Goal: Communication & Community: Answer question/provide support

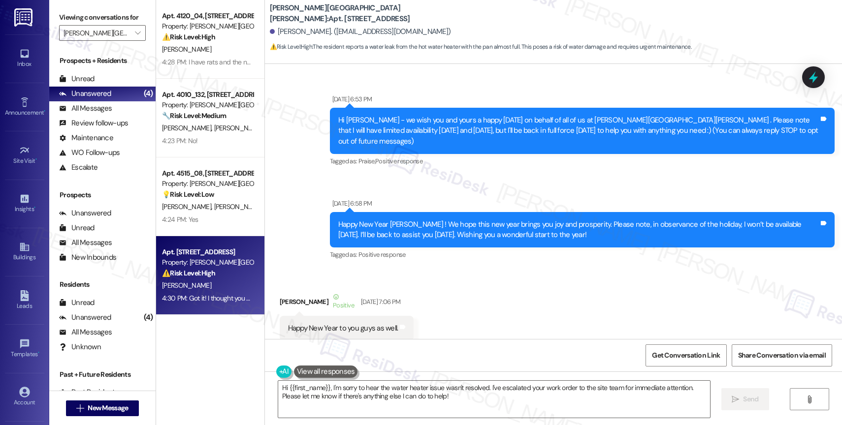
scroll to position [5545, 0]
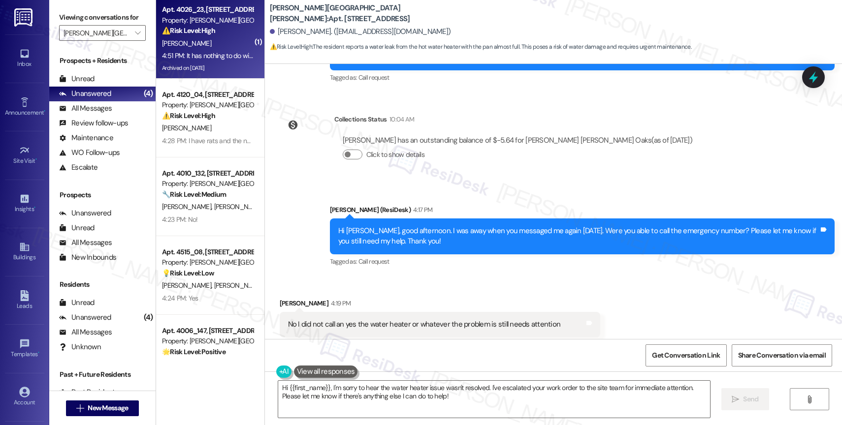
click at [196, 47] on div "A. Hutchings" at bounding box center [207, 43] width 93 height 12
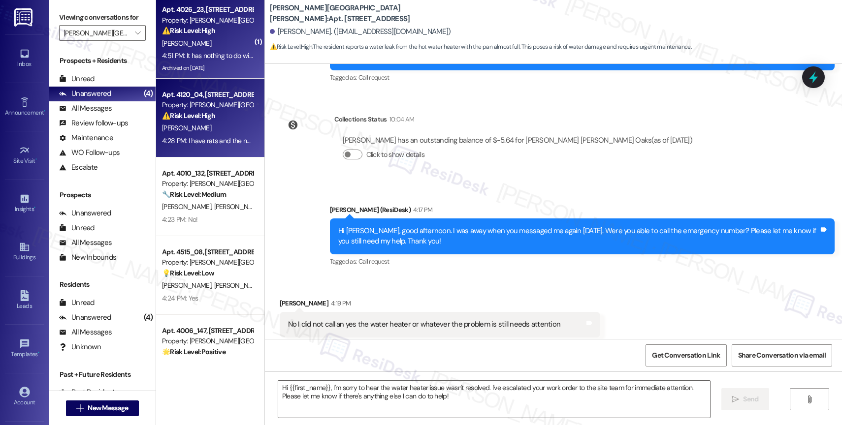
click at [194, 130] on div "S. Mason" at bounding box center [207, 128] width 93 height 12
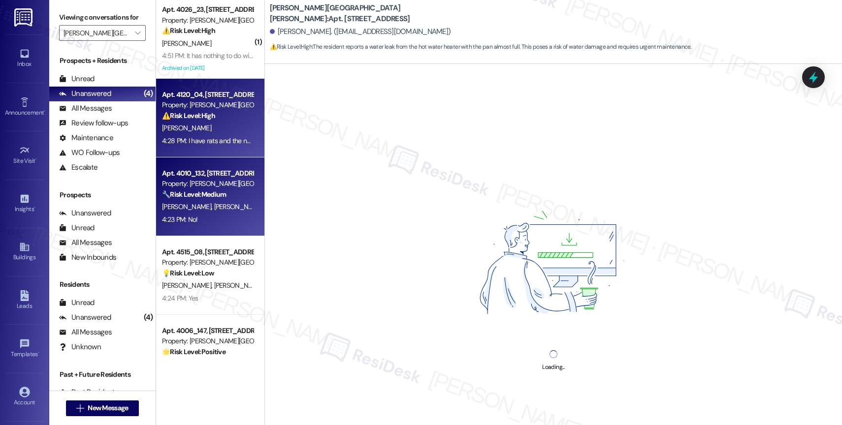
click at [175, 186] on div "Property: Witham Hill Oaks" at bounding box center [207, 184] width 91 height 10
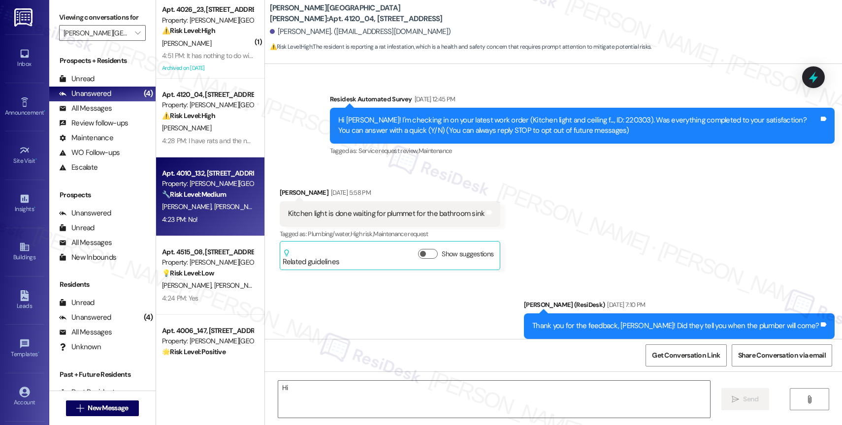
scroll to position [0, 0]
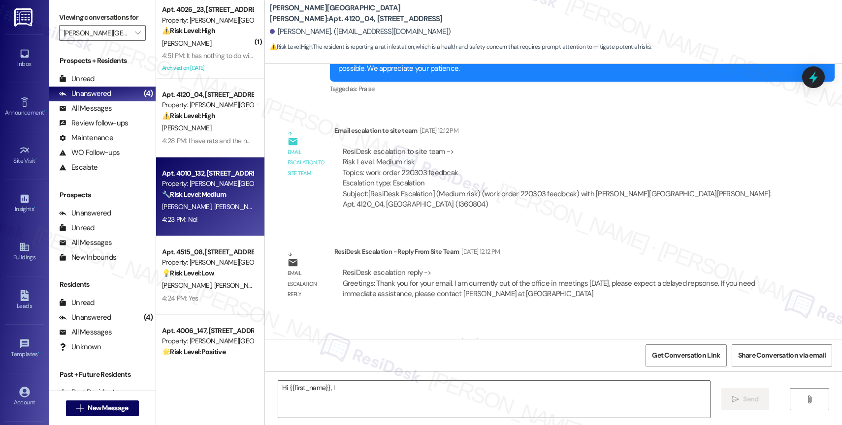
type textarea "Hi {{first_name}}, I"
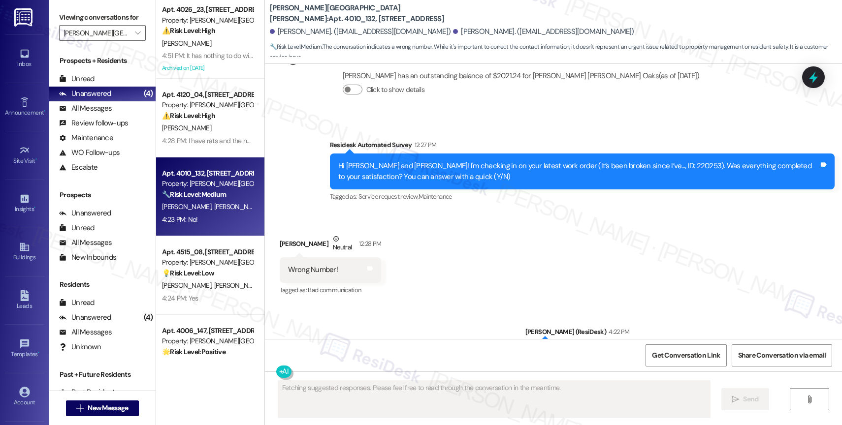
scroll to position [1486, 0]
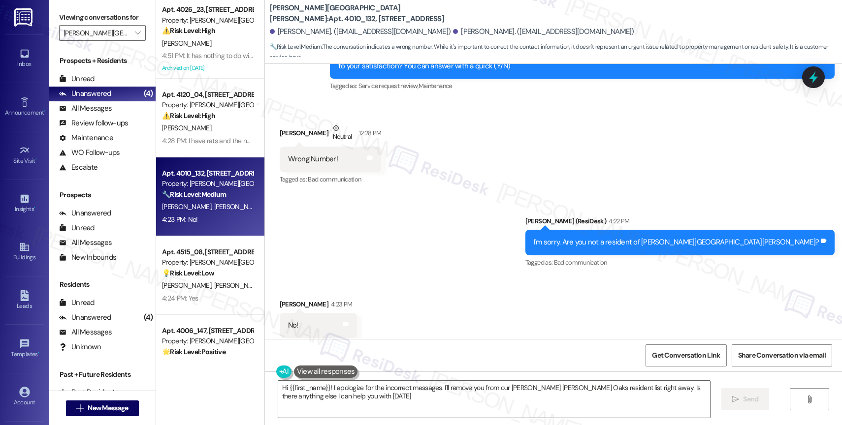
type textarea "Hi {{first_name}}! I apologize for the incorrect messages. I'll remove you from…"
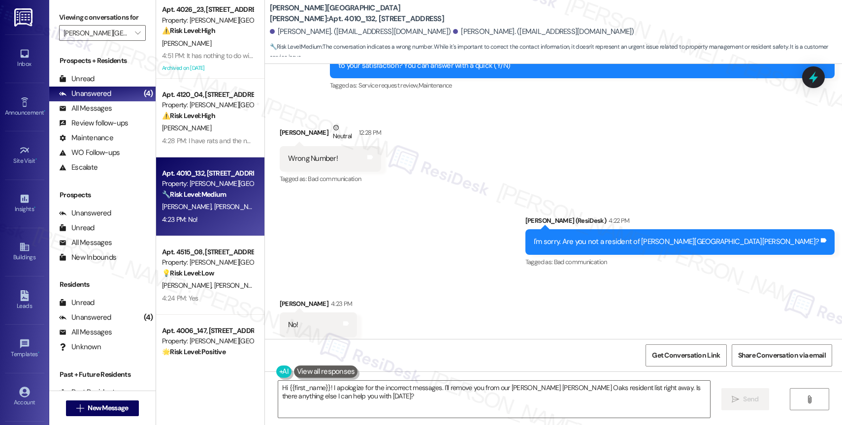
click at [442, 254] on div "Sent via SMS Sarah (ResiDesk) 4:22 PM I'm sorry. Are you not a resident of With…" at bounding box center [553, 234] width 577 height 83
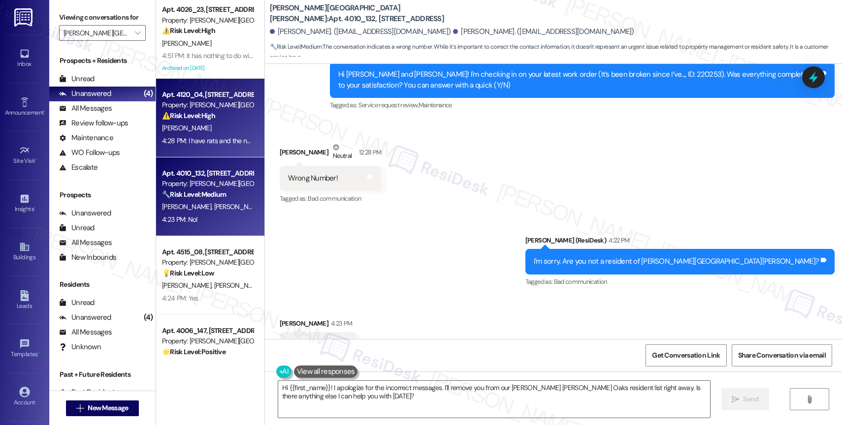
click at [184, 102] on div "Property: Witham Hill Oaks" at bounding box center [207, 105] width 91 height 10
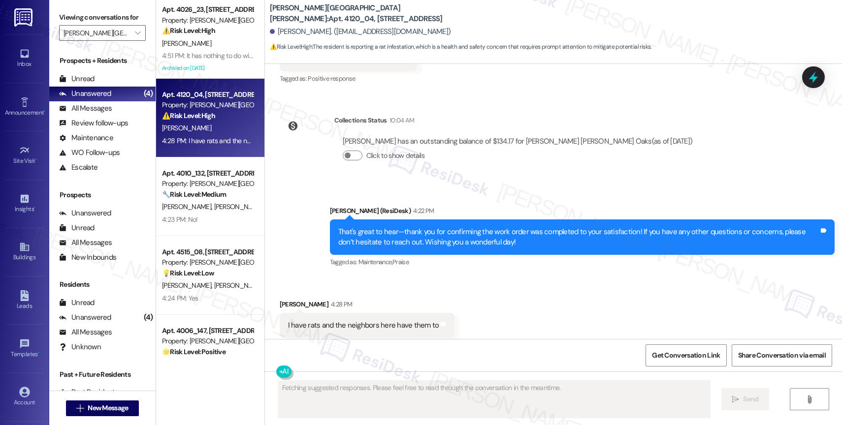
scroll to position [1912, 0]
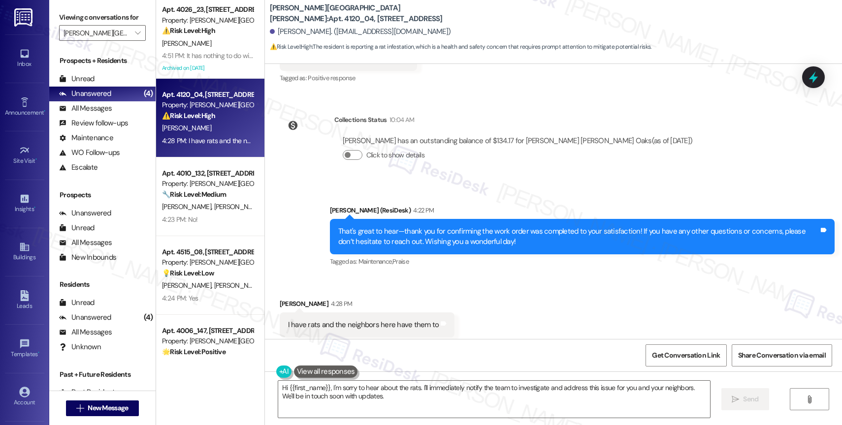
click at [488, 300] on div "Received via SMS Susan Mason 4:28 PM I have rats and the neighbors here have th…" at bounding box center [553, 318] width 577 height 83
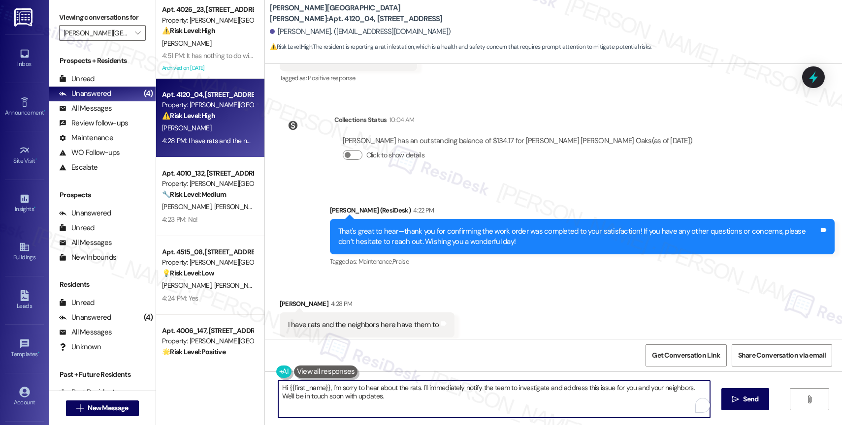
click at [328, 399] on textarea "Hi {{first_name}}, I'm sorry to hear about the rats. I'll immediately notify th…" at bounding box center [494, 399] width 432 height 37
click at [328, 400] on textarea "Hi {{first_name}}, I'm sorry to hear about the rats. I'll immediately notify th…" at bounding box center [494, 399] width 432 height 37
click at [441, 291] on div "Received via SMS Susan Mason 4:28 PM I have rats and the neighbors here have th…" at bounding box center [367, 325] width 190 height 68
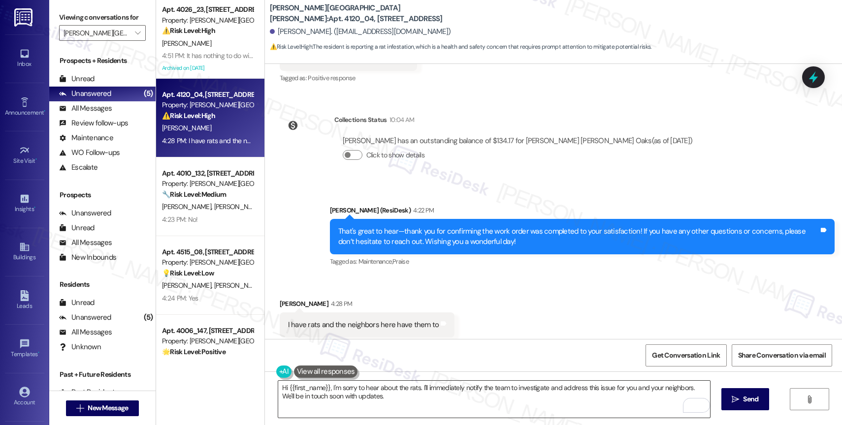
click at [357, 390] on textarea "Hi {{first_name}}, I'm sorry to hear about the rats. I'll immediately notify th…" at bounding box center [494, 399] width 432 height 37
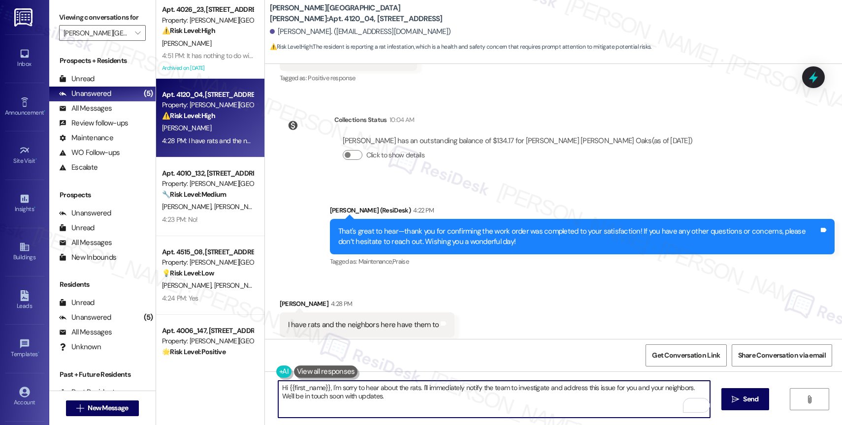
click at [357, 390] on textarea "Hi {{first_name}}, I'm sorry to hear about the rats. I'll immediately notify th…" at bounding box center [494, 399] width 432 height 37
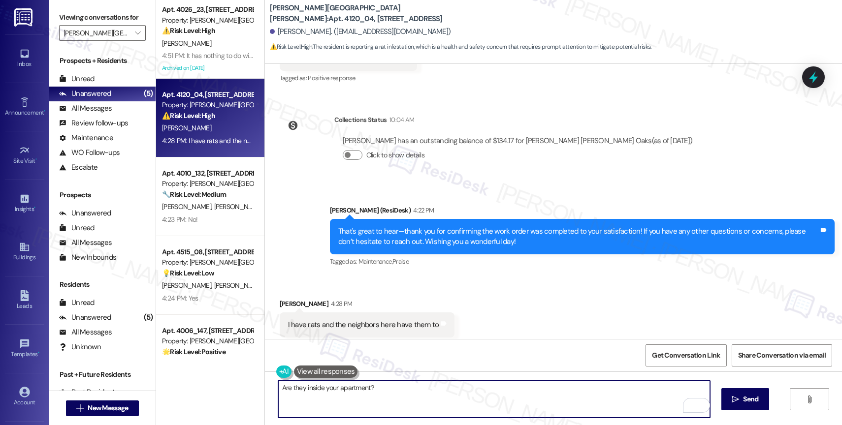
click at [387, 391] on textarea "Are they inside your apartment?" at bounding box center [494, 399] width 432 height 37
click at [278, 388] on textarea "Are they inside your apartment?" at bounding box center [494, 399] width 432 height 37
click at [278, 385] on textarea "Are they inside your apartment?" at bounding box center [494, 399] width 432 height 37
click at [364, 387] on textarea "We're here to help you. Are they inside your apartment?" at bounding box center [494, 399] width 432 height 37
click at [543, 398] on textarea "We're here to help you. Are the rats inside your apartment?" at bounding box center [494, 399] width 432 height 37
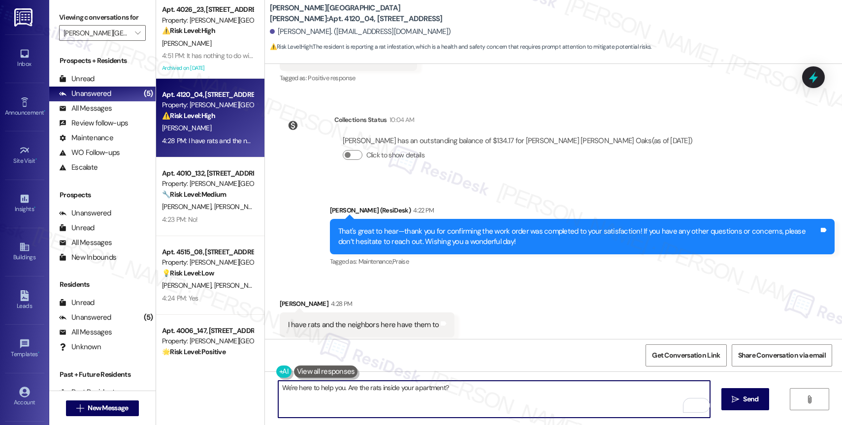
click at [513, 381] on textarea "We're here to help you. Are the rats inside your apartment?" at bounding box center [494, 399] width 432 height 37
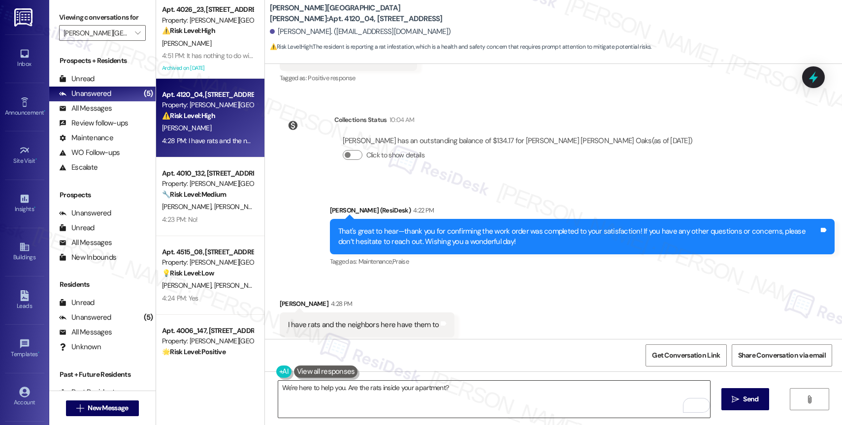
click at [336, 385] on textarea "We're here to help you. Are the rats inside your apartment?" at bounding box center [494, 399] width 432 height 37
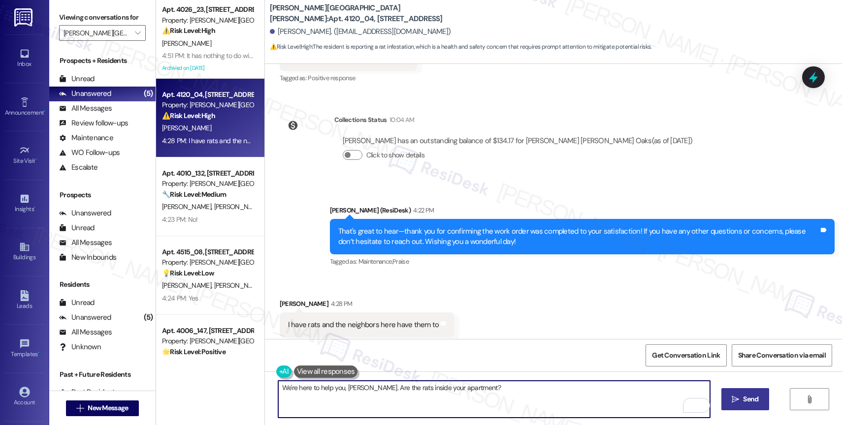
type textarea "We're here to help you, Susan. Are the rats inside your apartment?"
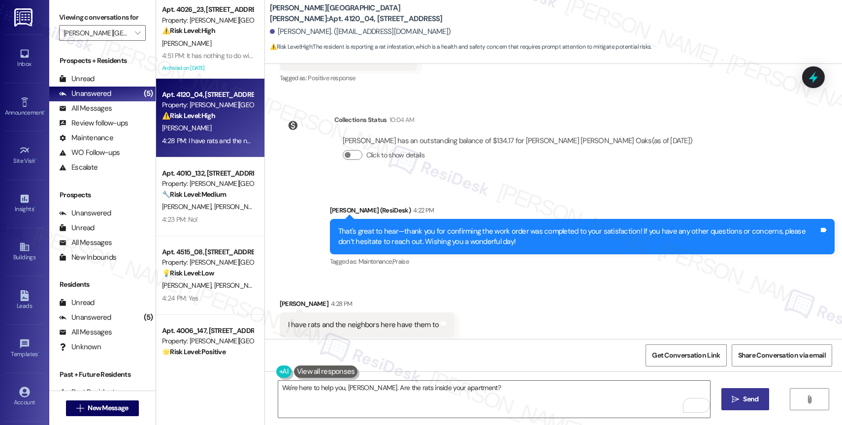
click at [743, 397] on span "Send" at bounding box center [750, 399] width 15 height 10
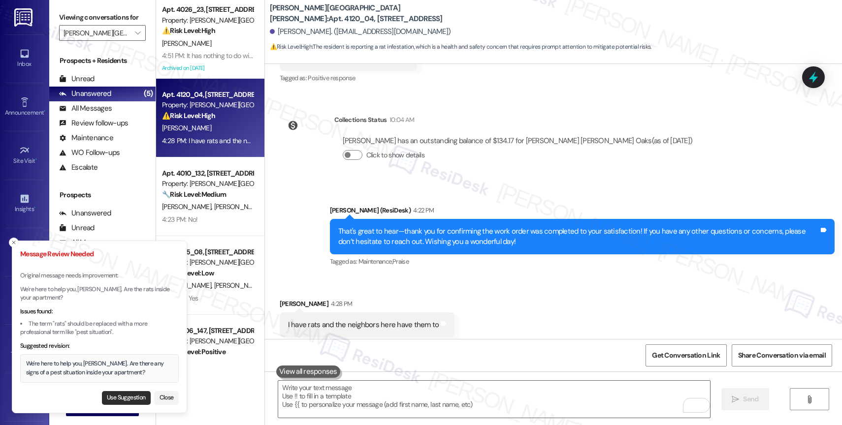
click at [126, 393] on button "Use Suggestion" at bounding box center [126, 398] width 49 height 14
type textarea "We're here to help you, Susan. Are there any signs of a pest situation inside y…"
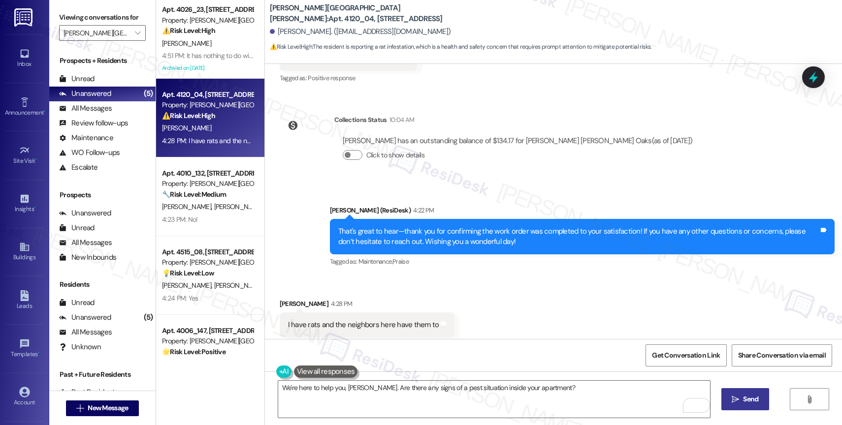
click at [755, 408] on button " Send" at bounding box center [745, 399] width 48 height 22
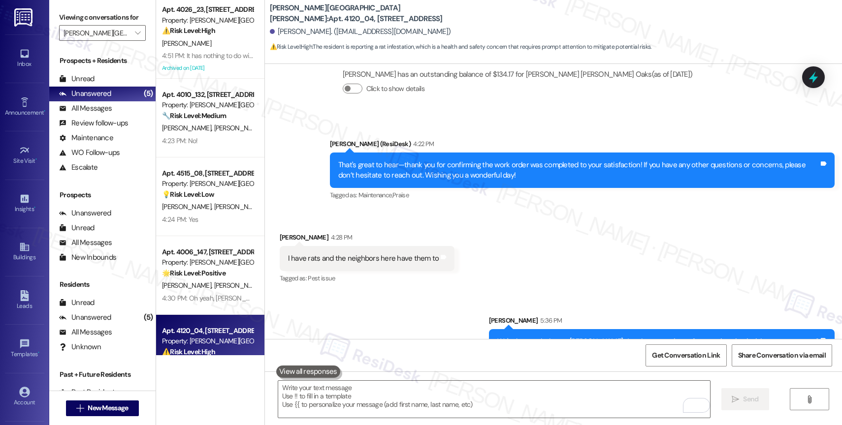
scroll to position [1981, 0]
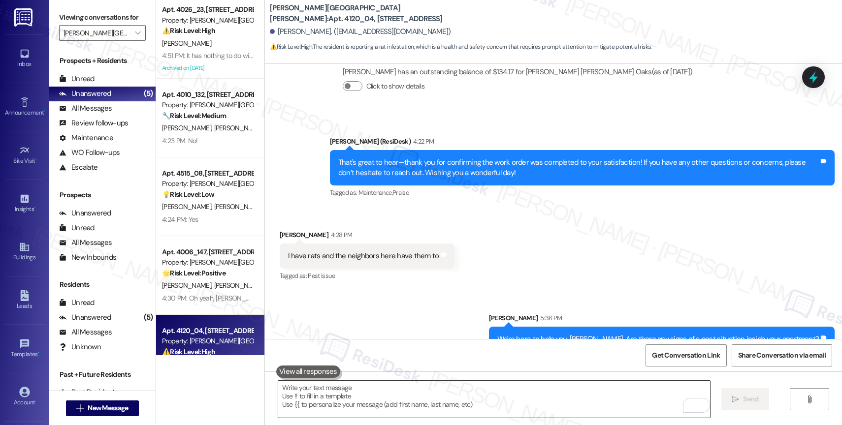
click at [320, 401] on textarea "To enrich screen reader interactions, please activate Accessibility in Grammarl…" at bounding box center [494, 399] width 432 height 37
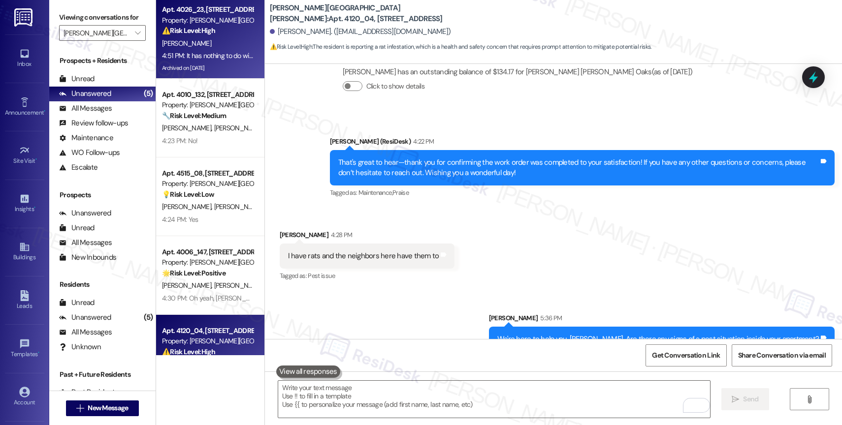
click at [200, 57] on div "4:51 PM: It has nothing to do with the kettle! It's been going on for the last …" at bounding box center [278, 55] width 232 height 9
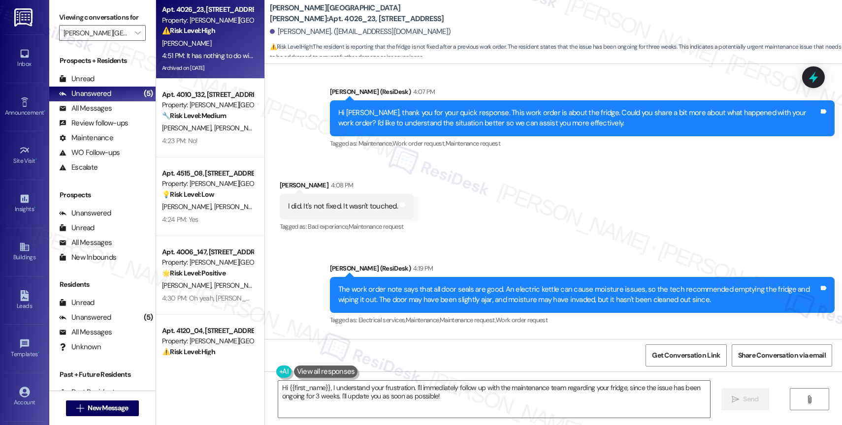
scroll to position [3260, 0]
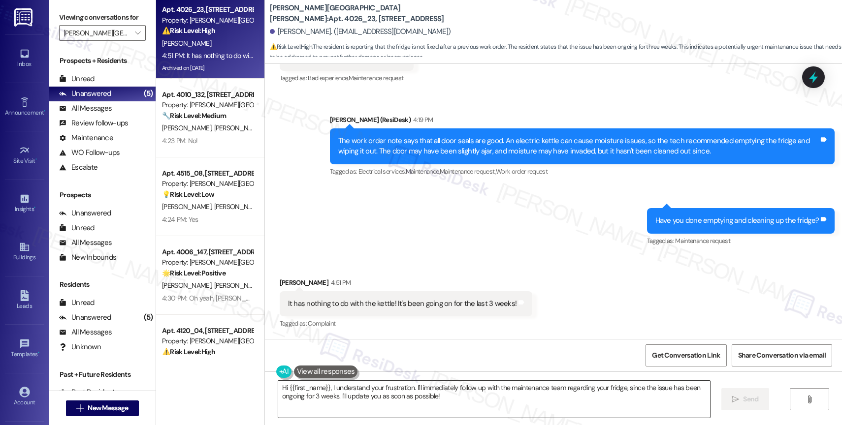
click at [394, 400] on textarea "Hi {{first_name}}, I understand your frustration. I'll immediately follow up wi…" at bounding box center [494, 399] width 432 height 37
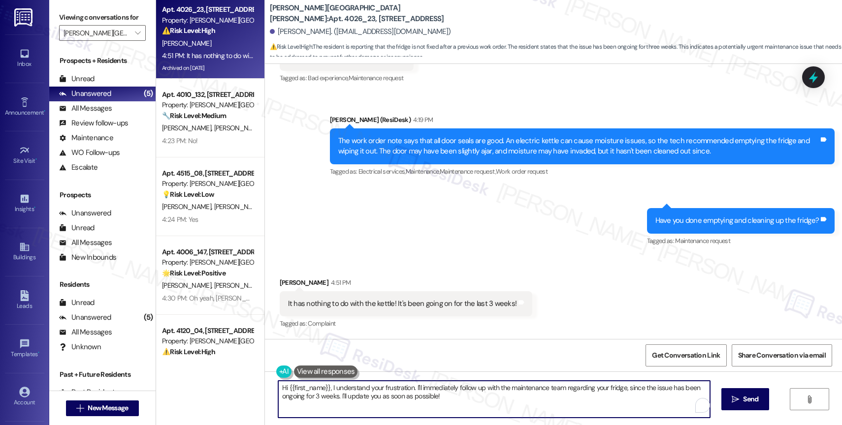
click at [394, 400] on textarea "Hi {{first_name}}, I understand your frustration. I'll immediately follow up wi…" at bounding box center [494, 399] width 432 height 37
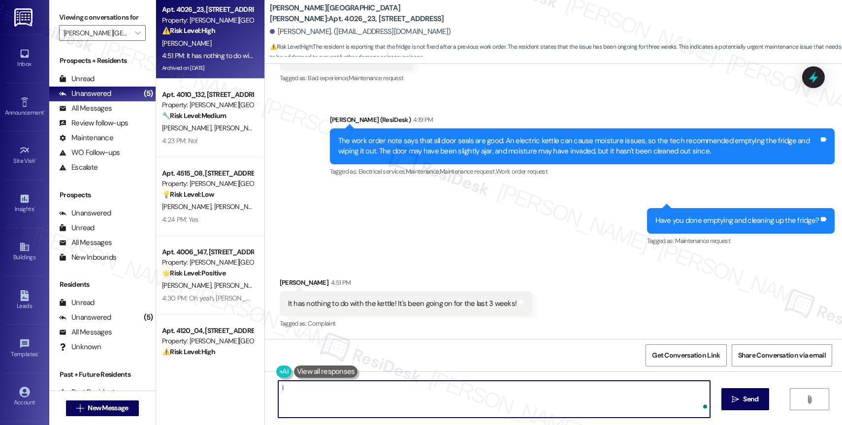
type textarea "I"
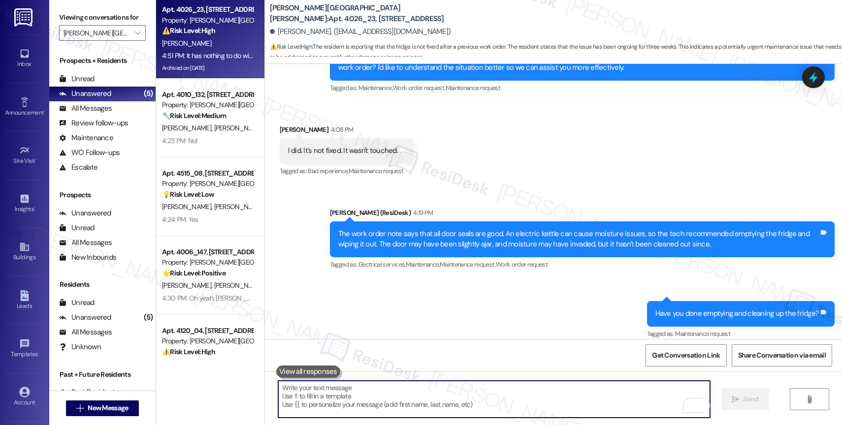
scroll to position [3178, 0]
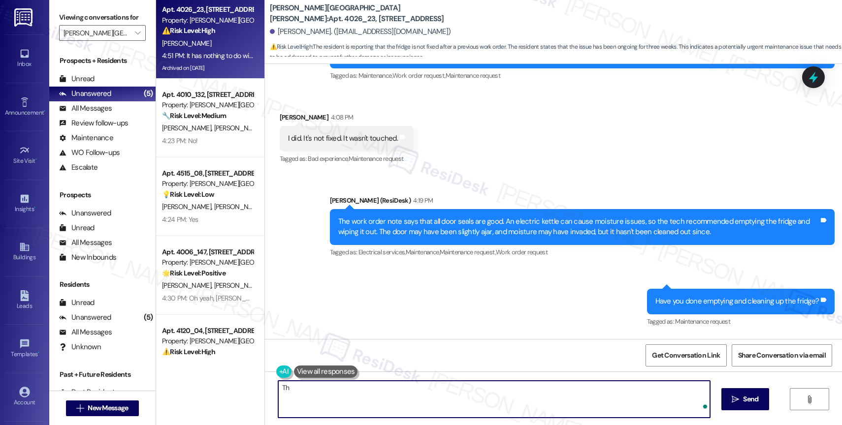
type textarea "T"
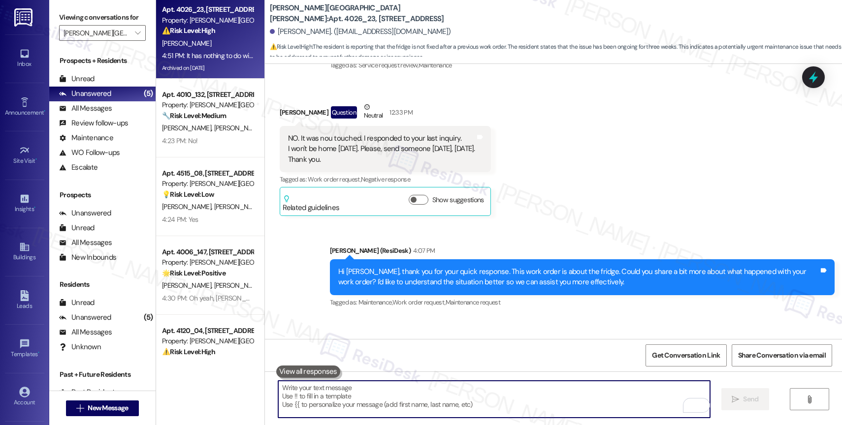
scroll to position [2871, 0]
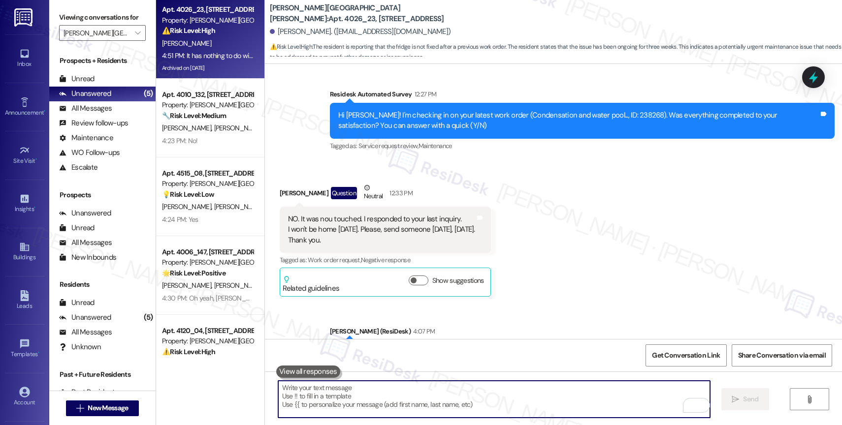
click at [333, 389] on textarea "To enrich screen reader interactions, please activate Accessibility in Grammarl…" at bounding box center [494, 399] width 432 height 37
type textarea "D"
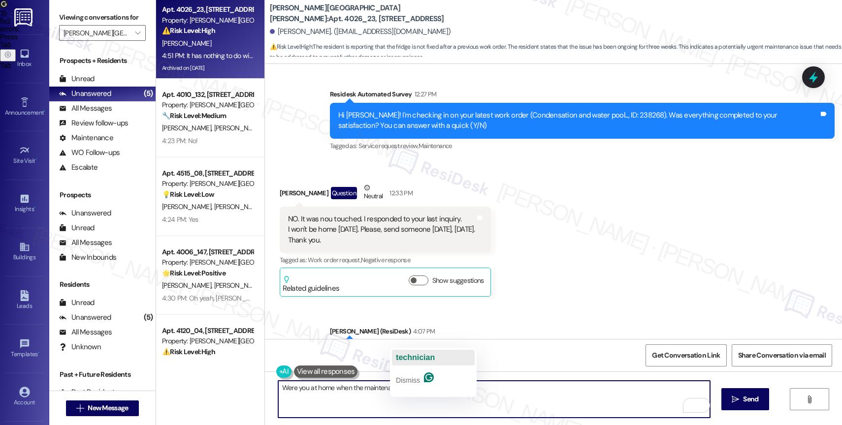
click at [409, 353] on span "technician" at bounding box center [415, 357] width 39 height 8
click at [446, 353] on span "came" at bounding box center [437, 357] width 20 height 8
click at [455, 389] on textarea "Were you at home when the maintenance technician came out?" at bounding box center [494, 399] width 432 height 37
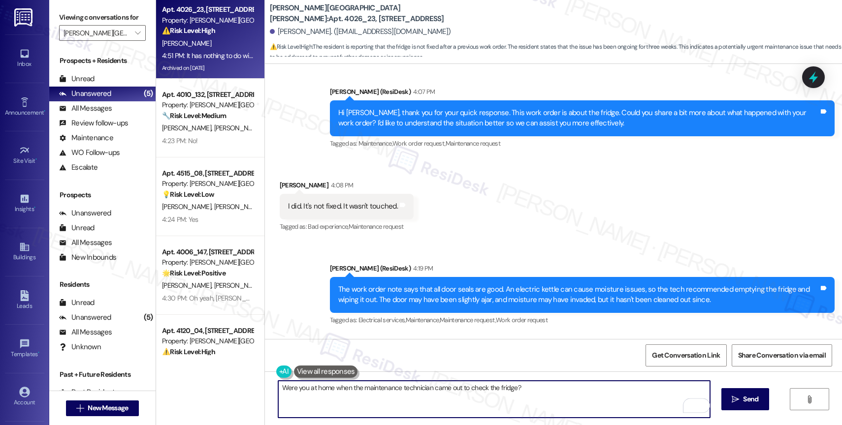
scroll to position [3260, 0]
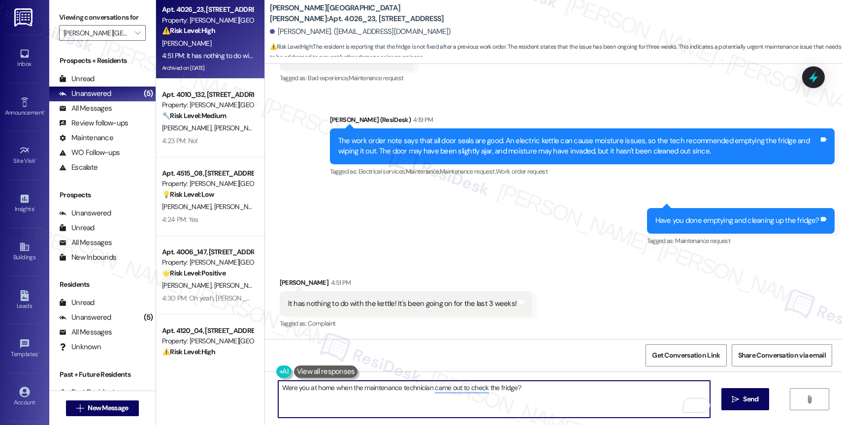
click at [540, 392] on textarea "Were you at home when the maintenance technician came out to check the fridge?" at bounding box center [494, 399] width 432 height 37
click at [540, 390] on textarea "Were you at home when the maintenance technician came out to check the fridge?" at bounding box center [494, 399] width 432 height 37
click at [278, 388] on textarea "Were you at home when the maintenance technician came out to check the fridge?" at bounding box center [494, 399] width 432 height 37
click at [395, 391] on textarea "I got it! I'll note that in my site report. Were you at home when the maintenan…" at bounding box center [494, 399] width 432 height 37
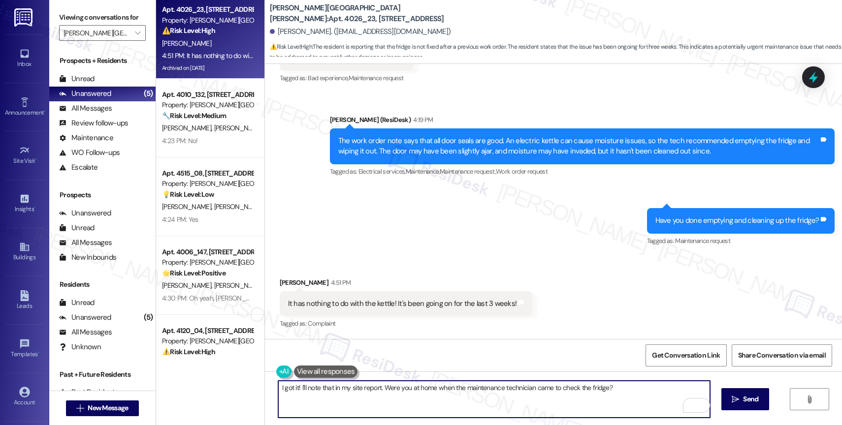
click at [395, 391] on textarea "I got it! I'll note that in my site report. Were you at home when the maintenan…" at bounding box center [494, 399] width 432 height 37
click at [355, 393] on textarea "I got it! I'll note that in my site report. Were you at home when the maintenan…" at bounding box center [494, 399] width 432 height 37
type textarea "I got it! I'll note that in my site report. Were you at home when the maintenan…"
click at [698, 408] on icon "Open Grammarly. 0 Suggestions." at bounding box center [695, 405] width 11 height 11
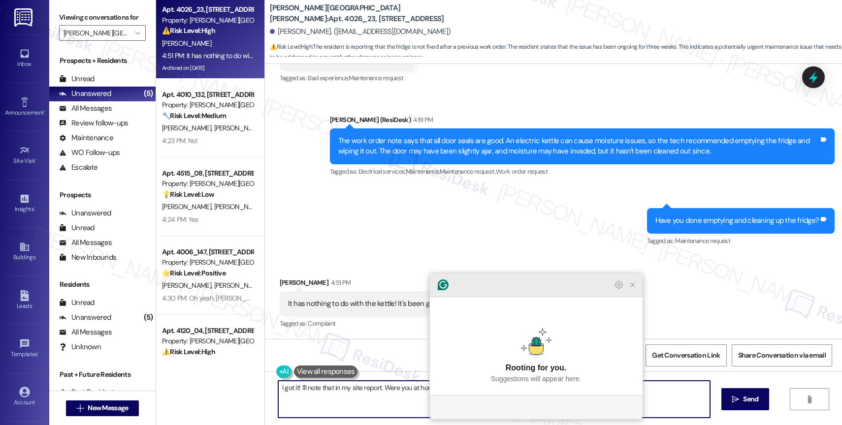
click at [632, 289] on icon "Close Grammarly Assistant" at bounding box center [633, 285] width 8 height 8
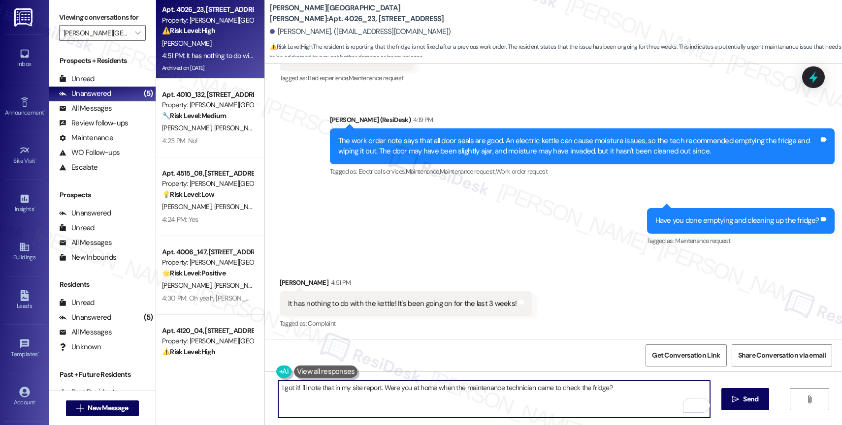
click at [631, 400] on textarea "I got it! I'll note that in my site report. Were you at home when the maintenan…" at bounding box center [494, 399] width 432 height 37
click at [770, 401] on div "I got it! I'll note that in my site report. Were you at home when the maintenan…" at bounding box center [553, 409] width 577 height 74
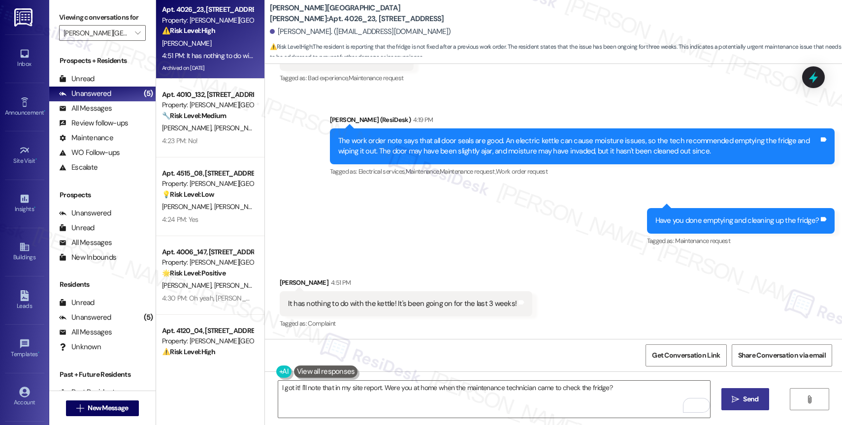
click at [721, 397] on button " Send" at bounding box center [745, 399] width 48 height 22
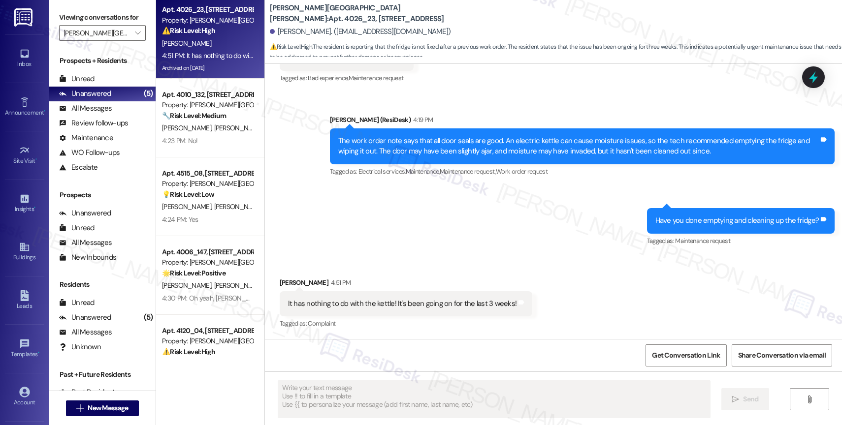
scroll to position [3328, 0]
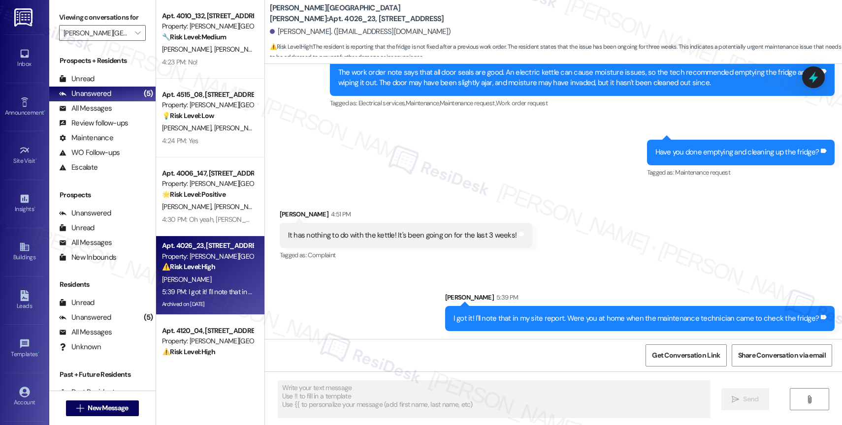
click at [585, 211] on div "Received via SMS Afsaneh Hutchings 4:51 PM It has nothing to do with the kettle…" at bounding box center [553, 228] width 577 height 83
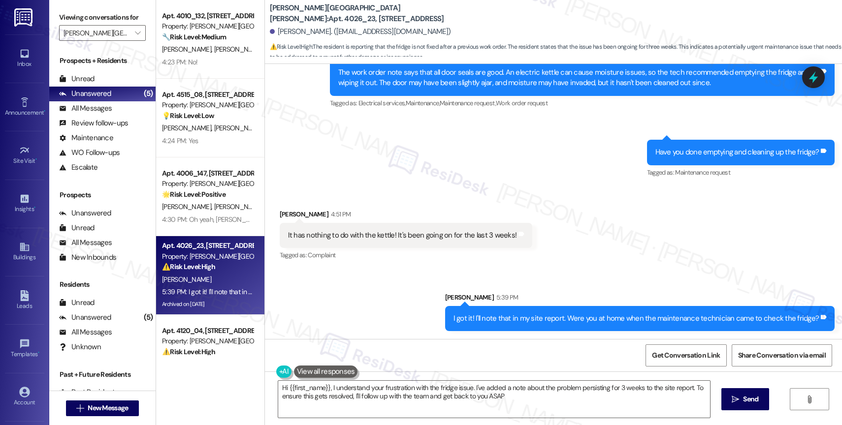
type textarea "Hi {{first_name}}, I understand your frustration with the fridge issue. I've ad…"
drag, startPoint x: 569, startPoint y: 224, endPoint x: 560, endPoint y: 232, distance: 12.2
click at [560, 232] on div "Received via SMS Afsaneh Hutchings 4:51 PM It has nothing to do with the kettle…" at bounding box center [553, 228] width 577 height 83
drag, startPoint x: 560, startPoint y: 232, endPoint x: 306, endPoint y: 280, distance: 257.9
click at [560, 232] on div "Received via SMS Afsaneh Hutchings 4:51 PM It has nothing to do with the kettle…" at bounding box center [553, 228] width 577 height 83
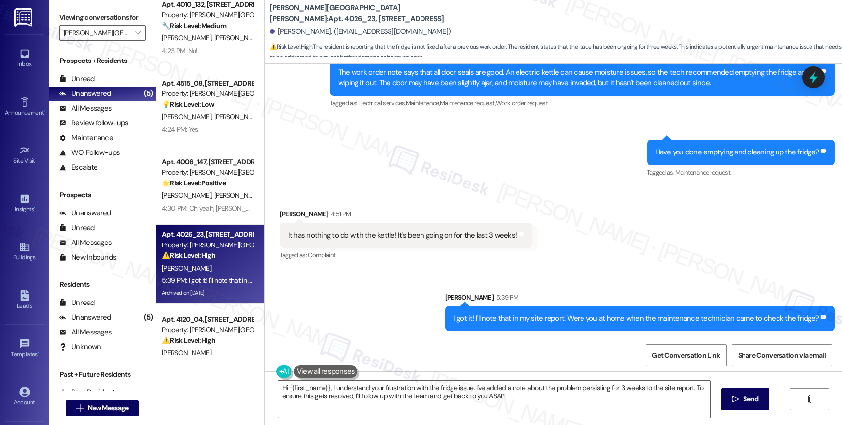
scroll to position [0, 0]
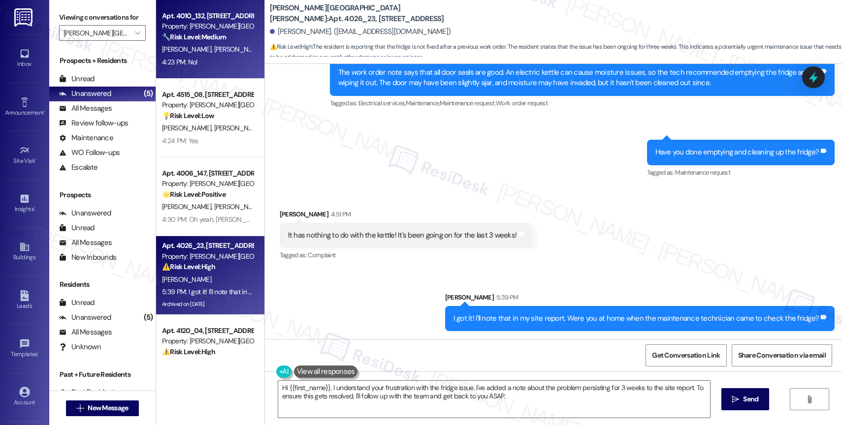
click at [214, 42] on div "Apt. 4010_132, 4275 NW Clubhouse Pl Property: Witham Hill Oaks 🔧 Risk Level: Me…" at bounding box center [207, 26] width 93 height 33
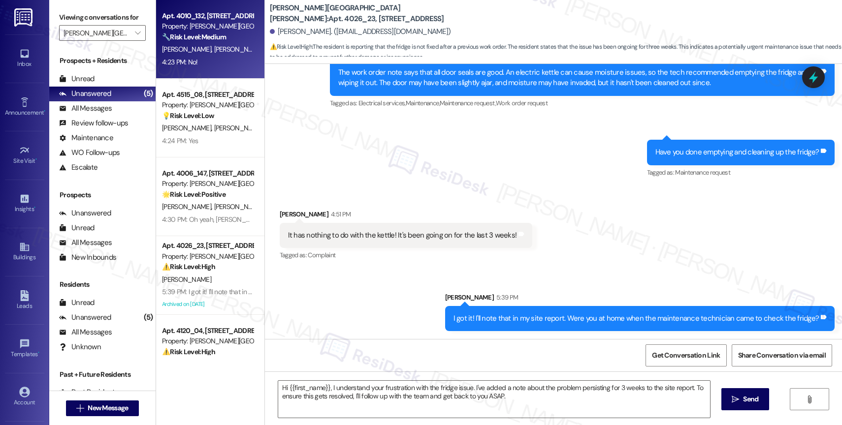
type textarea "Fetching suggested responses. Please feel free to read through the conversation…"
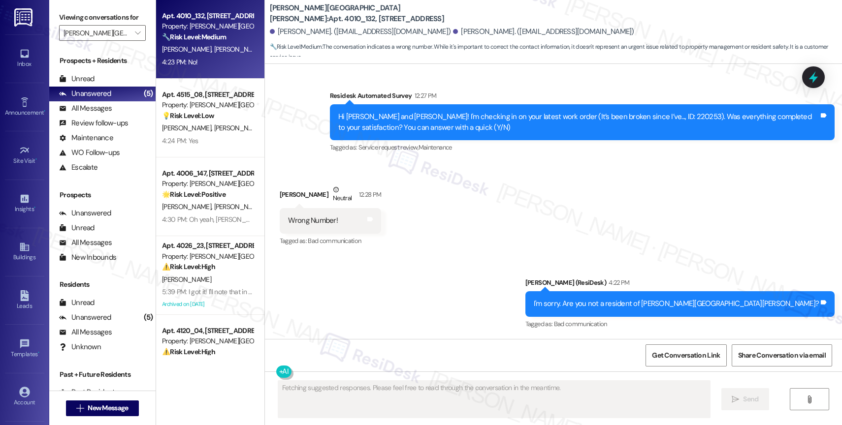
scroll to position [1486, 0]
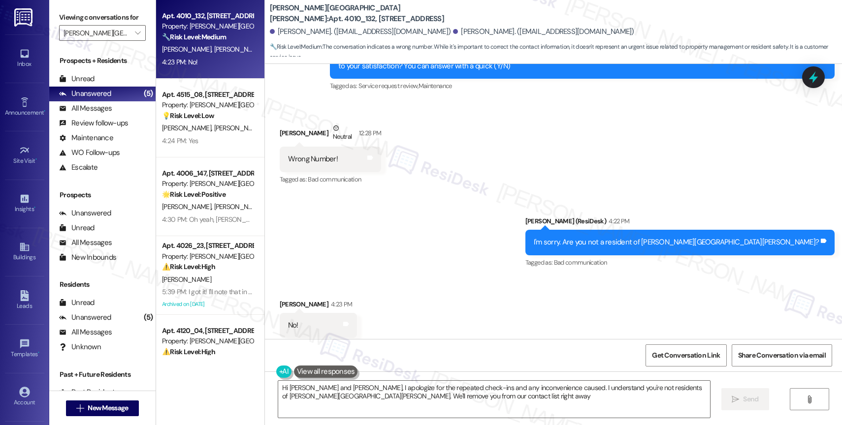
type textarea "Hi Sara and Elijah, I apologize for the repeated check-ins and any inconvenienc…"
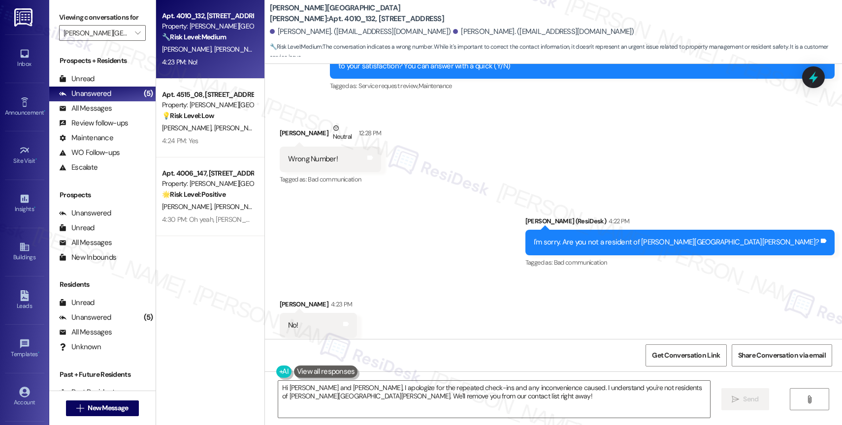
scroll to position [1487, 0]
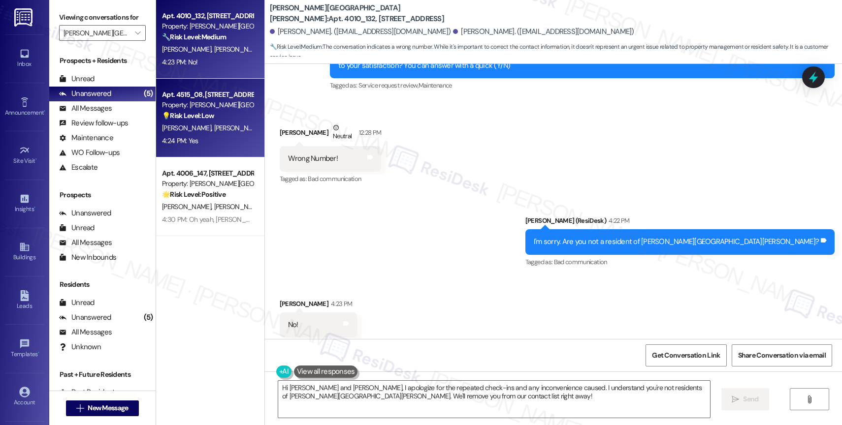
click at [214, 128] on span "A. Arthur" at bounding box center [238, 128] width 49 height 9
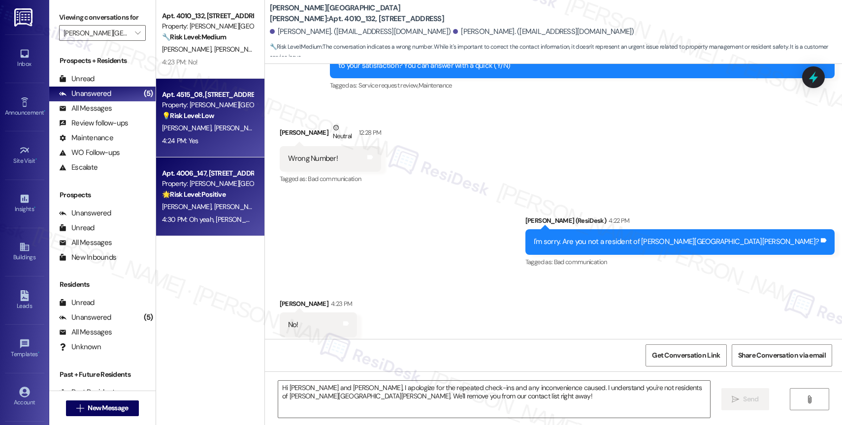
type textarea "Fetching suggested responses. Please feel free to read through the conversation…"
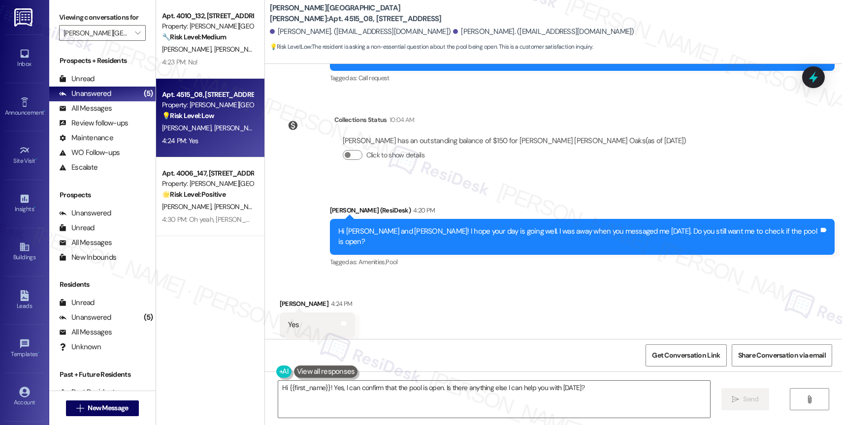
scroll to position [4112, 0]
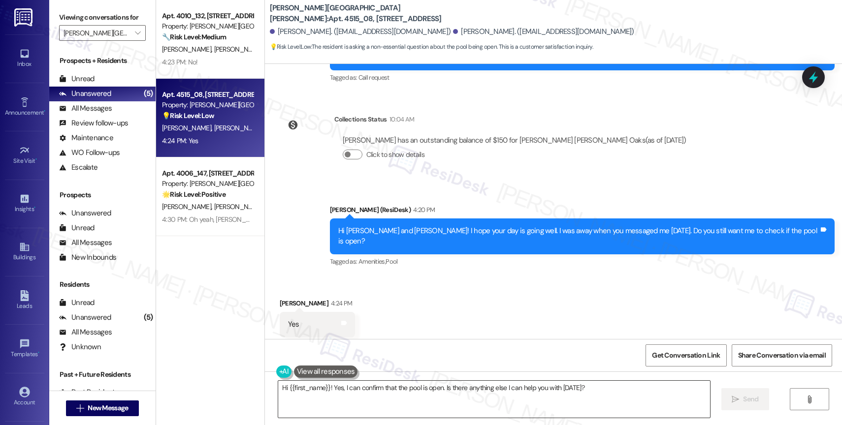
click at [373, 389] on textarea "Hi {{first_name}}! Yes, I can confirm that the pool is open. Is there anything …" at bounding box center [494, 399] width 432 height 37
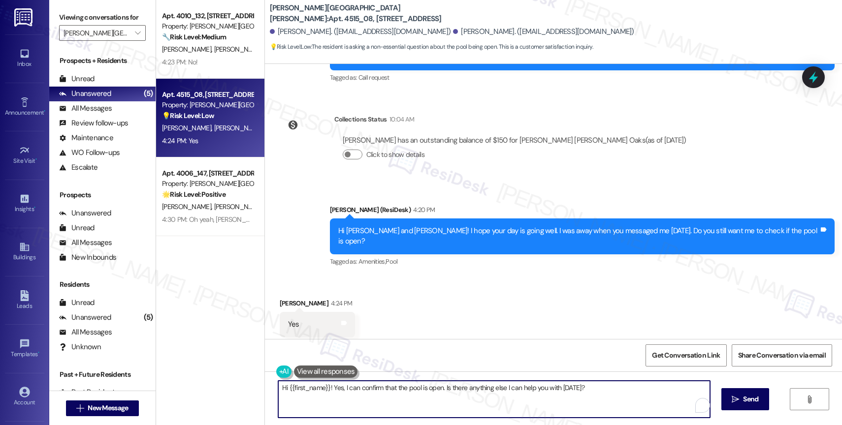
click at [373, 389] on textarea "Hi {{first_name}}! Yes, I can confirm that the pool is open. Is there anything …" at bounding box center [494, 399] width 432 height 37
type textarea "Sure, I'll keep you posted! 🙂"
click at [732, 398] on icon "" at bounding box center [734, 400] width 7 height 8
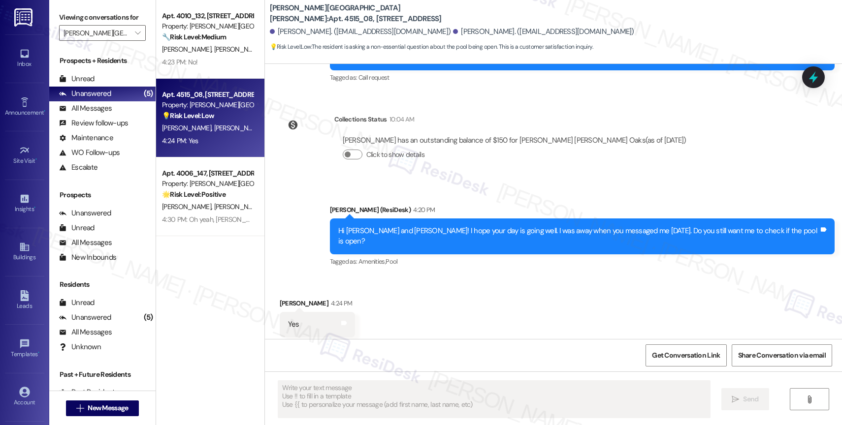
scroll to position [4111, 0]
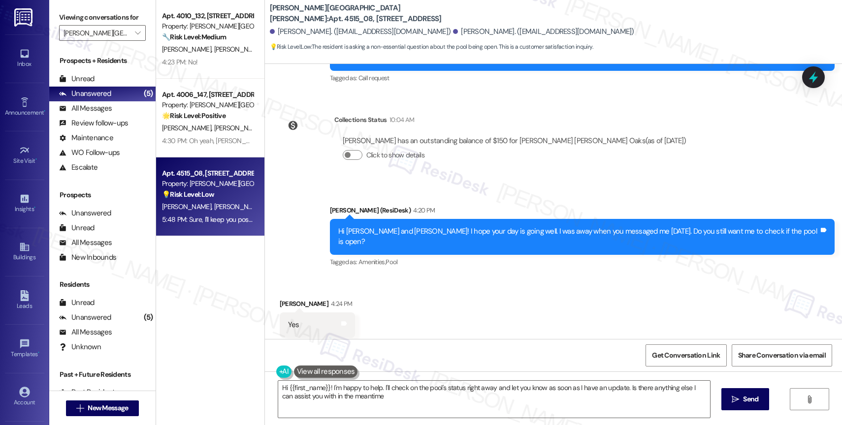
type textarea "Hi {{first_name}}! I'm happy to help. I'll check on the pool's status right awa…"
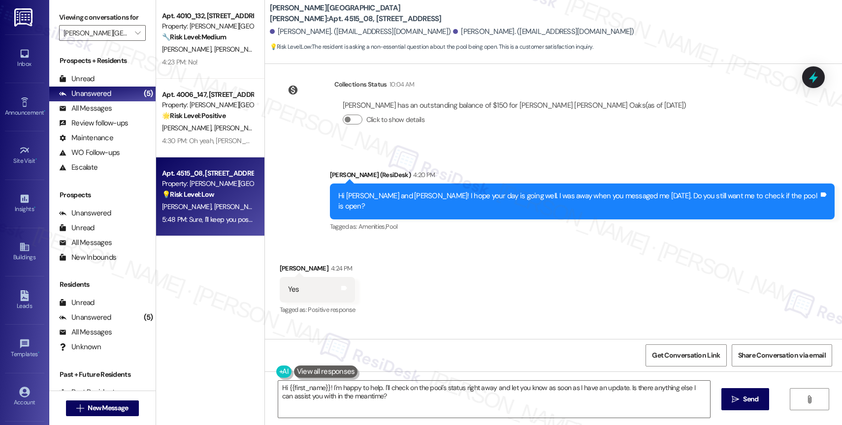
scroll to position [4181, 0]
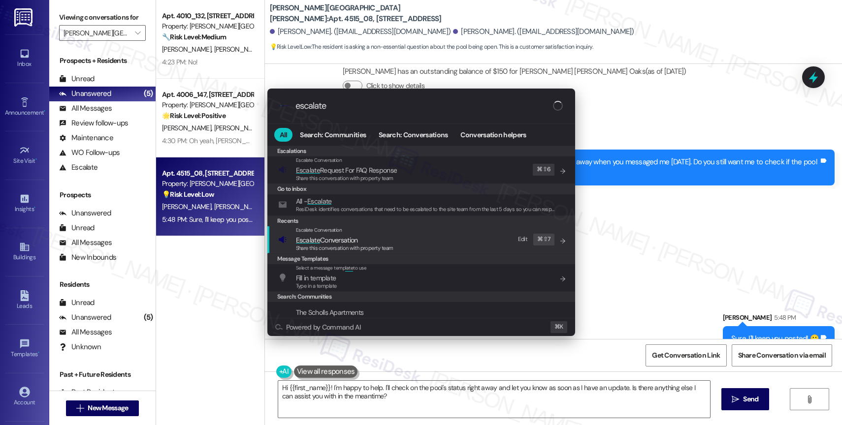
type input "escalate"
click at [353, 237] on span "Escalate Conversation" at bounding box center [327, 240] width 62 height 9
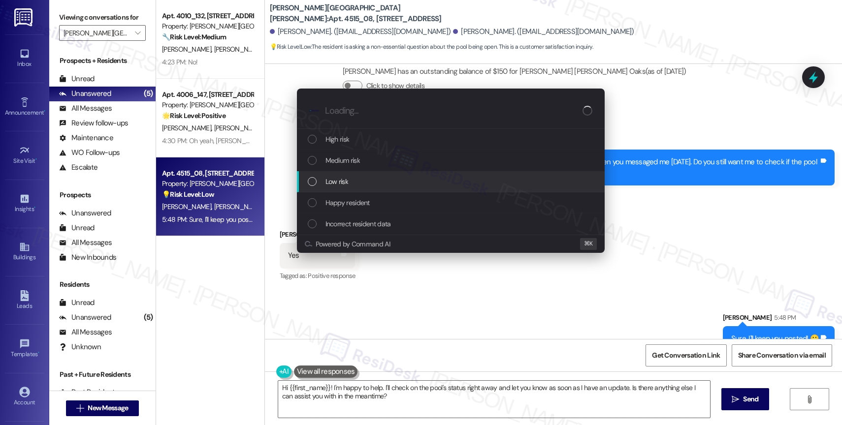
click at [360, 171] on div "Low risk" at bounding box center [451, 181] width 308 height 21
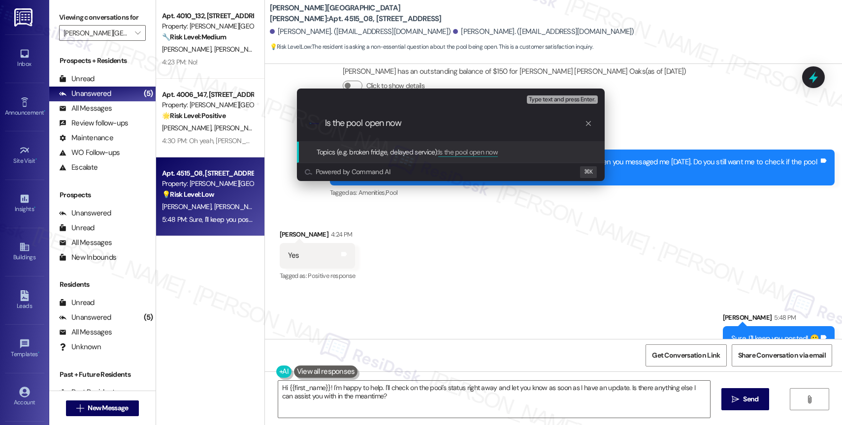
type input "Is the pool open now?"
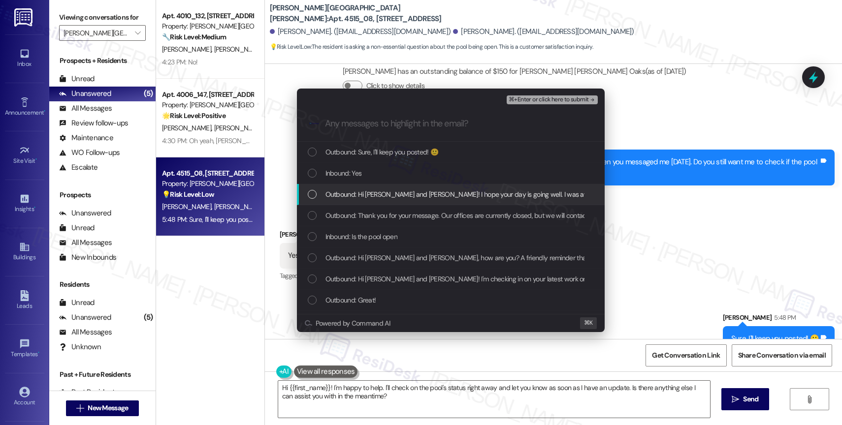
click at [364, 190] on span "Outbound: Hi Austin and Michele! I hope your day is going well. I was away when…" at bounding box center [577, 194] width 504 height 11
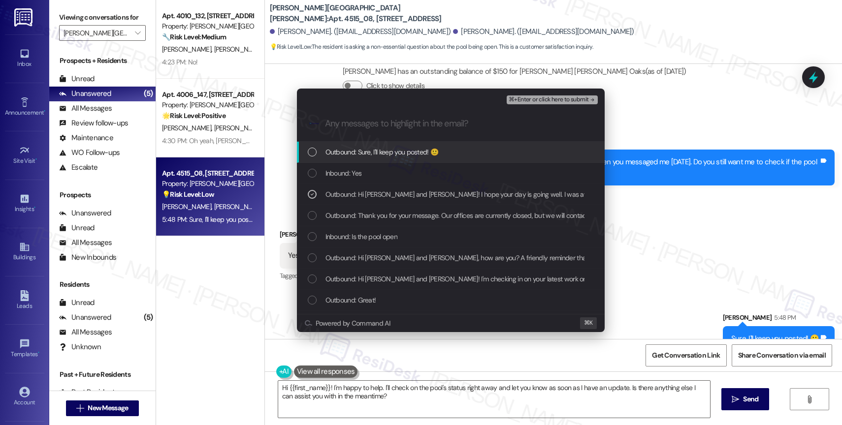
click at [361, 162] on div "Outbound: Sure, I'll keep you posted! 🙂" at bounding box center [451, 152] width 308 height 21
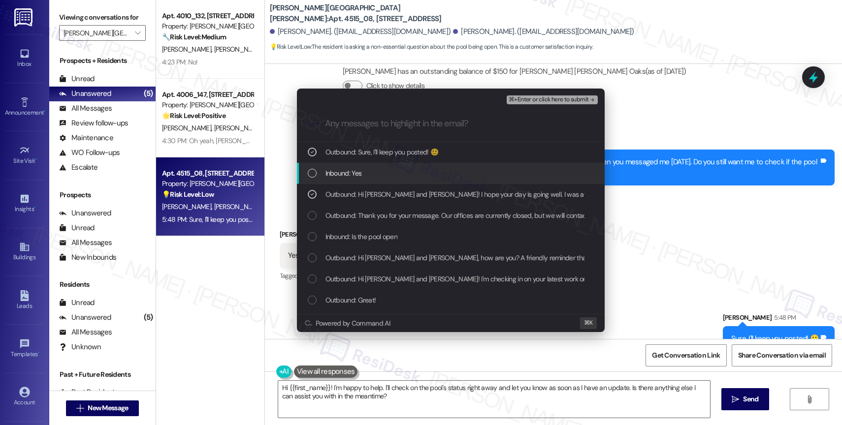
click at [361, 178] on span "Inbound: Yes" at bounding box center [343, 173] width 36 height 11
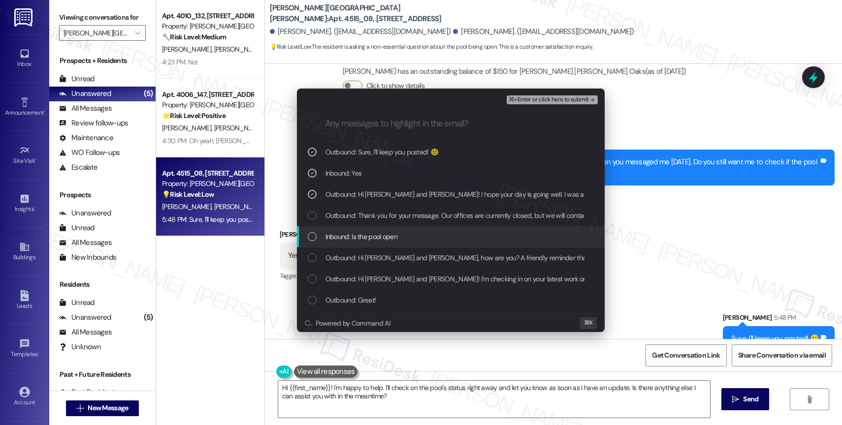
click at [376, 244] on div "Inbound: Is the pool open" at bounding box center [451, 236] width 308 height 21
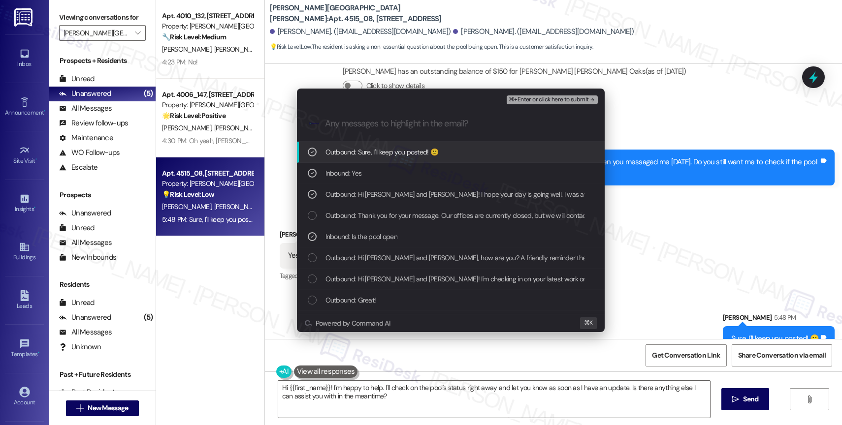
click at [555, 97] on span "⌘+Enter or click here to submit" at bounding box center [548, 99] width 80 height 7
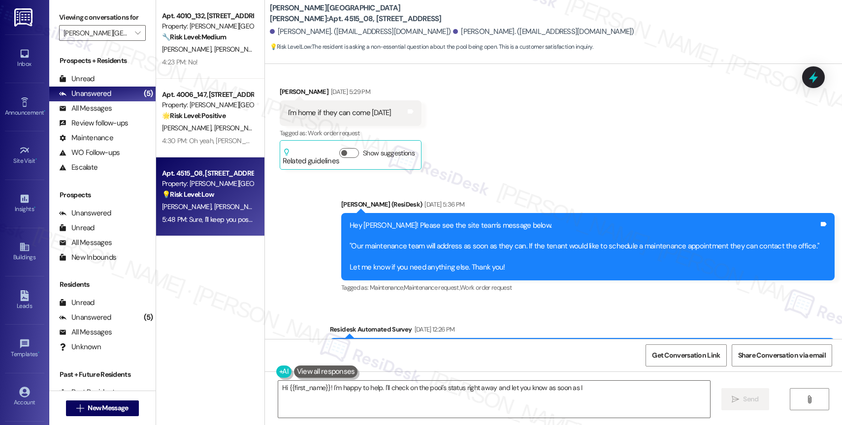
scroll to position [4111, 0]
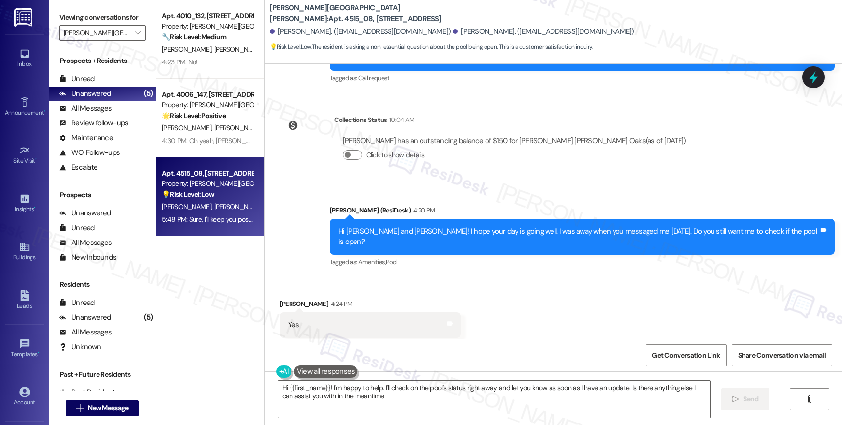
type textarea "Hi {{first_name}}! I'm happy to help. I'll check on the pool's status right awa…"
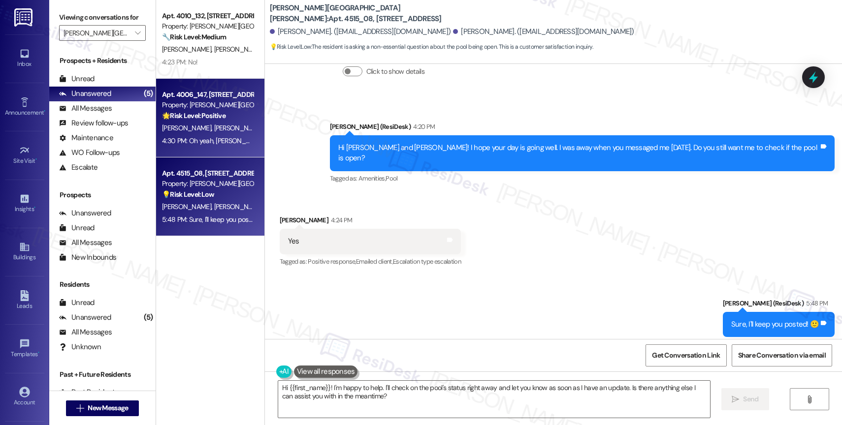
click at [220, 120] on div "🌟 Risk Level: Positive The resident is confirming satisfaction with a completed…" at bounding box center [207, 116] width 91 height 10
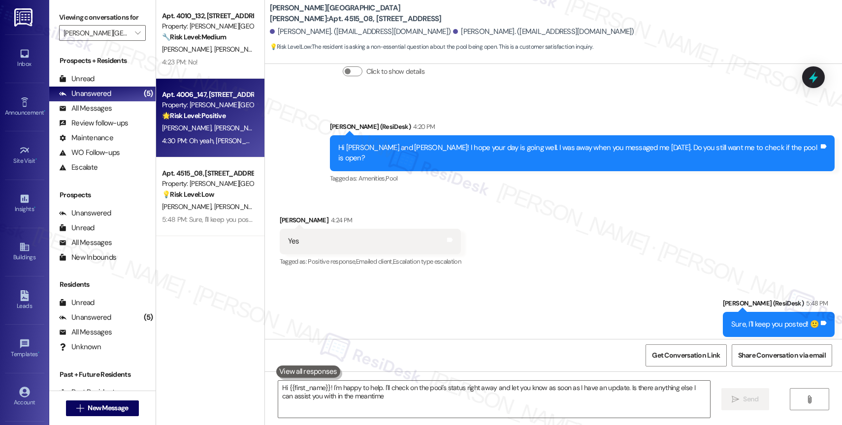
type textarea "Hi {{first_name}}! I'm happy to help. I'll check on the pool's status right awa…"
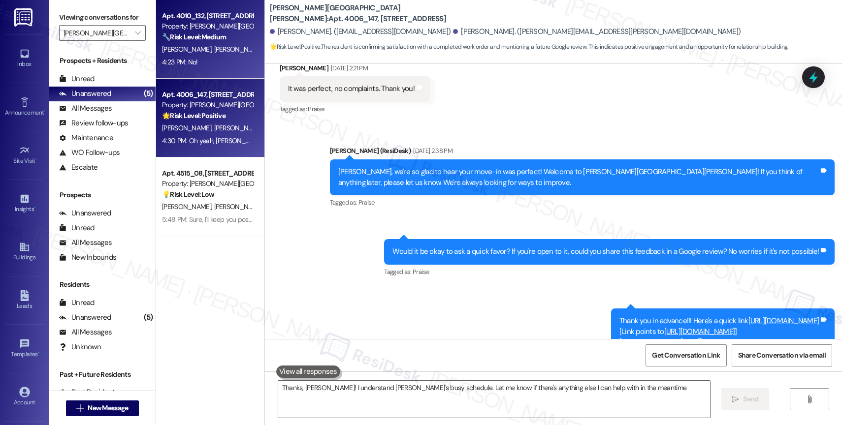
type textarea "Thanks, Stephanie! I understand Brian's busy schedule. Let me know if there's a…"
click at [226, 48] on span "S. Krick-Nelson" at bounding box center [238, 49] width 49 height 9
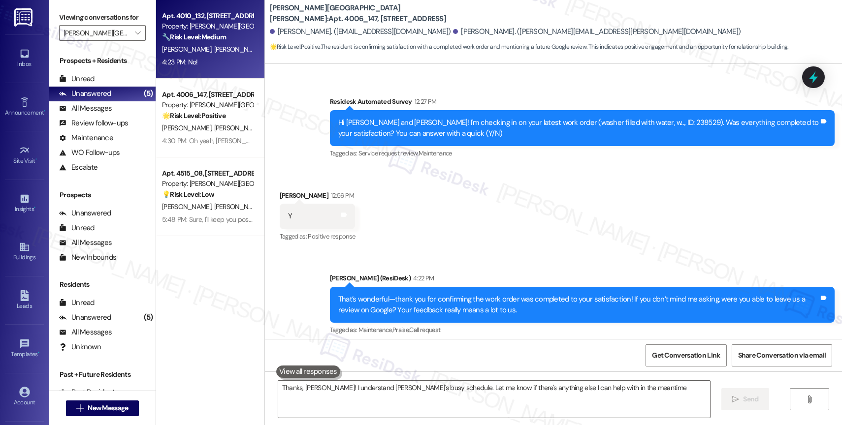
type textarea "Thanks, Stephanie! I understand Brian's busy schedule. Let me know if there's a…"
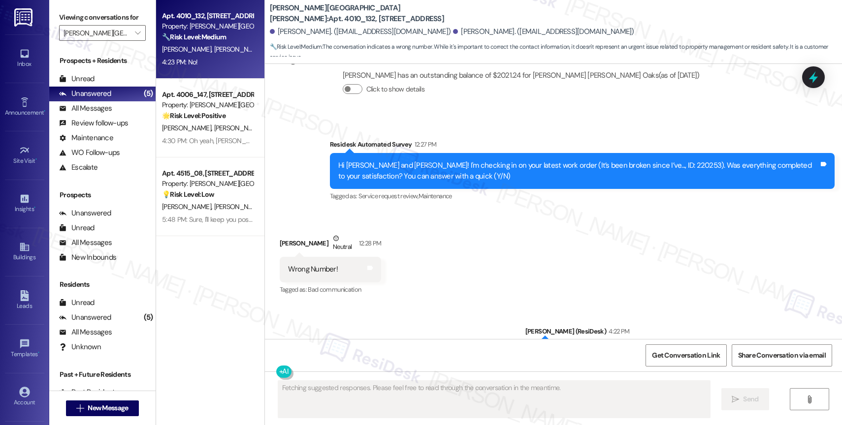
scroll to position [1486, 0]
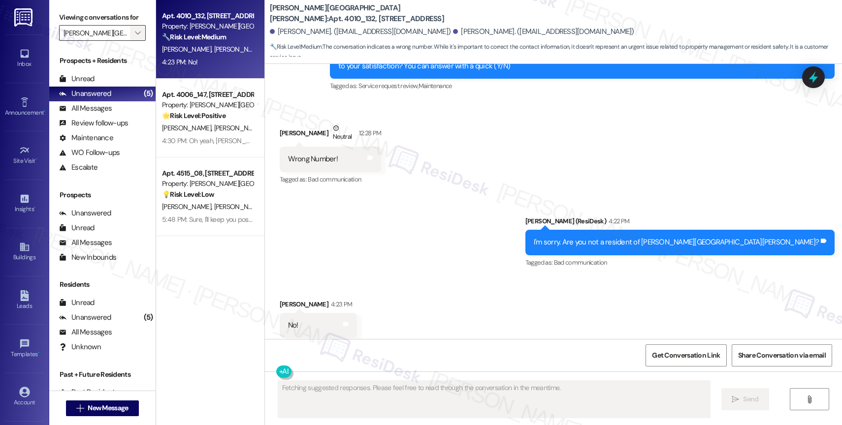
click at [134, 41] on span "" at bounding box center [137, 33] width 9 height 16
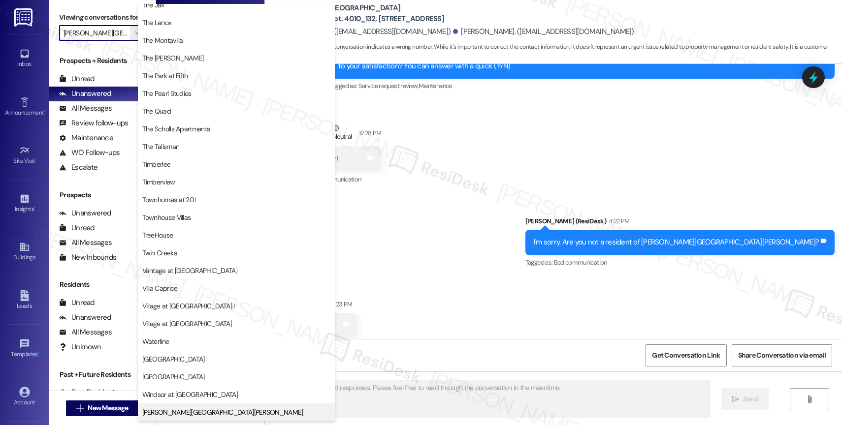
scroll to position [1773, 0]
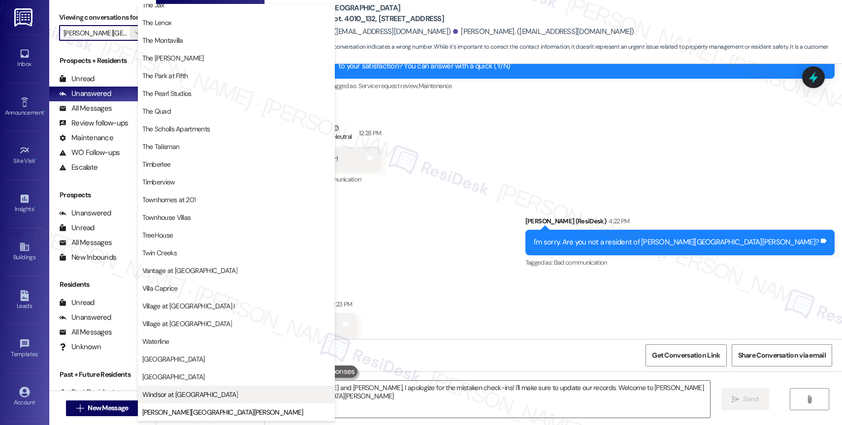
type textarea "Hi Sara and Elijah, I apologize for the mistaken check-ins! I'll make sure to u…"
click at [202, 395] on span "Windsor at Amberglen" at bounding box center [189, 395] width 95 height 10
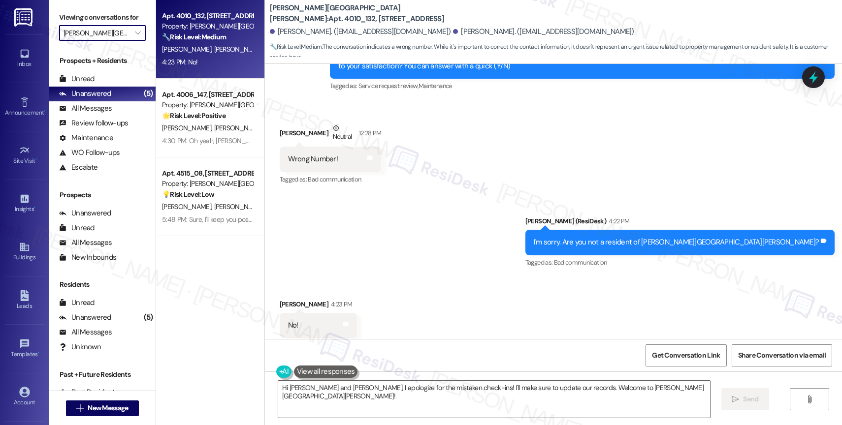
type input "Windsor at Amberglen"
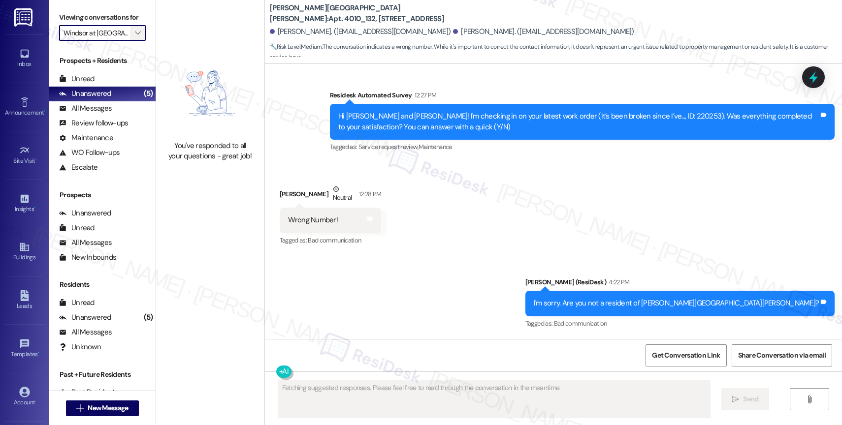
scroll to position [1486, 0]
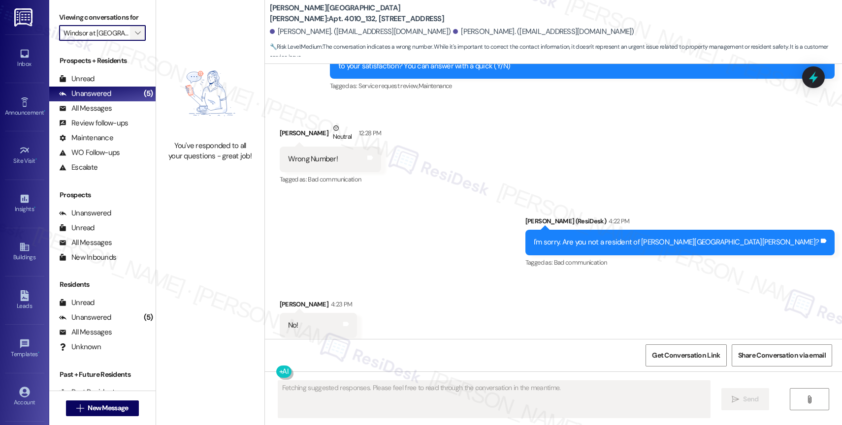
click at [135, 37] on icon "" at bounding box center [137, 33] width 5 height 8
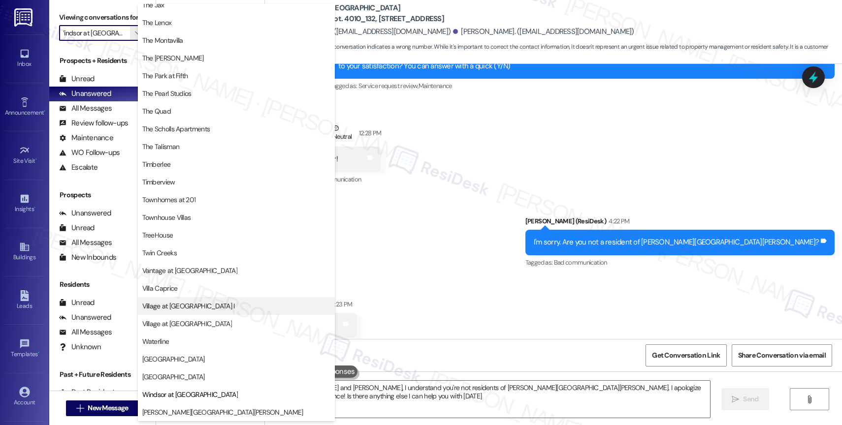
type textarea "Hi Sara and Elijah, I understand you're not residents of Witham Hill Oaks. I ap…"
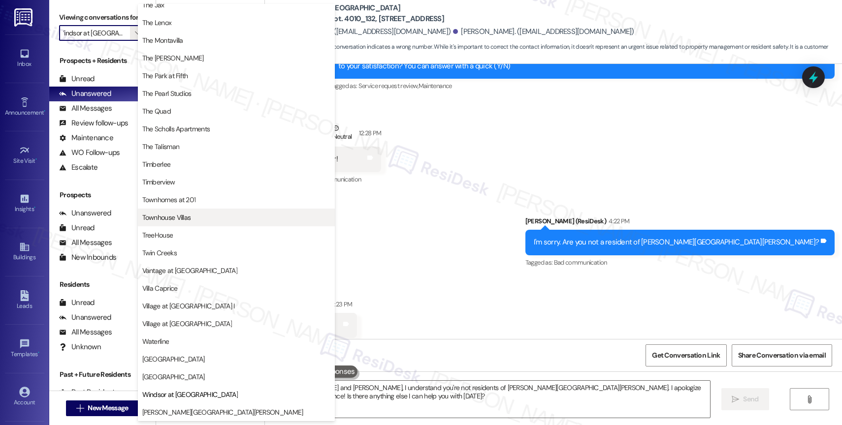
scroll to position [1783, 0]
click at [383, 204] on div "Sent via SMS Sarah (ResiDesk) 4:22 PM I'm sorry. Are you not a resident of With…" at bounding box center [553, 235] width 577 height 83
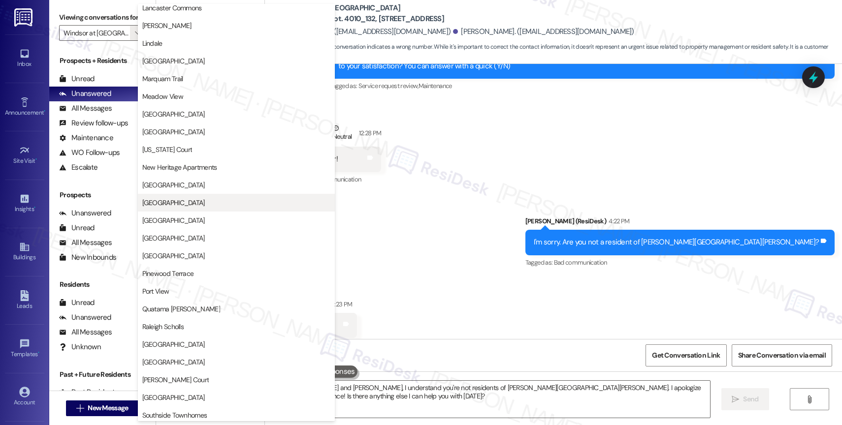
scroll to position [1447, 0]
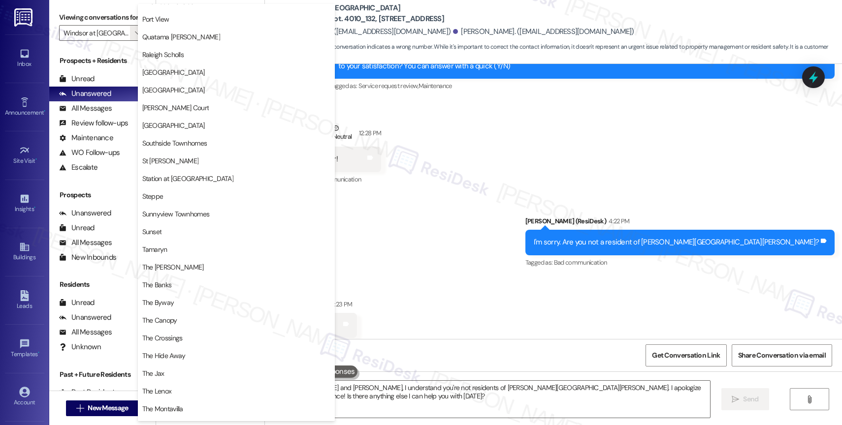
click at [382, 195] on div "Sent via SMS Sarah (ResiDesk) 4:22 PM I'm sorry. Are you not a resident of With…" at bounding box center [553, 235] width 577 height 83
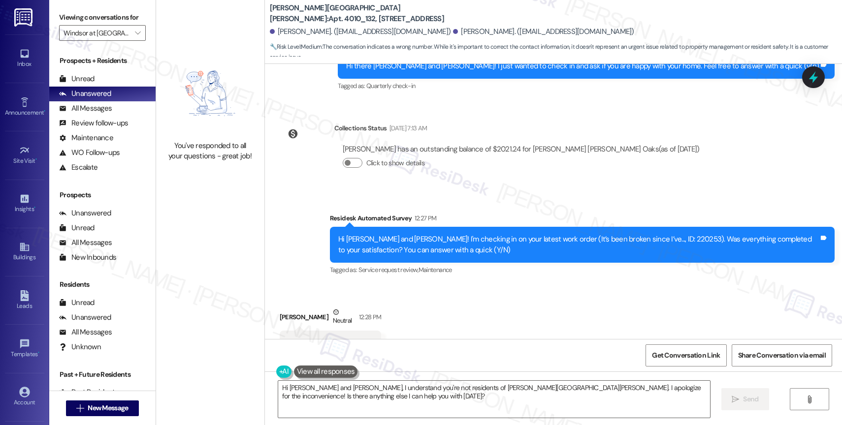
scroll to position [1067, 0]
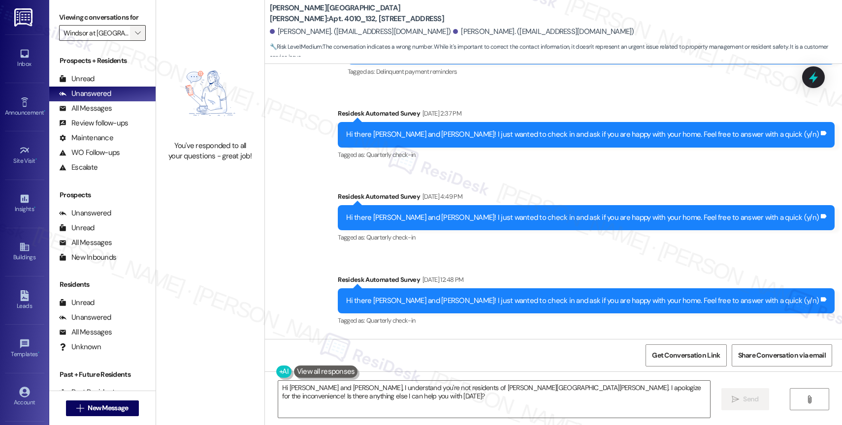
click at [135, 37] on icon "" at bounding box center [137, 33] width 5 height 8
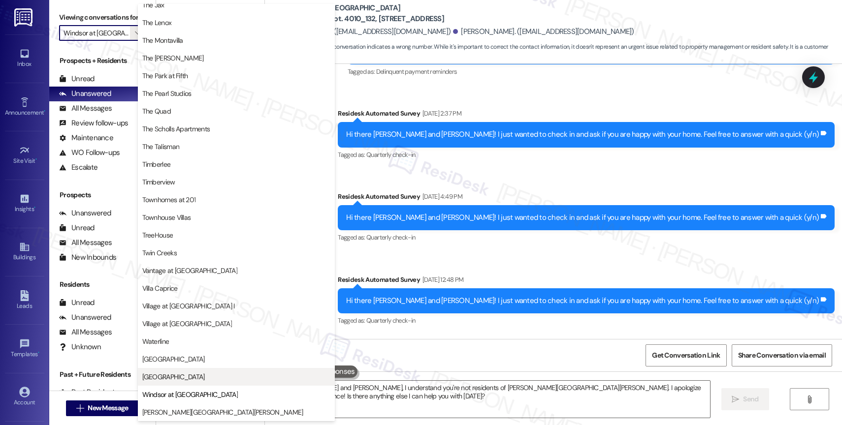
scroll to position [1777, 0]
click at [191, 373] on span "Willow Tree Place" at bounding box center [236, 377] width 188 height 10
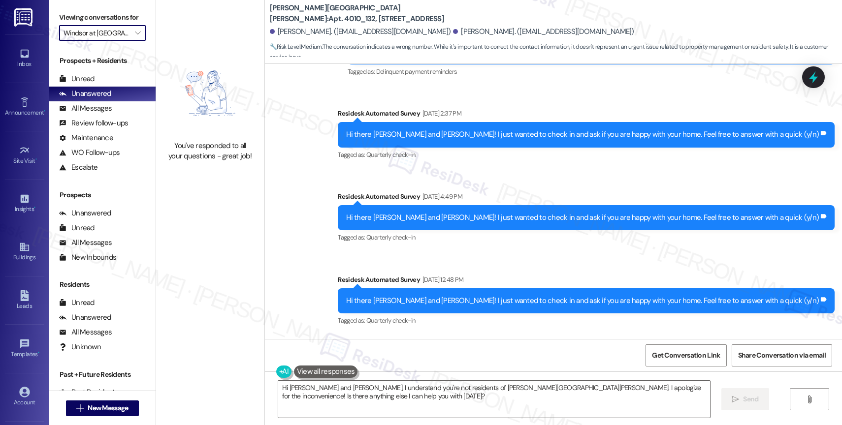
type input "Willow Tree Place"
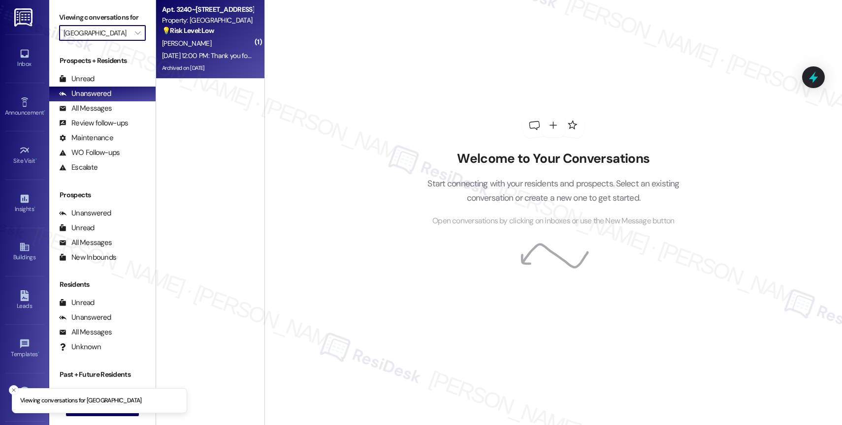
click at [219, 51] on div "Aug 09, 2025 at 12:00 PM: Thank you for your message. Our offices are currently…" at bounding box center [462, 55] width 600 height 9
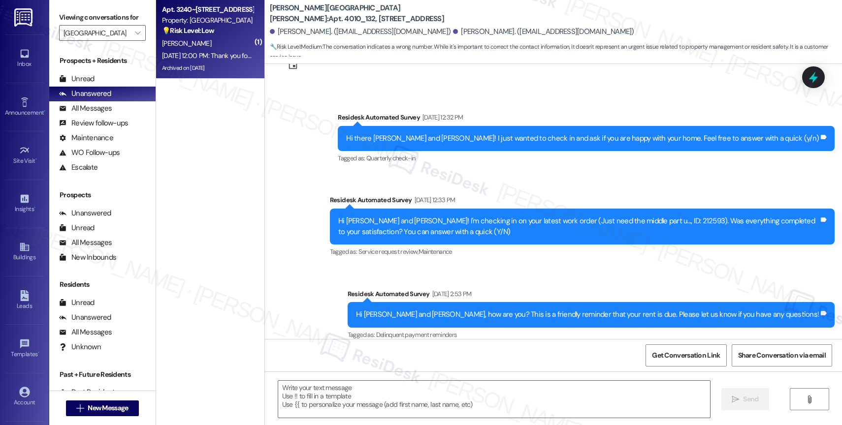
scroll to position [1187, 0]
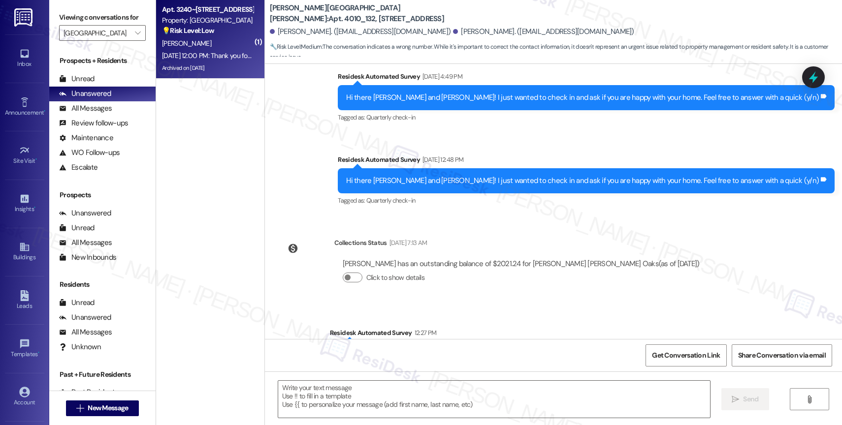
type textarea "Fetching suggested responses. Please feel free to read through the conversation…"
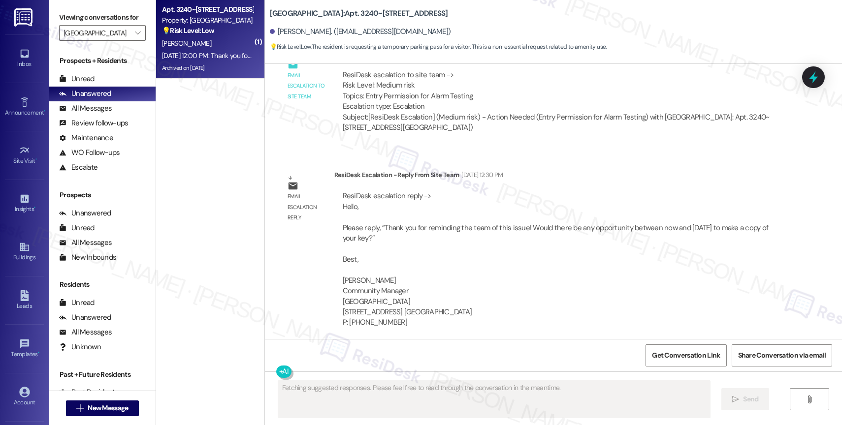
scroll to position [8766, 0]
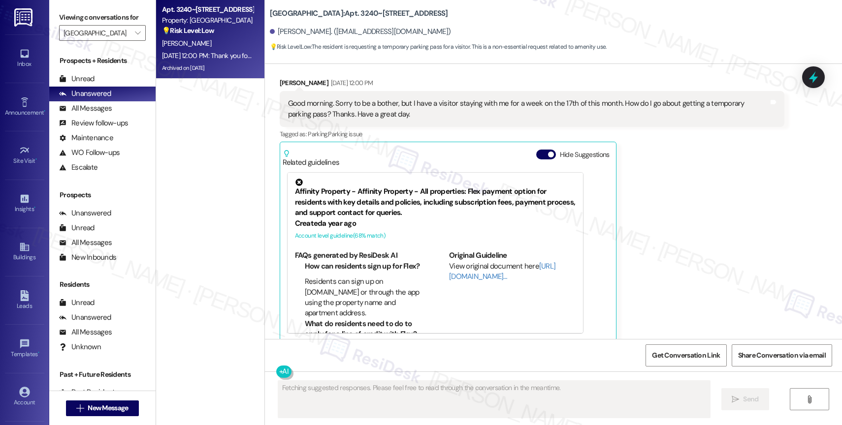
click at [536, 151] on div "Hide Suggestions" at bounding box center [574, 155] width 77 height 10
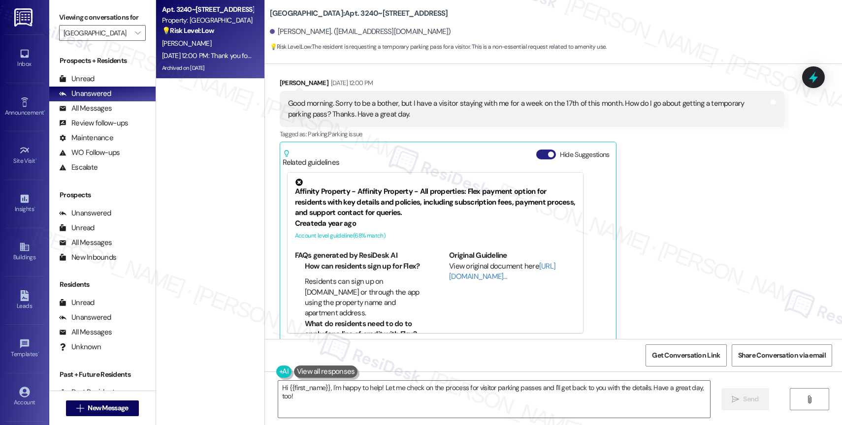
click at [536, 150] on button "Hide Suggestions" at bounding box center [546, 155] width 20 height 10
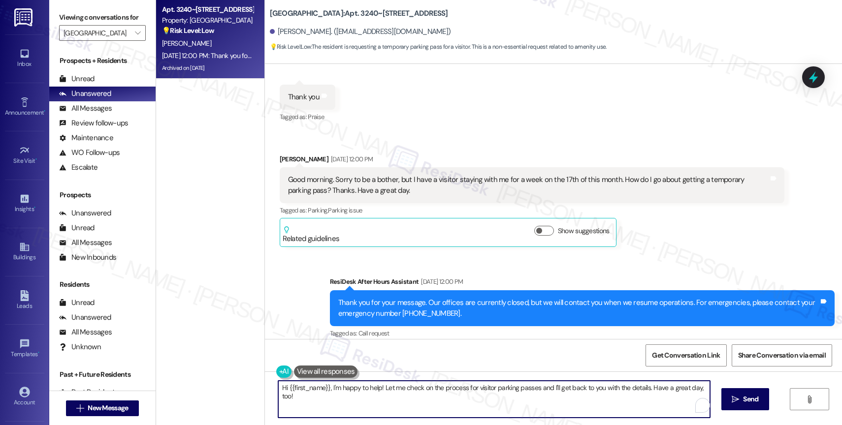
drag, startPoint x: 329, startPoint y: 388, endPoint x: 342, endPoint y: 400, distance: 16.7
click at [342, 399] on textarea "Hi {{first_name}}, I'm happy to help! Let me check on the process for visitor p…" at bounding box center [494, 399] width 432 height 37
click at [582, 395] on textarea "Hi {{first_name}}, I hope your day is going well. I was away when you messaged …" at bounding box center [494, 399] width 432 height 37
drag, startPoint x: 585, startPoint y: 392, endPoint x: 609, endPoint y: 394, distance: 24.2
click at [609, 394] on textarea "Hi {{first_name}}, I hope your day is going well. I was away when you messaged …" at bounding box center [494, 399] width 432 height 37
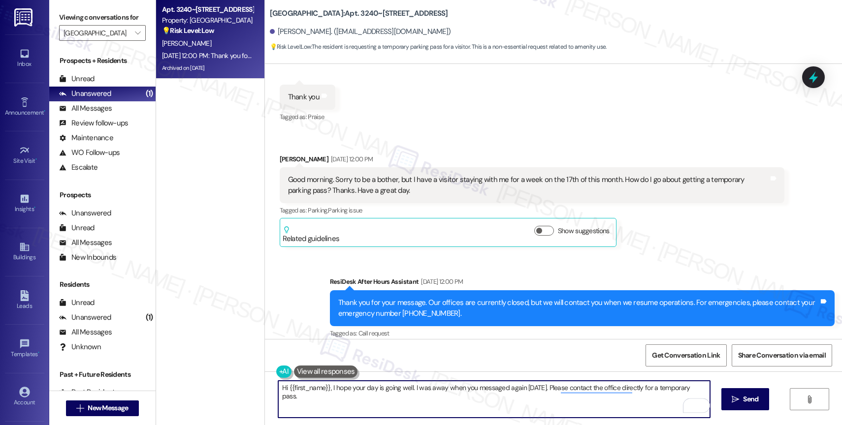
drag, startPoint x: 649, startPoint y: 388, endPoint x: 655, endPoint y: 385, distance: 6.4
click at [649, 388] on textarea "Hi {{first_name}}, I hope your day is going well. I was away when you messaged …" at bounding box center [494, 399] width 432 height 37
click at [373, 398] on textarea "Hi {{first_name}}, I hope your day is going well. I was away when you messaged …" at bounding box center [494, 399] width 432 height 37
click at [355, 400] on textarea "Hi {{first_name}}, I hope your day is going well. I was away when you messaged …" at bounding box center [494, 399] width 432 height 37
type textarea "Hi {{first_name}}, I hope your day is going well. I was away when you messaged …"
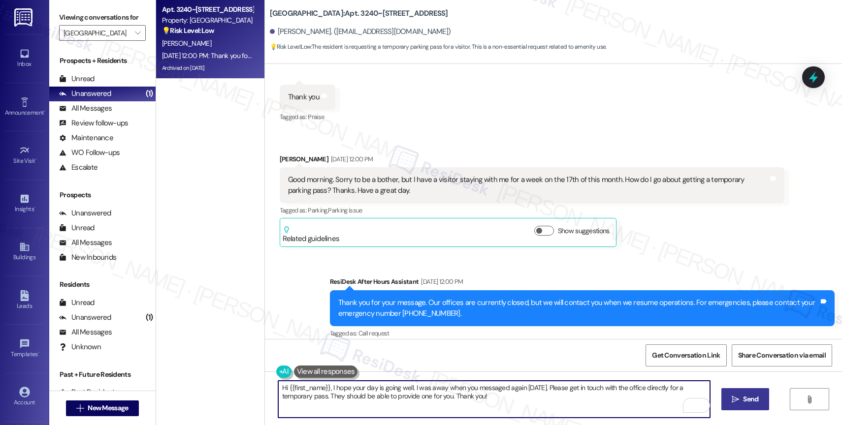
click at [743, 399] on span "Send" at bounding box center [750, 399] width 15 height 10
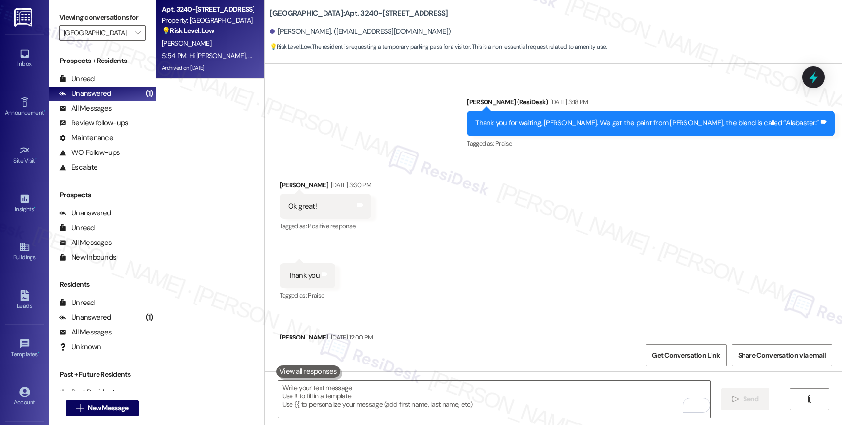
scroll to position [8769, 0]
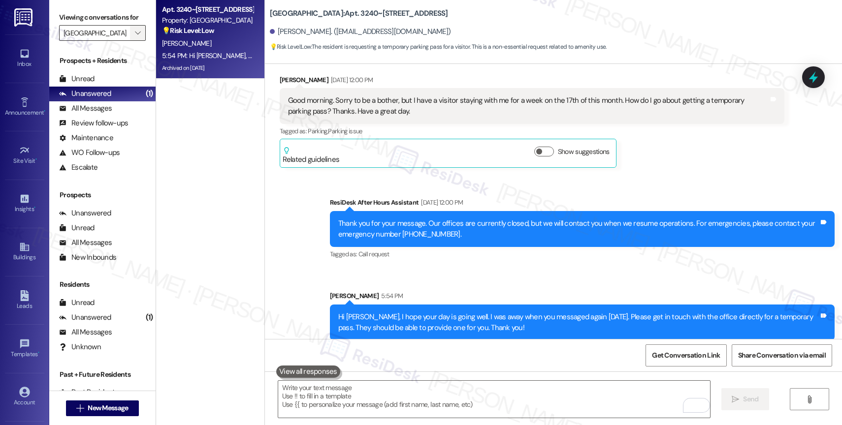
click at [135, 37] on icon "" at bounding box center [137, 33] width 5 height 8
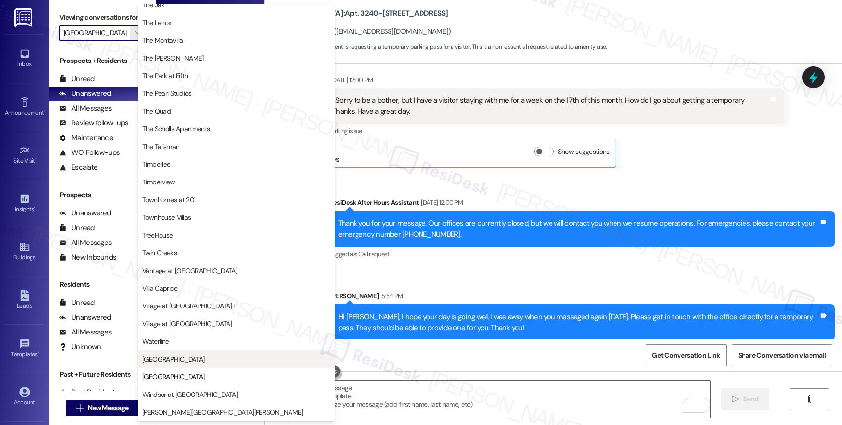
scroll to position [1794, 0]
click at [209, 350] on button "West End" at bounding box center [236, 359] width 197 height 18
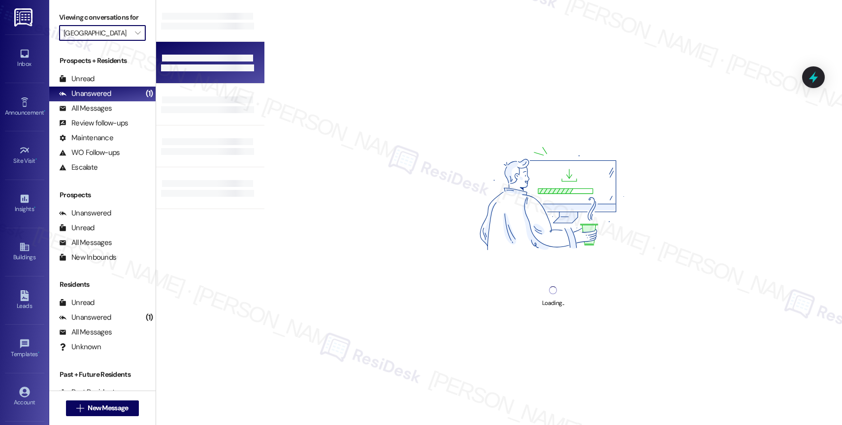
type input "West End"
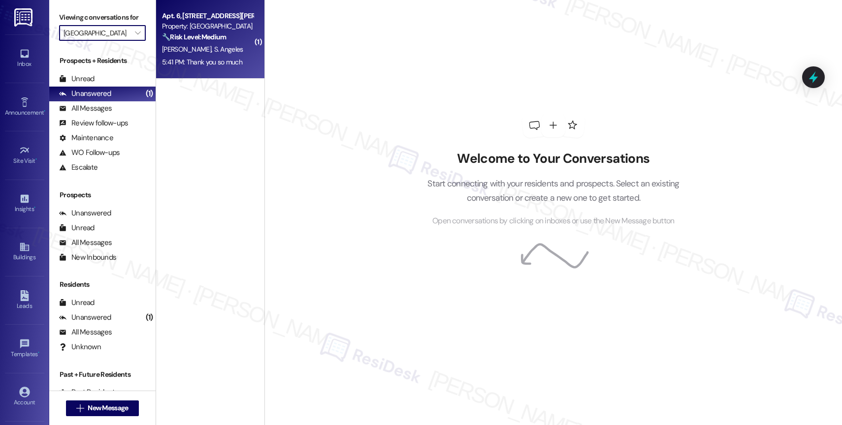
click at [210, 56] on div "5:41 PM: Thank you so much 5:41 PM: Thank you so much" at bounding box center [207, 62] width 93 height 12
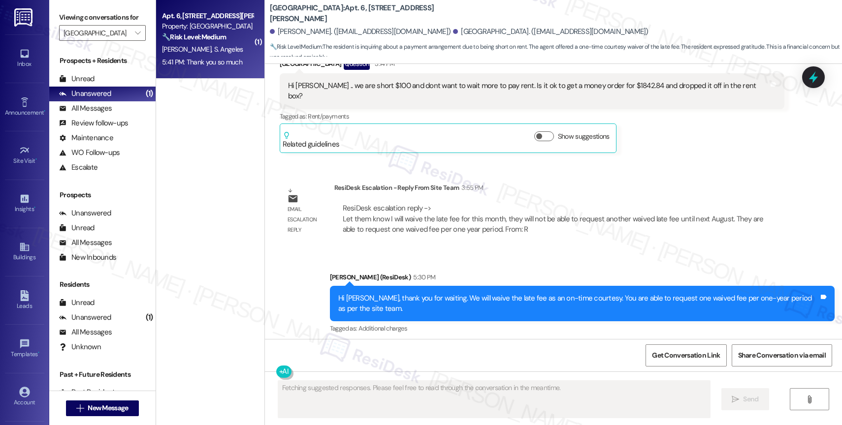
scroll to position [6786, 0]
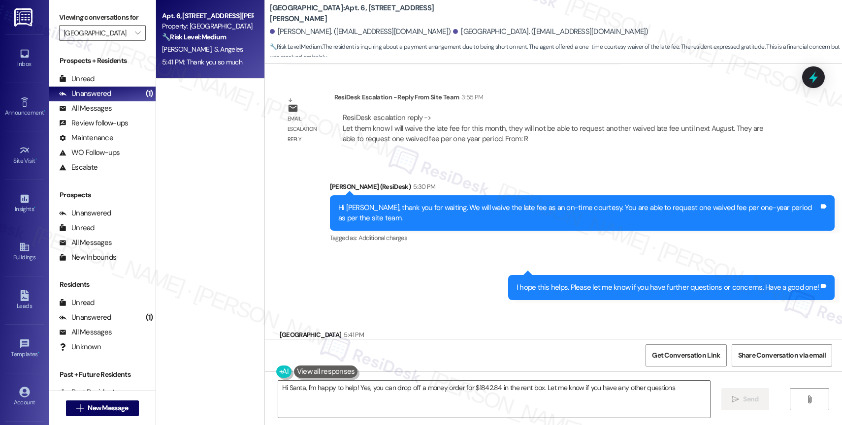
type textarea "Hi Santa, I'm happy to help! Yes, you can drop off a money order for $1842.84 i…"
click at [415, 390] on textarea "Hi Santa, I'm happy to help! Yes, you can drop off a money order for $1842.84 i…" at bounding box center [494, 399] width 432 height 37
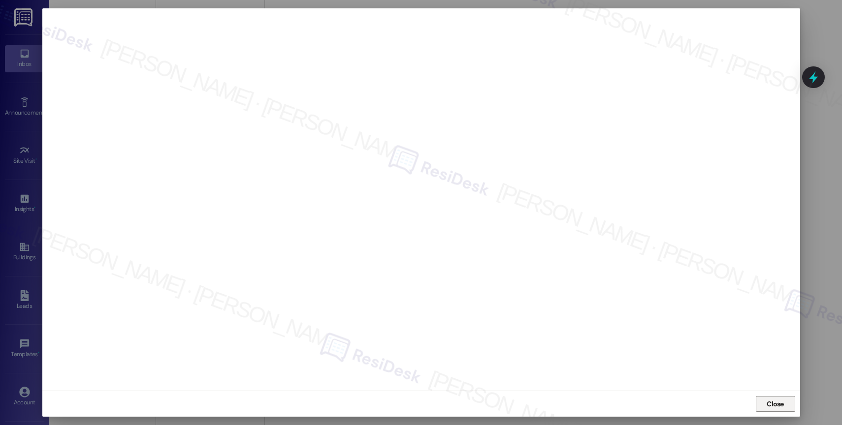
click at [779, 409] on span "Close" at bounding box center [774, 404] width 21 height 15
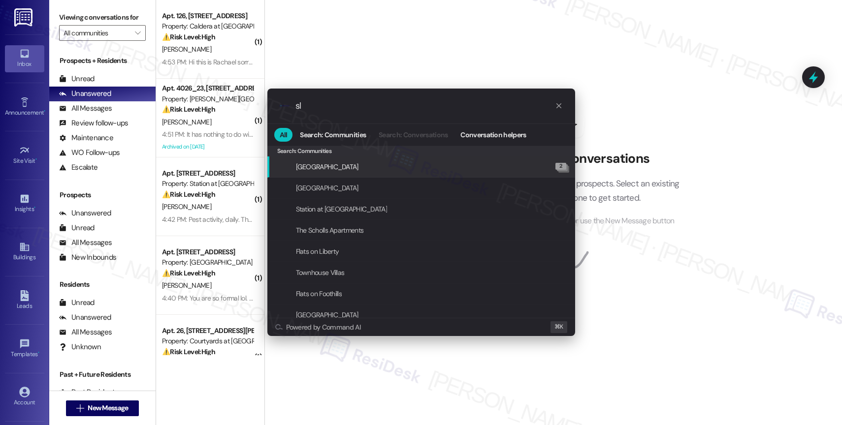
type input "sla"
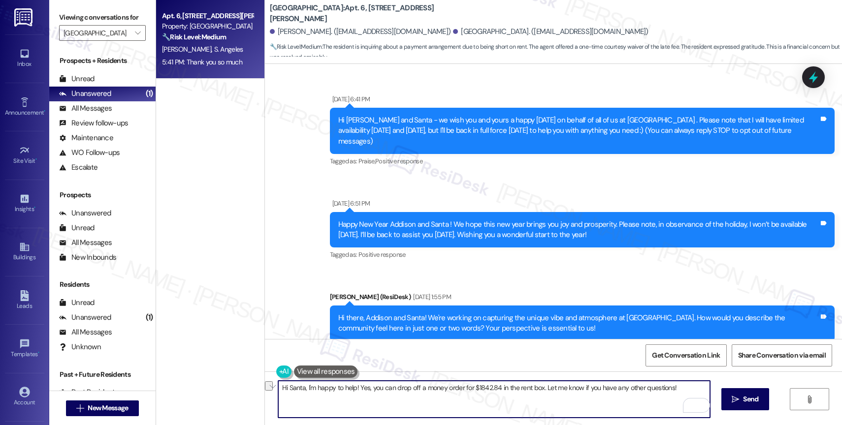
type textarea "Y"
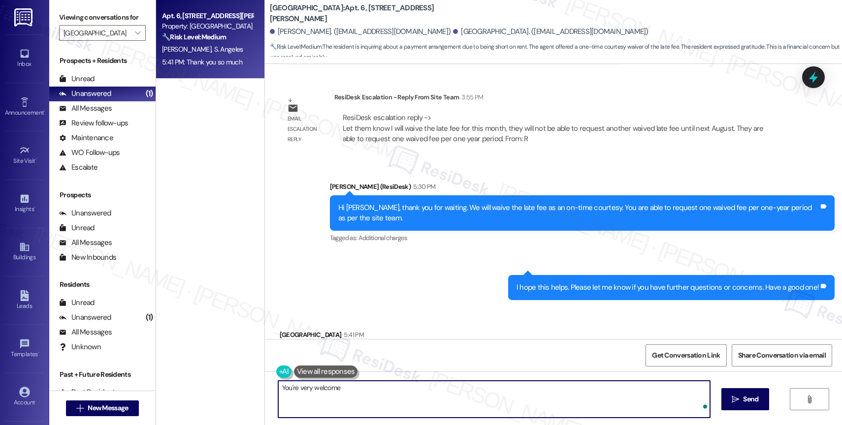
type textarea "You're very welcome!"
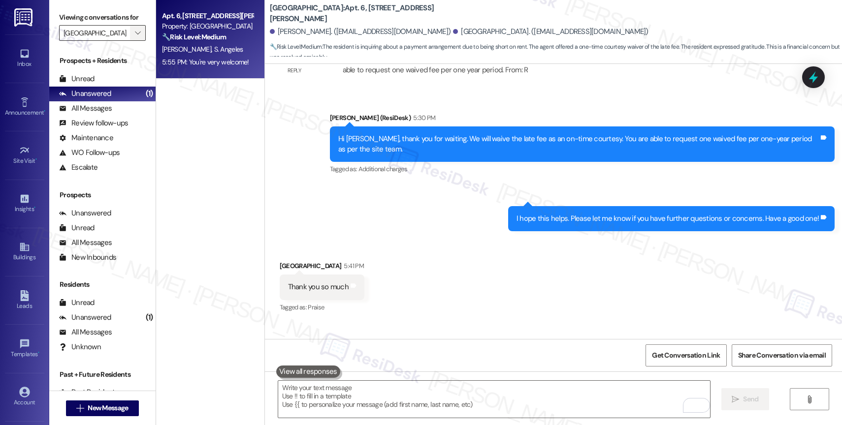
click at [133, 41] on span "" at bounding box center [137, 33] width 9 height 16
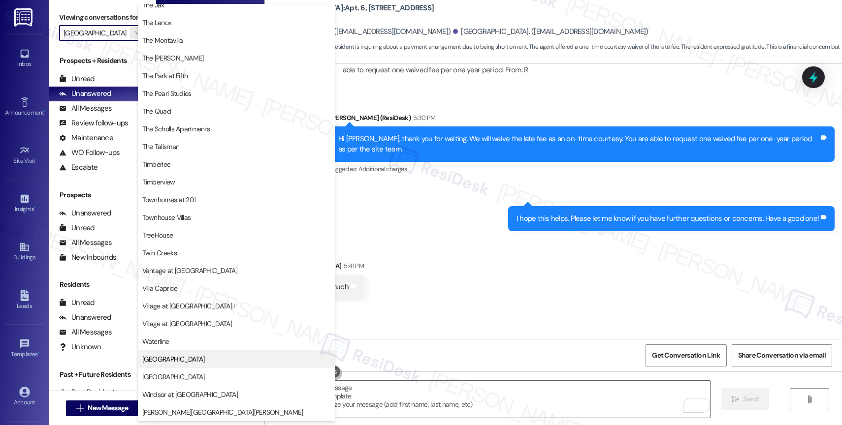
scroll to position [1773, 0]
click at [213, 341] on span "Waterline" at bounding box center [236, 342] width 188 height 10
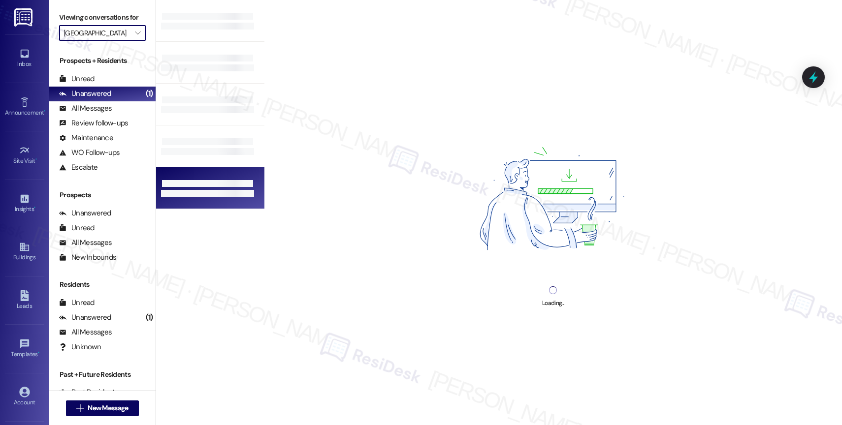
type input "Waterline"
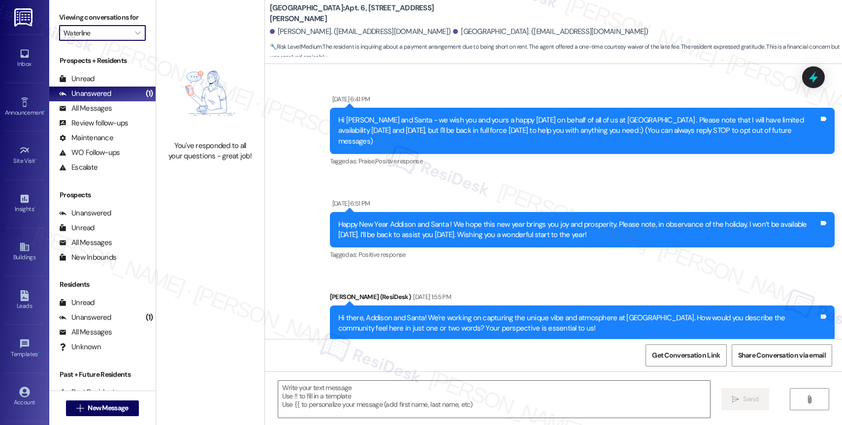
scroll to position [6869, 0]
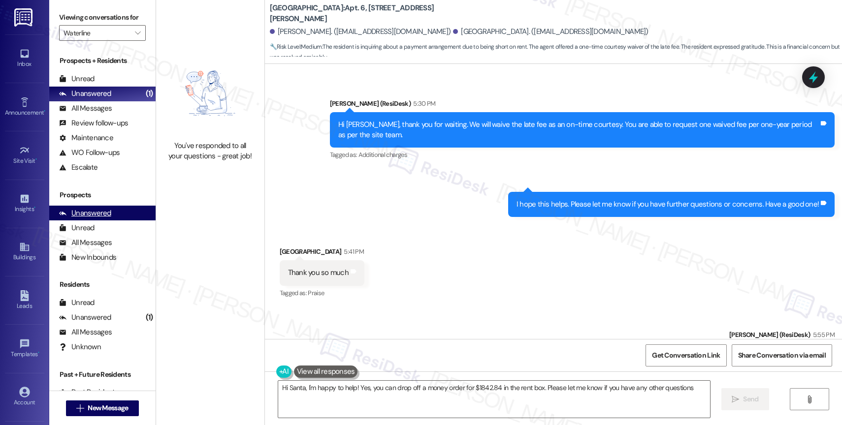
type textarea "Hi Santa, I'm happy to help! Yes, you can drop off a money order for $1842.84 i…"
click at [133, 41] on span "" at bounding box center [137, 33] width 9 height 16
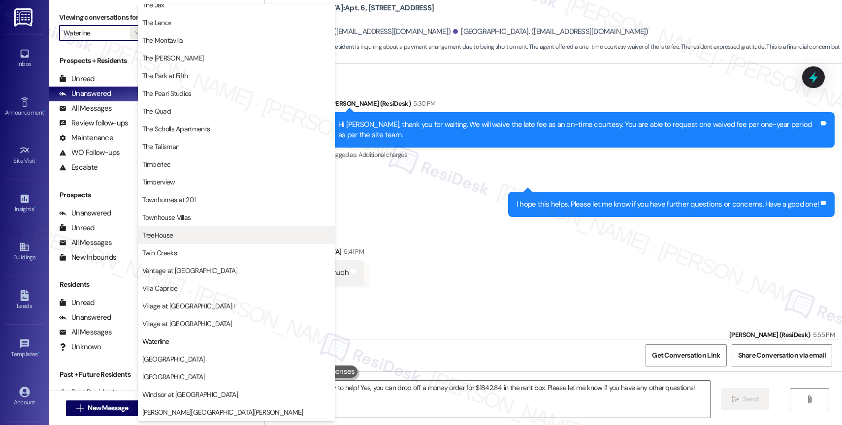
scroll to position [1794, 0]
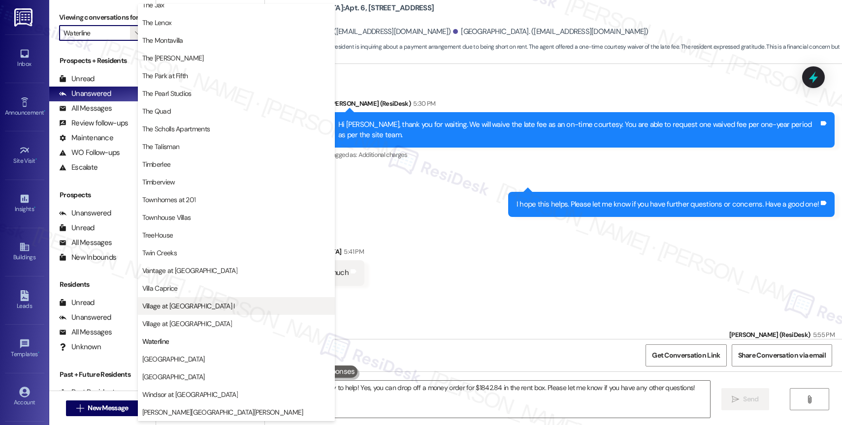
drag, startPoint x: 246, startPoint y: 241, endPoint x: 242, endPoint y: 309, distance: 67.5
click at [460, 308] on div "Sent via SMS Sarah (ResiDesk) 5:55 PM You're very welcome! Tags and notes Tagge…" at bounding box center [553, 349] width 577 height 83
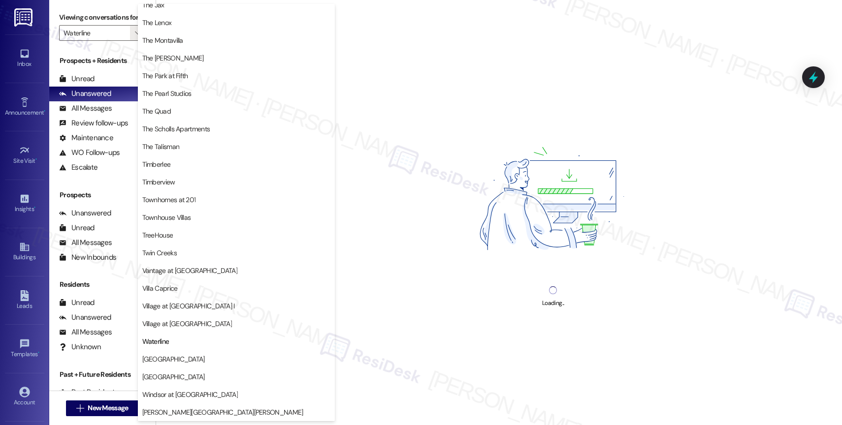
scroll to position [1782, 0]
type input "Twin Creeks"
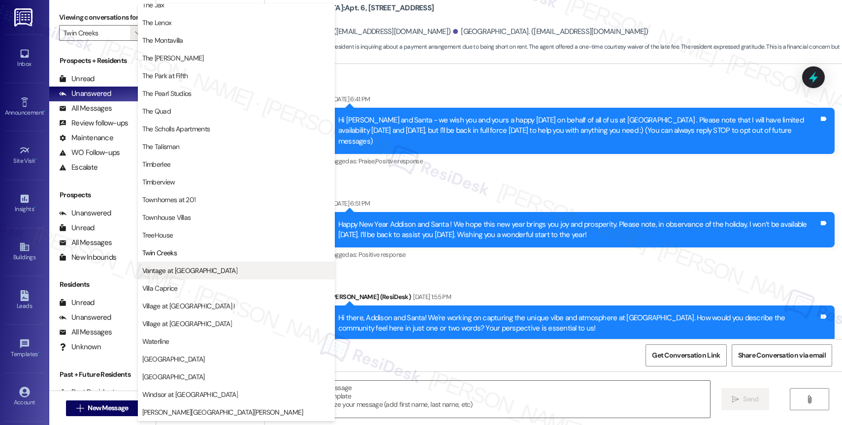
scroll to position [6869, 0]
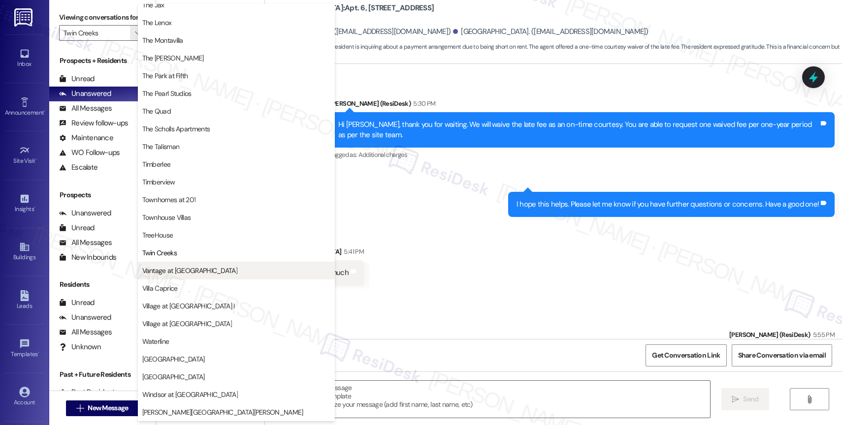
type textarea "Fetching suggested responses. Please feel free to read through the conversation…"
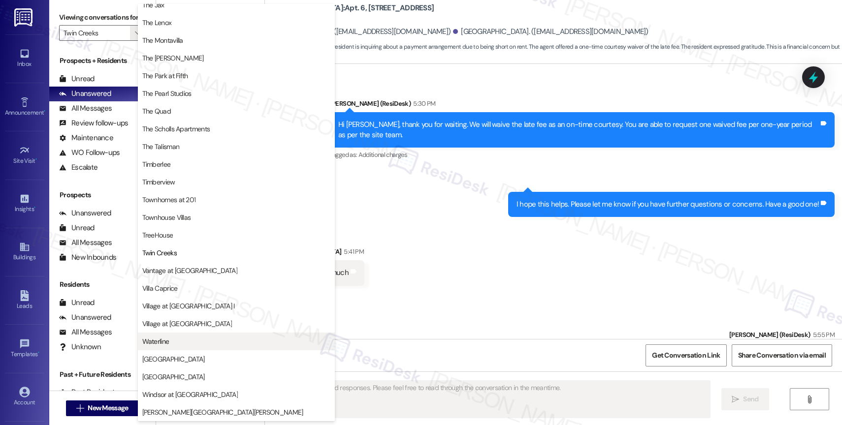
click at [178, 343] on span "Waterline" at bounding box center [236, 342] width 188 height 10
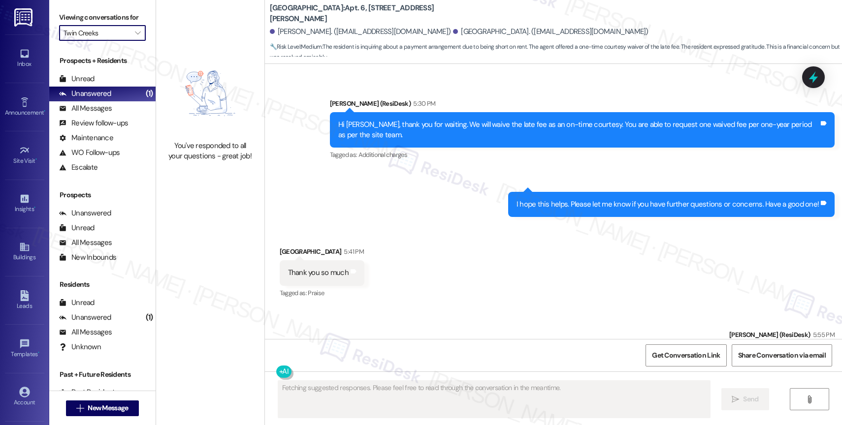
type input "Waterline"
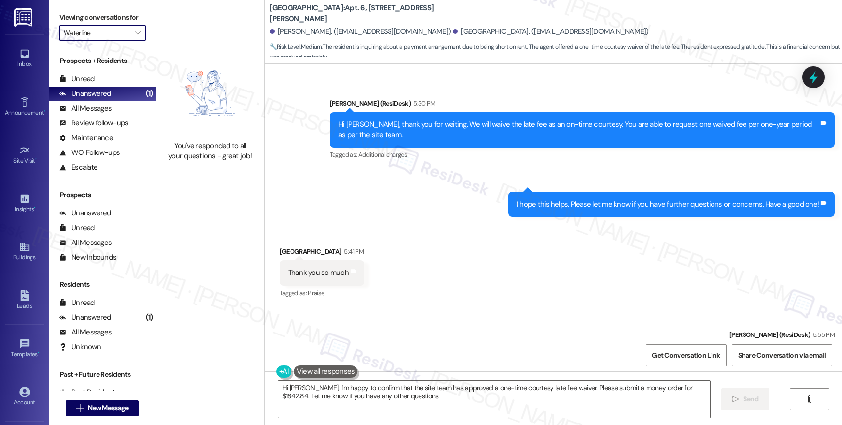
type textarea "Hi Santa, I'm happy to confirm that the site team has approved a one-time court…"
drag, startPoint x: 129, startPoint y: 37, endPoint x: 150, endPoint y: 100, distance: 66.8
click at [133, 37] on span "" at bounding box center [137, 33] width 9 height 16
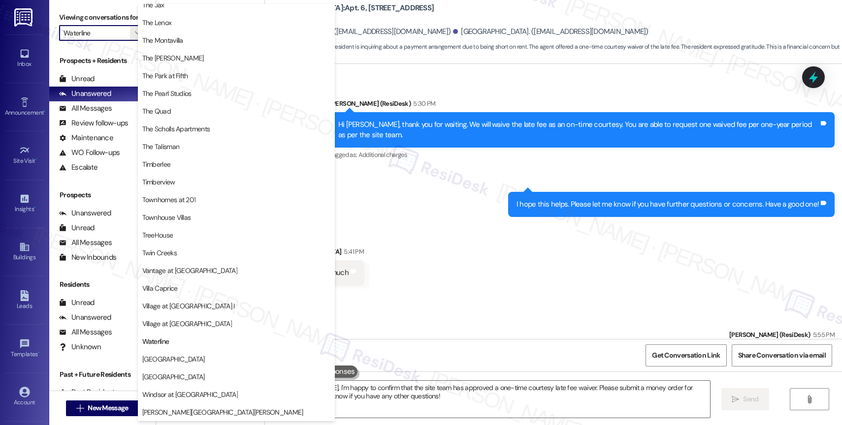
click at [452, 224] on div "Received via SMS Santa Angeles 5:41 PM Thank you so much Tags and notes Tagged …" at bounding box center [553, 265] width 577 height 83
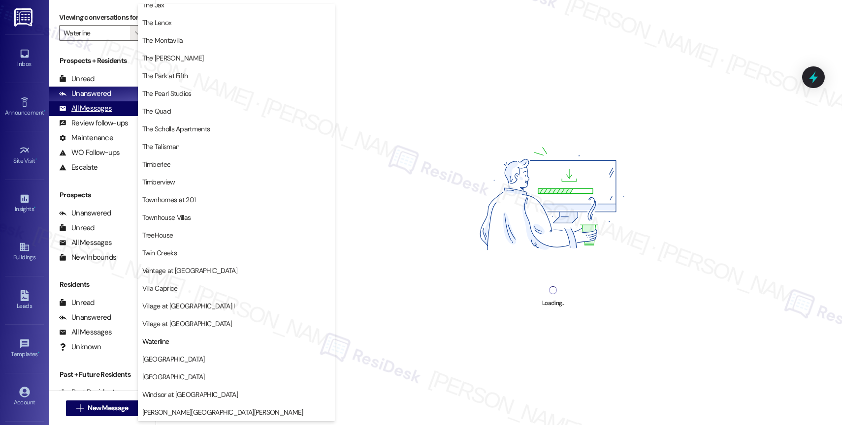
click at [106, 114] on div "All Messages" at bounding box center [85, 108] width 53 height 10
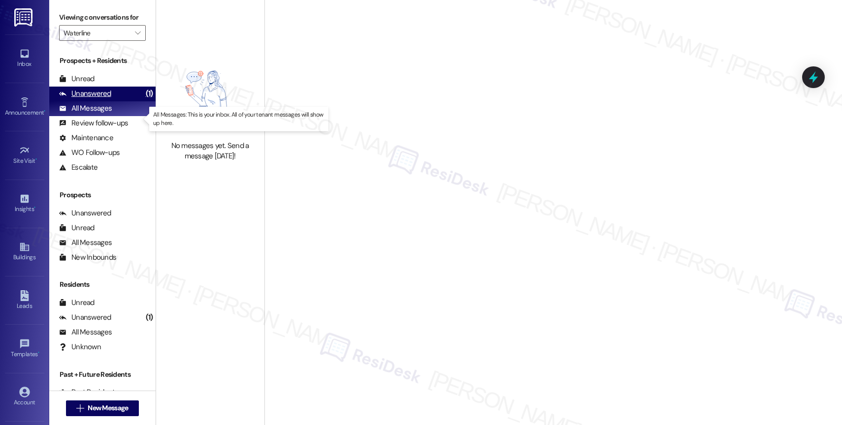
type input "Villa Caprice"
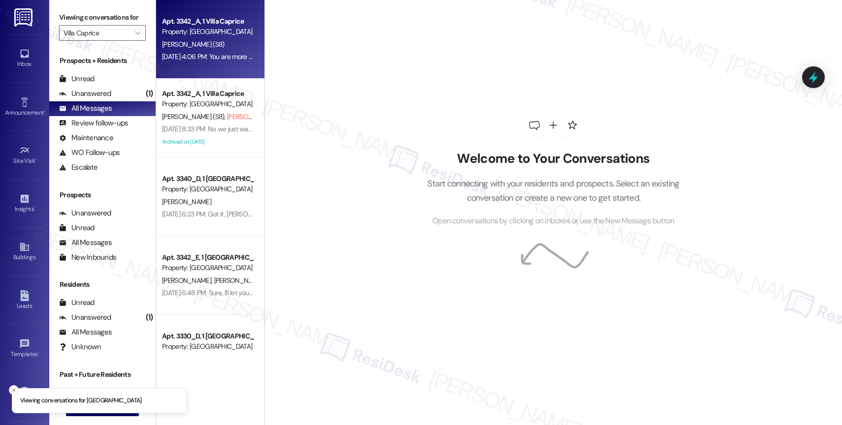
click at [222, 36] on div "Property: Villa Caprice" at bounding box center [207, 32] width 91 height 10
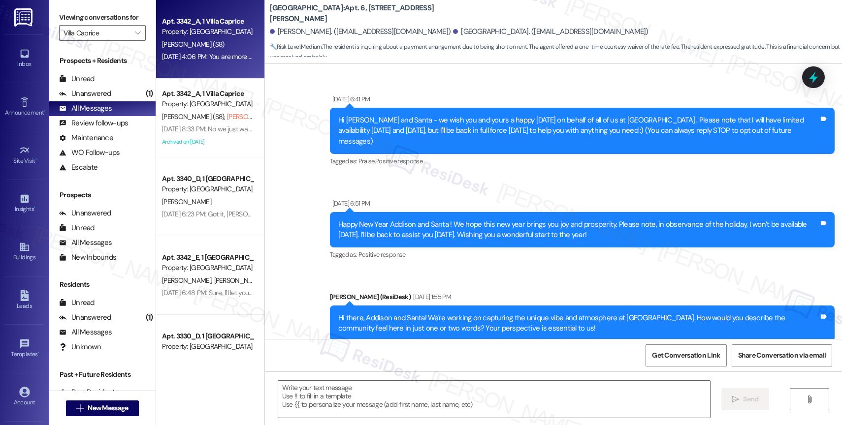
scroll to position [6869, 0]
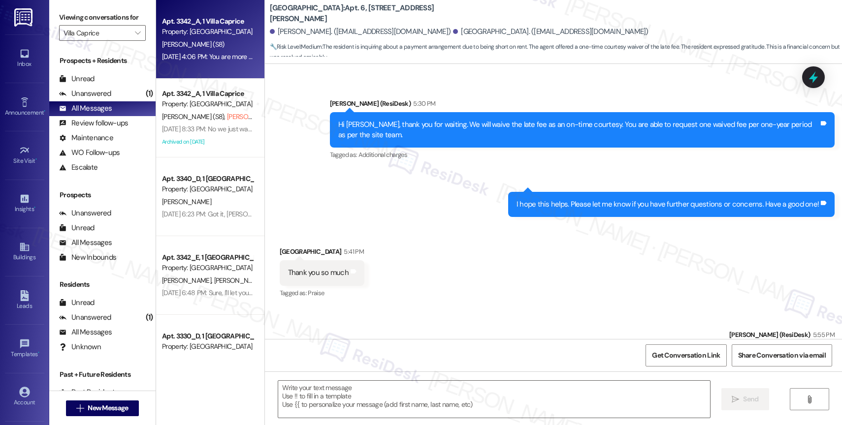
type textarea "Fetching suggested responses. Please feel free to read through the conversation…"
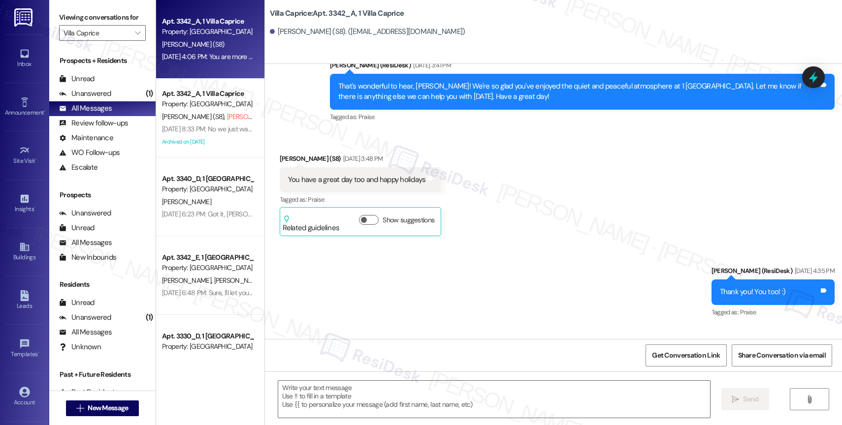
type textarea "Fetching suggested responses. Please feel free to read through the conversation…"
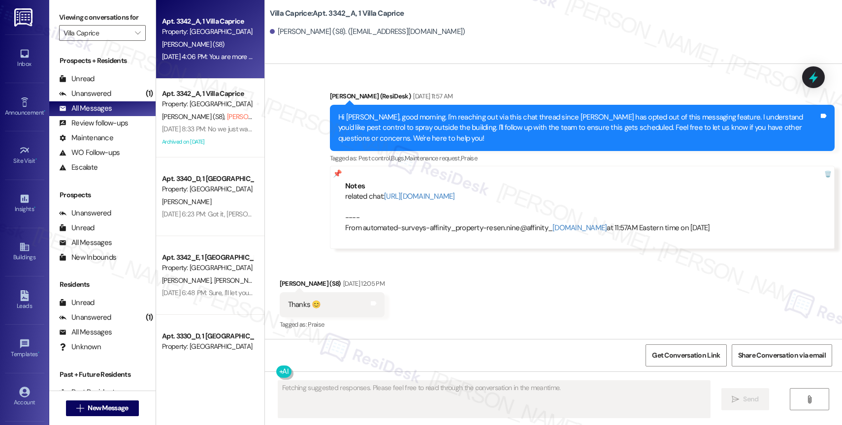
scroll to position [737, 0]
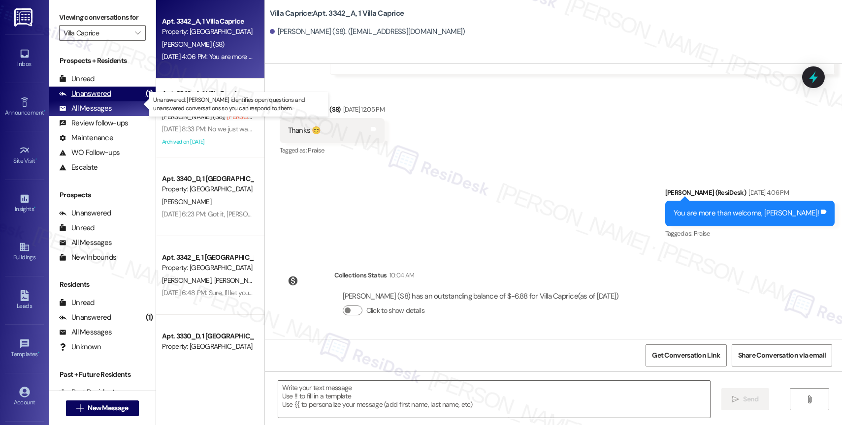
click at [120, 101] on div "Unanswered (1)" at bounding box center [102, 94] width 106 height 15
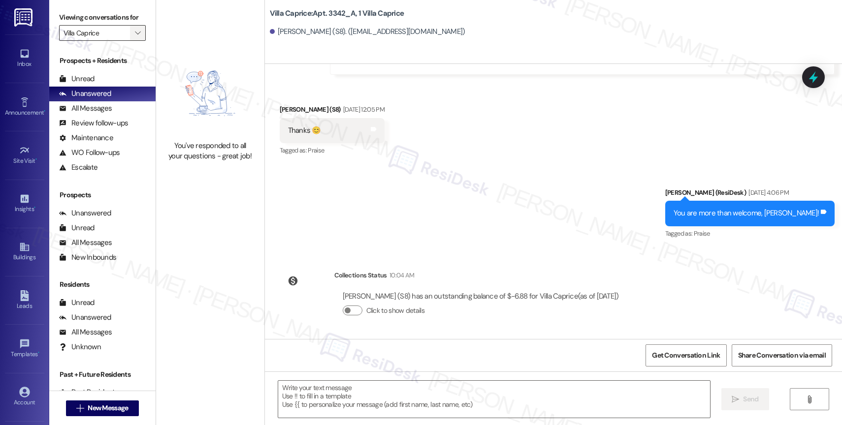
click at [133, 41] on span "" at bounding box center [137, 33] width 9 height 16
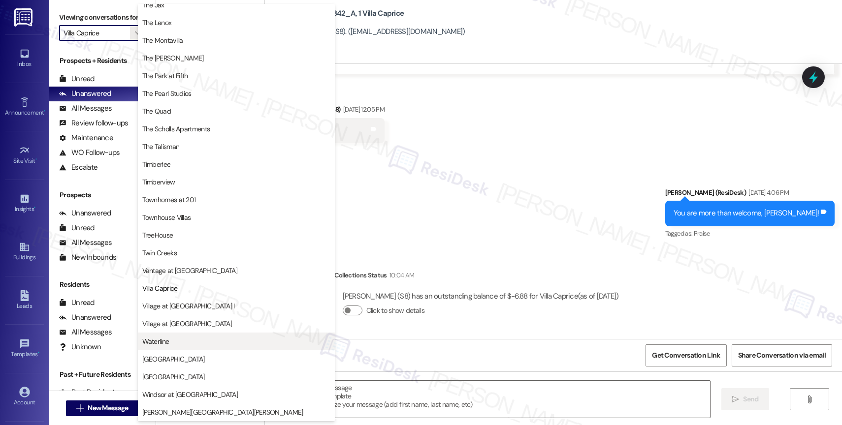
scroll to position [1801, 0]
click at [173, 341] on span "Waterline" at bounding box center [236, 342] width 188 height 10
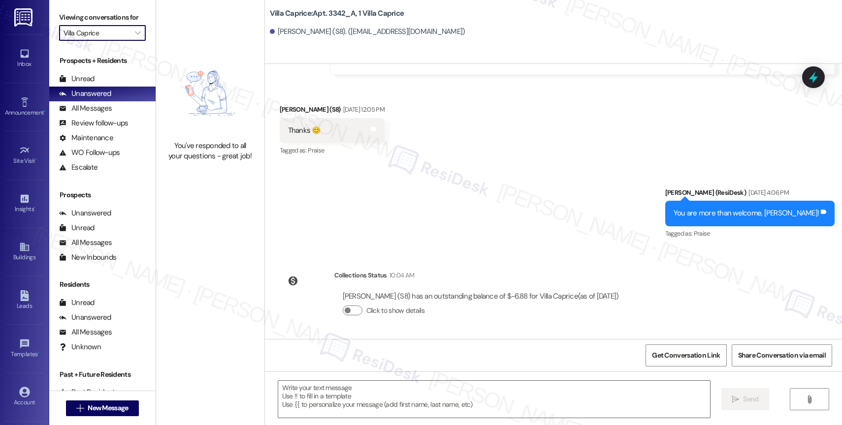
type input "Waterline"
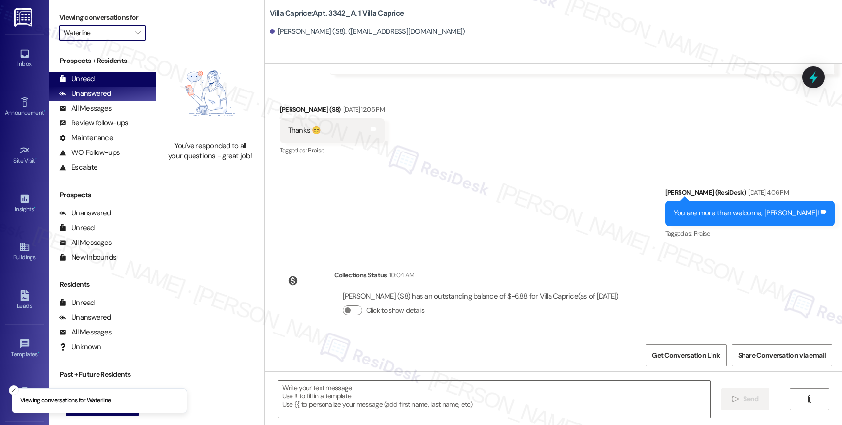
click at [110, 87] on div "Unread (0)" at bounding box center [102, 79] width 106 height 15
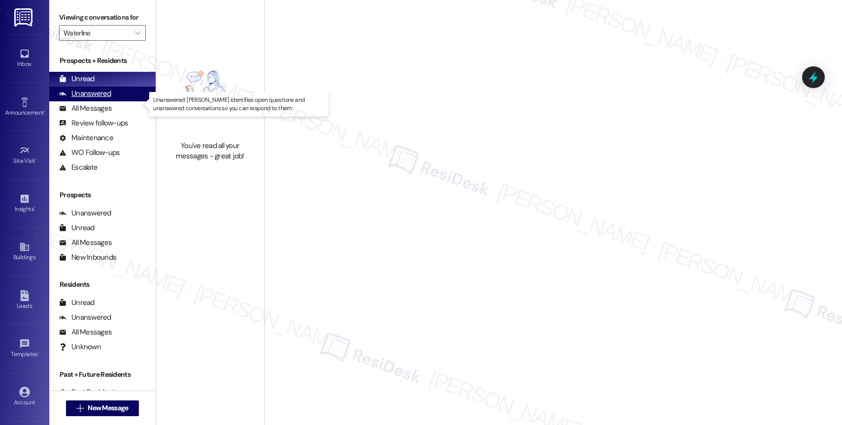
click at [108, 99] on div "Unanswered" at bounding box center [85, 94] width 52 height 10
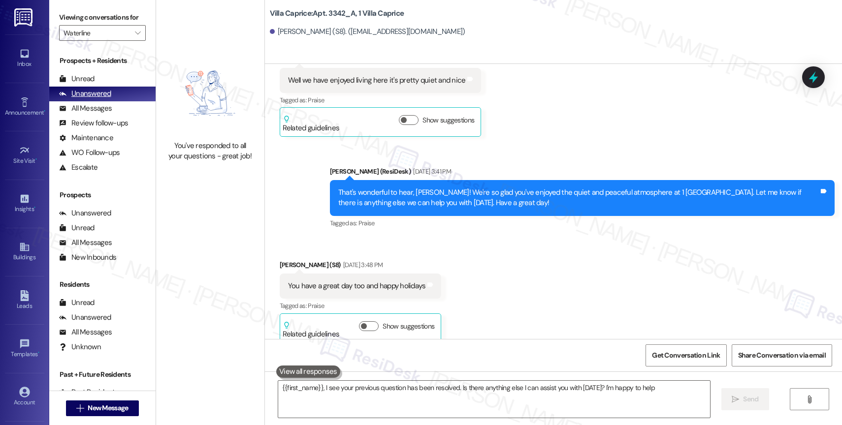
type textarea "{{first_name}}, I see your previous question has been resolved. Is there anythi…"
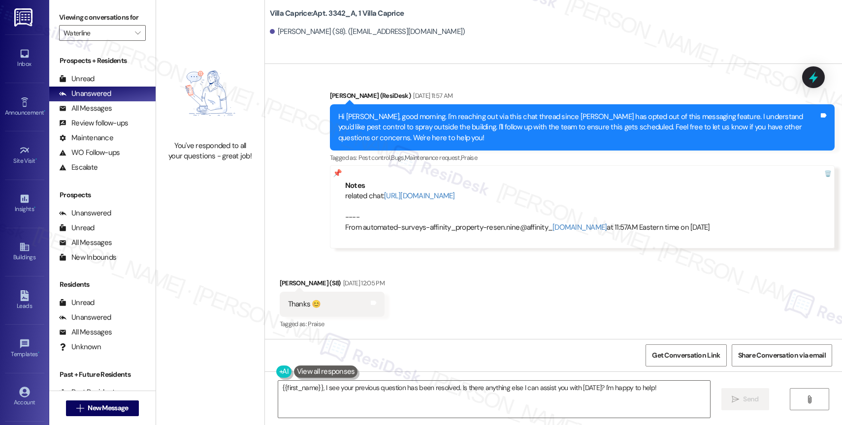
scroll to position [737, 0]
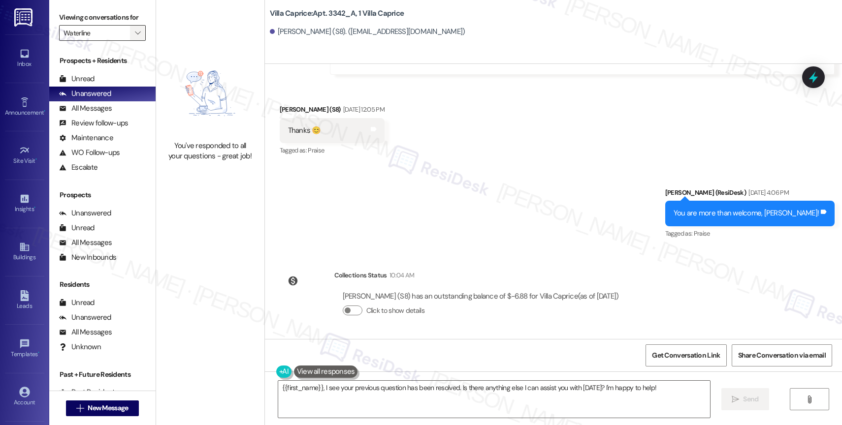
click at [133, 41] on span "" at bounding box center [137, 33] width 9 height 16
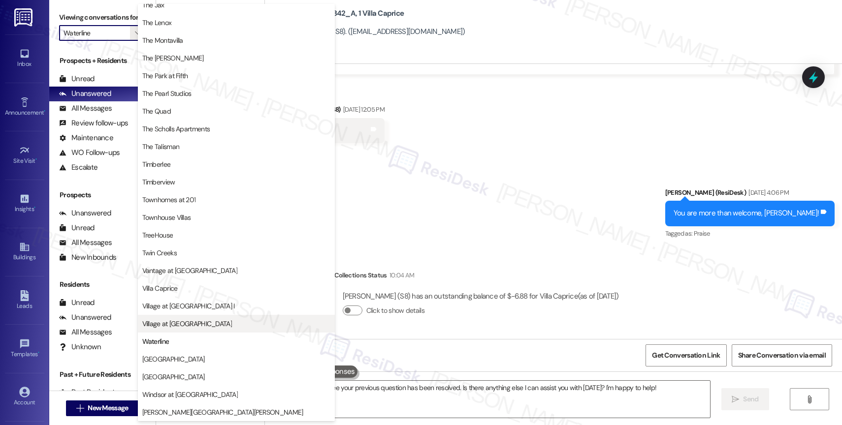
scroll to position [1781, 0]
click at [175, 328] on span "Village at Sunrise" at bounding box center [187, 324] width 90 height 10
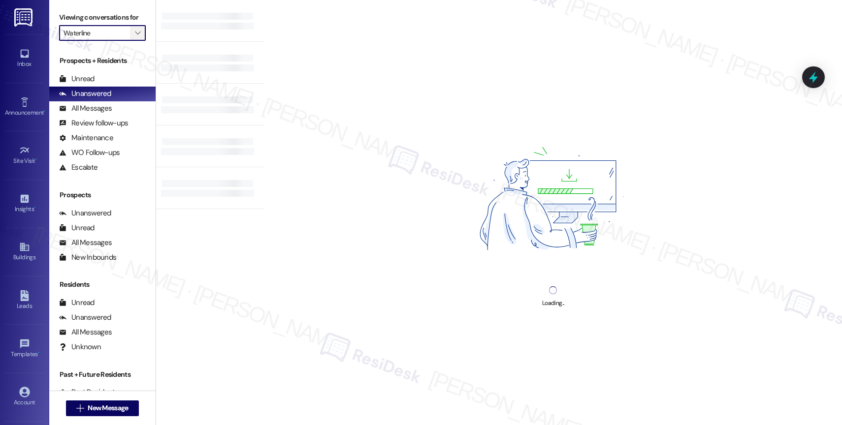
type input "Village at Sunrise"
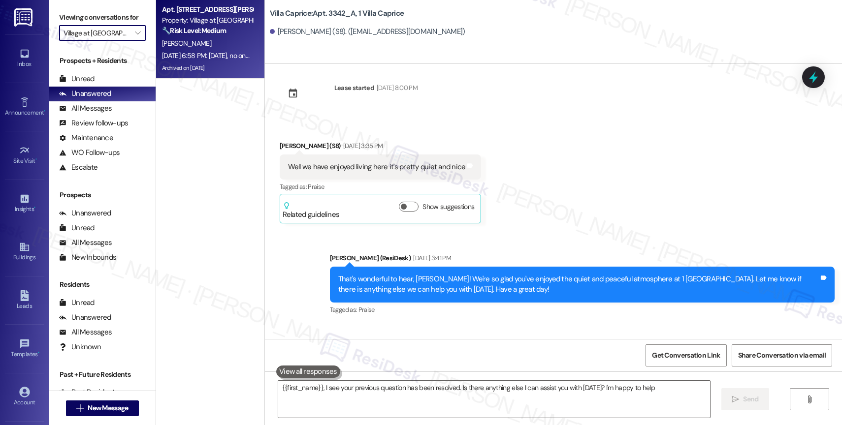
type textarea "{{first_name}}, I see your previous question has been resolved. Is there anythi…"
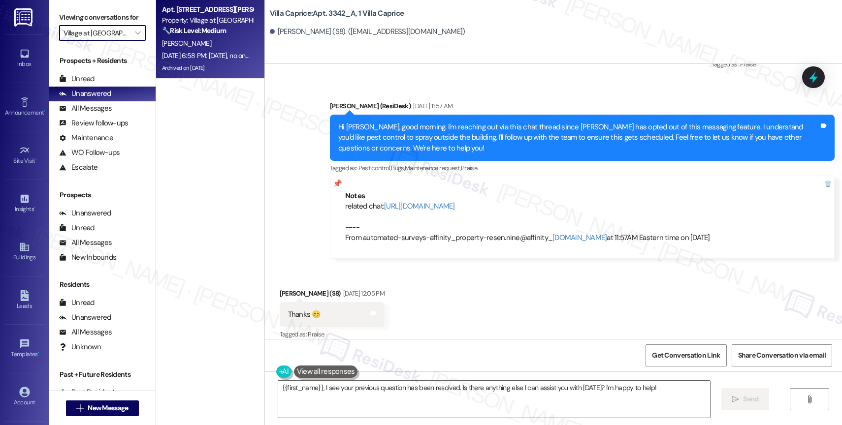
scroll to position [563, 0]
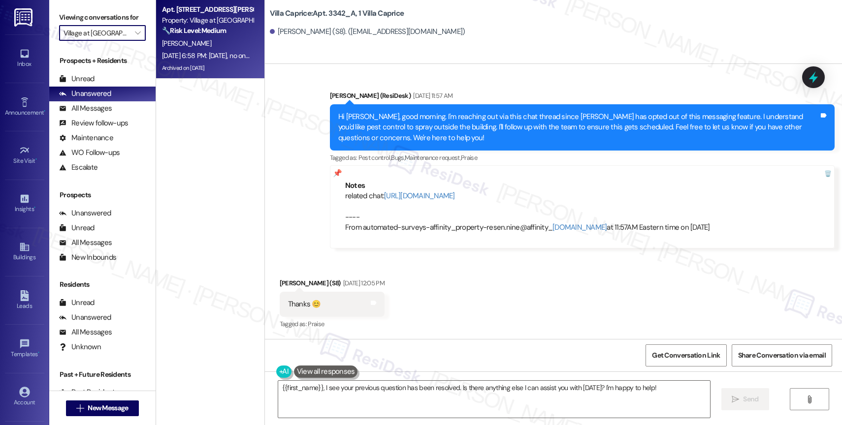
click at [190, 40] on div "T. Hoang" at bounding box center [207, 43] width 93 height 12
type textarea "{{first_name}}, I see your previous question has been resolved. Is there anythi…"
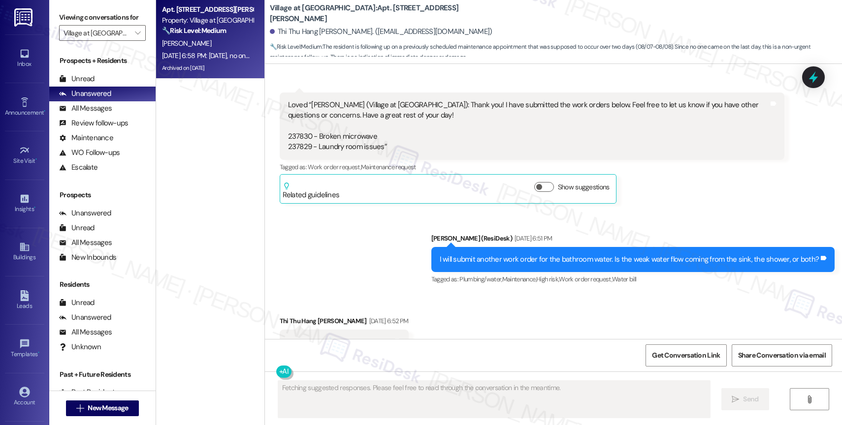
scroll to position [4424, 0]
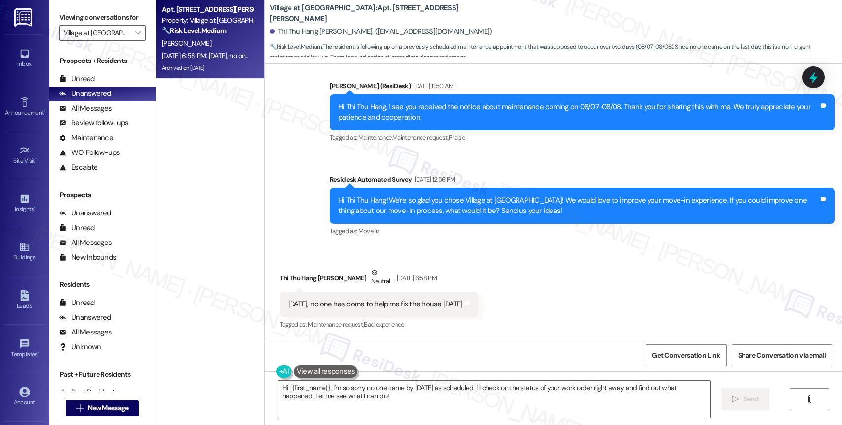
click at [472, 274] on div "Received via SMS Thi Thu Hang Hoang Neutral Aug 08, 2025 at 6:58 PM Today, no o…" at bounding box center [553, 293] width 577 height 94
click at [502, 324] on div "Received via SMS Thi Thu Hang Hoang Neutral Aug 08, 2025 at 6:58 PM Today, no o…" at bounding box center [553, 293] width 577 height 94
click at [495, 283] on div "Received via SMS Thi Thu Hang Hoang Neutral Aug 08, 2025 at 6:58 PM Today, no o…" at bounding box center [553, 293] width 577 height 94
click at [407, 385] on textarea "Hi {{first_name}}, I'm so sorry no one came by today as scheduled. I'll check o…" at bounding box center [494, 399] width 432 height 37
click at [360, 379] on div "Hi {{first_name}}, I'm so sorry no one came by today as scheduled. I'll check o…" at bounding box center [553, 409] width 577 height 74
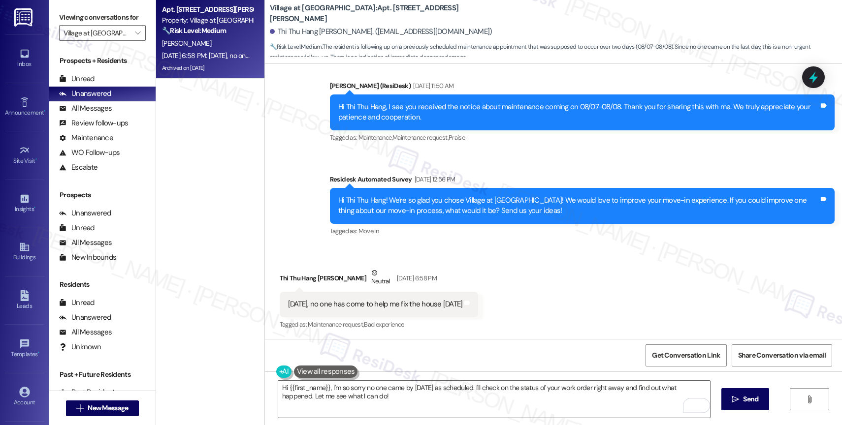
click at [360, 379] on div "Hi {{first_name}}, I'm so sorry no one came by today as scheduled. I'll check o…" at bounding box center [553, 409] width 577 height 74
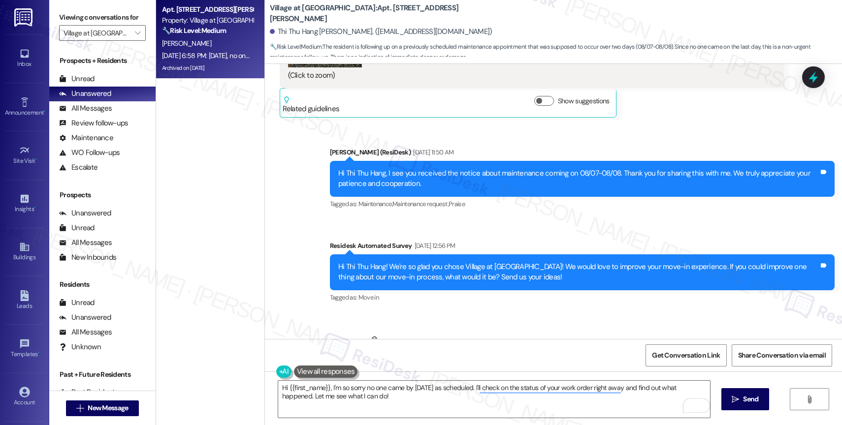
scroll to position [4129, 0]
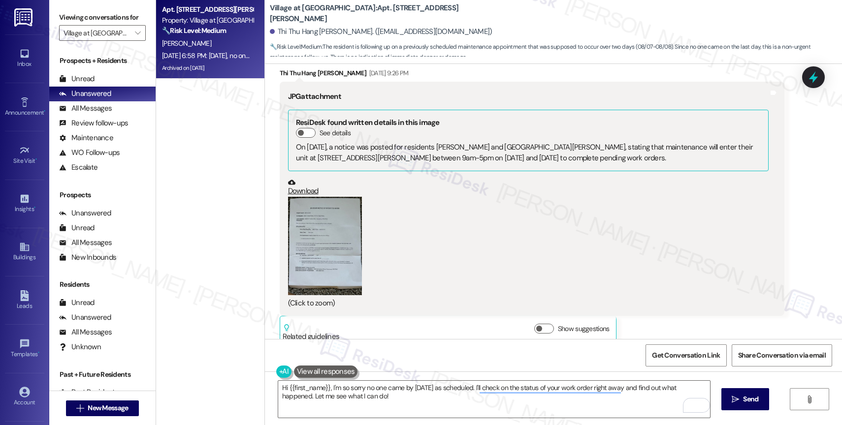
click at [327, 264] on button "Zoom image" at bounding box center [325, 246] width 74 height 98
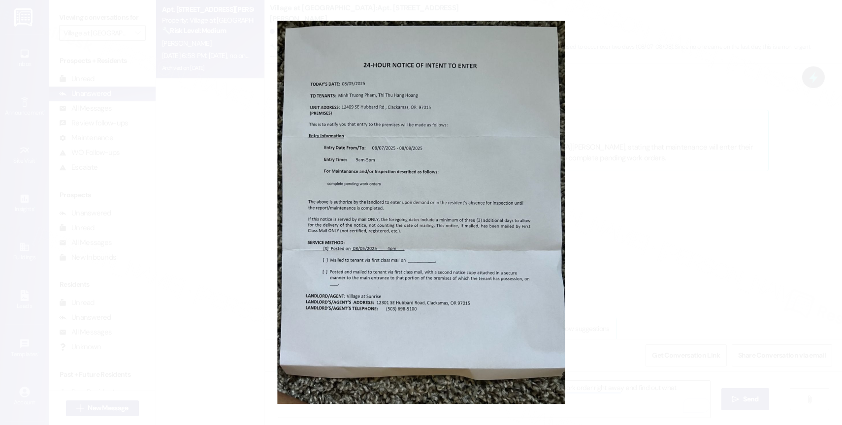
click at [477, 241] on button "Unzoom image" at bounding box center [421, 212] width 842 height 425
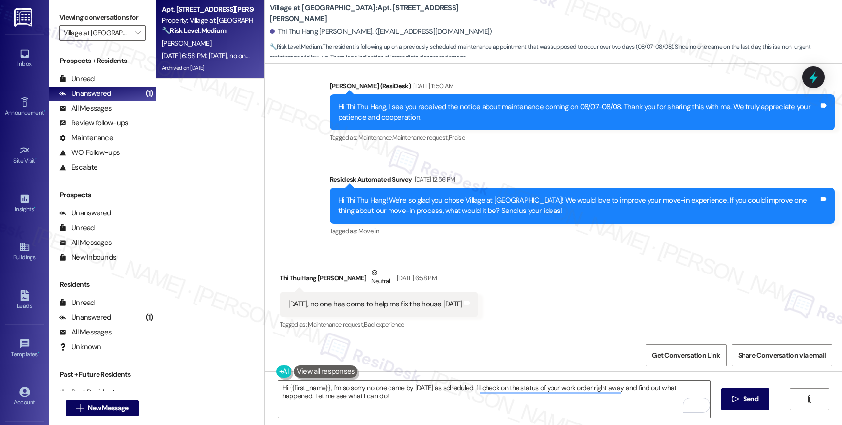
scroll to position [4132, 0]
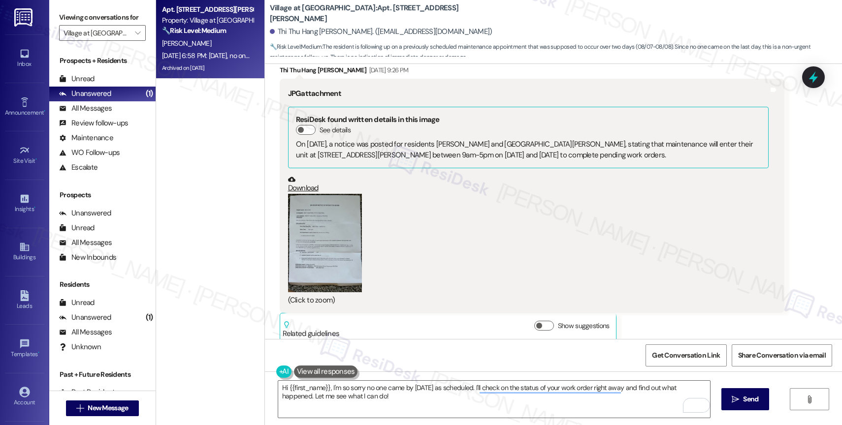
click at [326, 234] on button "Zoom image" at bounding box center [325, 243] width 74 height 98
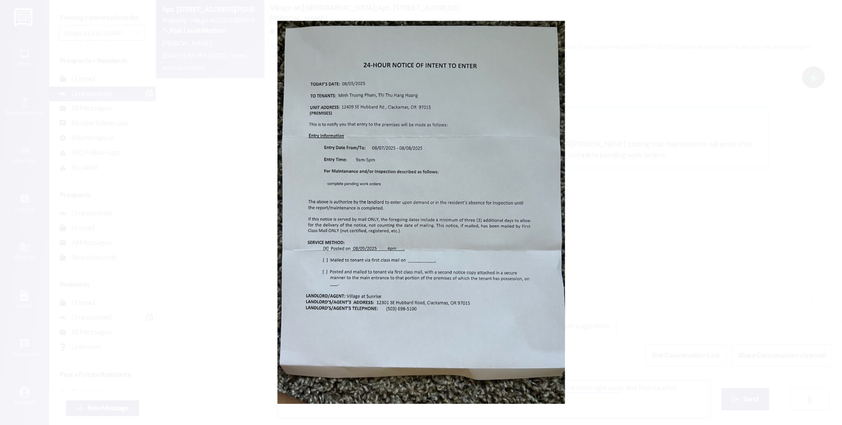
click at [597, 207] on button "Unzoom image" at bounding box center [421, 212] width 842 height 425
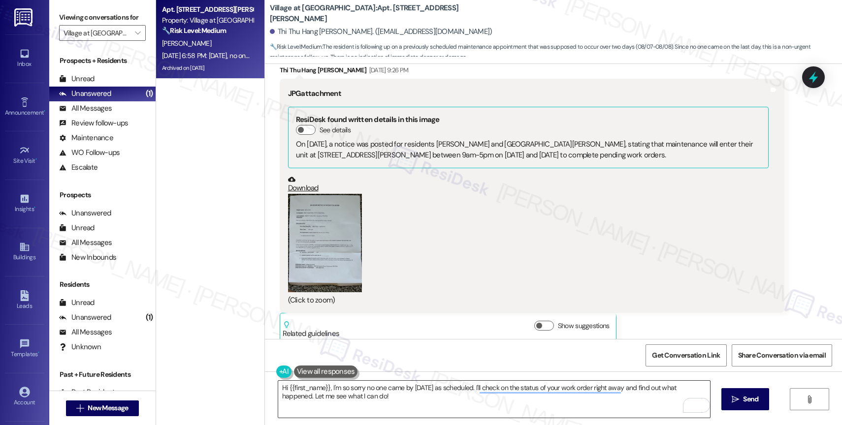
click at [361, 406] on textarea "Hi {{first_name}}, I'm so sorry no one came by today as scheduled. I'll check o…" at bounding box center [494, 399] width 432 height 37
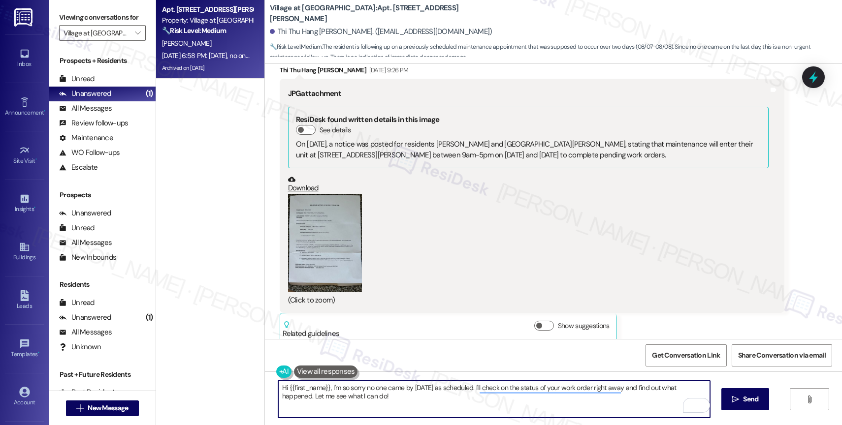
click at [361, 406] on textarea "Hi {{first_name}}, I'm so sorry no one came by today as scheduled. I'll check o…" at bounding box center [494, 399] width 432 height 37
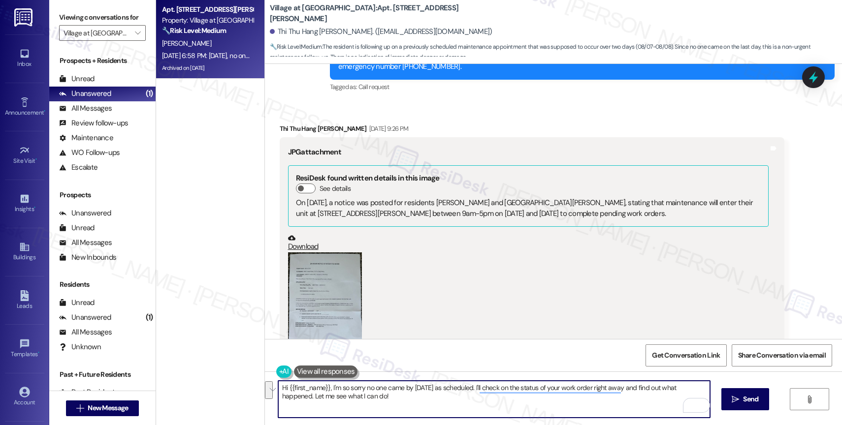
drag, startPoint x: 338, startPoint y: 390, endPoint x: 332, endPoint y: 393, distance: 7.0
click at [339, 391] on textarea "Hi {{first_name}}, I'm so sorry no one came by today as scheduled. I'll check o…" at bounding box center [494, 399] width 432 height 37
drag, startPoint x: 325, startPoint y: 387, endPoint x: 385, endPoint y: 402, distance: 61.8
click at [385, 402] on textarea "Hi {{first_name}}, I'm so sorry no one came by today as scheduled. I'll check o…" at bounding box center [494, 399] width 432 height 37
click at [322, 281] on button "Zoom image" at bounding box center [325, 302] width 74 height 98
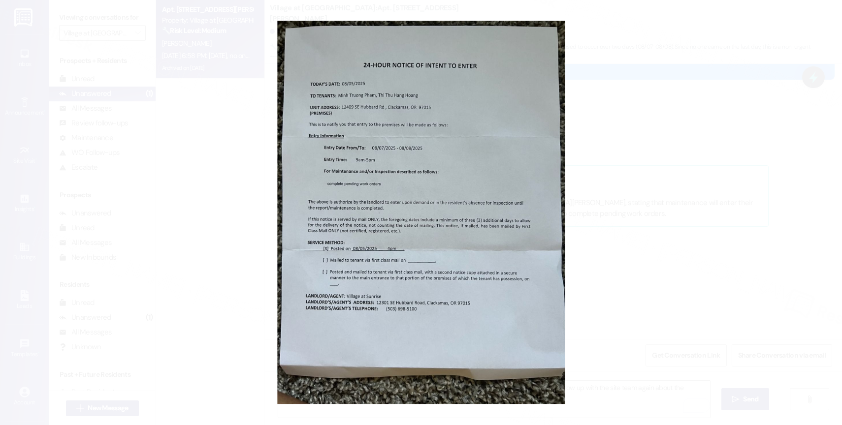
click at [468, 207] on button "Unzoom image" at bounding box center [421, 212] width 842 height 425
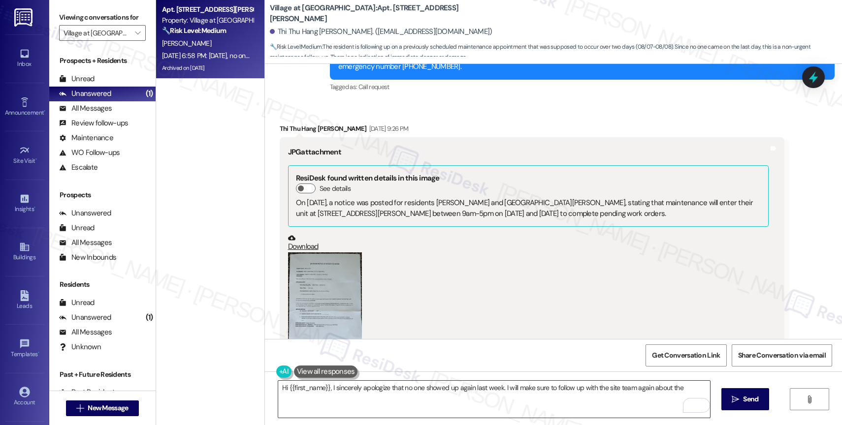
click at [693, 385] on textarea "Hi {{first_name}}, I sincerely apologize that no one showed up again last week.…" at bounding box center [494, 399] width 432 height 37
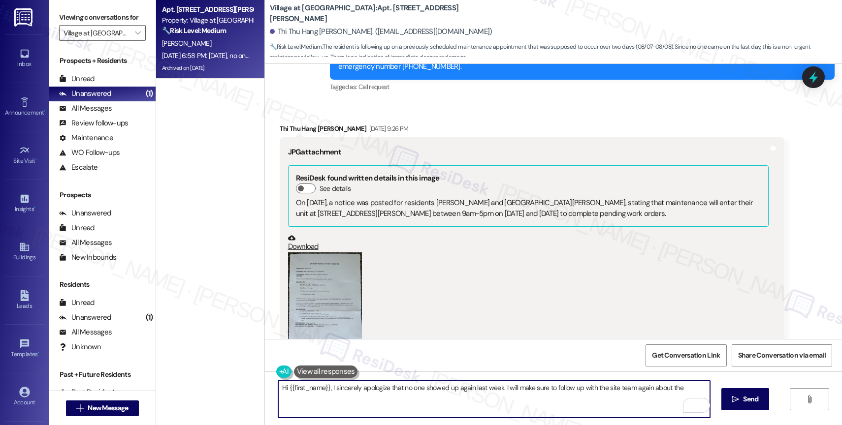
click at [510, 386] on textarea "Hi {{first_name}}, I sincerely apologize that no one showed up again last week.…" at bounding box center [494, 399] width 432 height 37
drag, startPoint x: 646, startPoint y: 385, endPoint x: 695, endPoint y: 385, distance: 49.2
click at [695, 385] on textarea "Hi {{first_name}}, I sincerely apologize that no one showed up again last week.…" at bounding box center [494, 399] width 432 height 37
click at [697, 403] on html "Inbox Go to Inbox Announcement • Send A Text Announcement Site Visit • Go to Si…" at bounding box center [421, 212] width 842 height 425
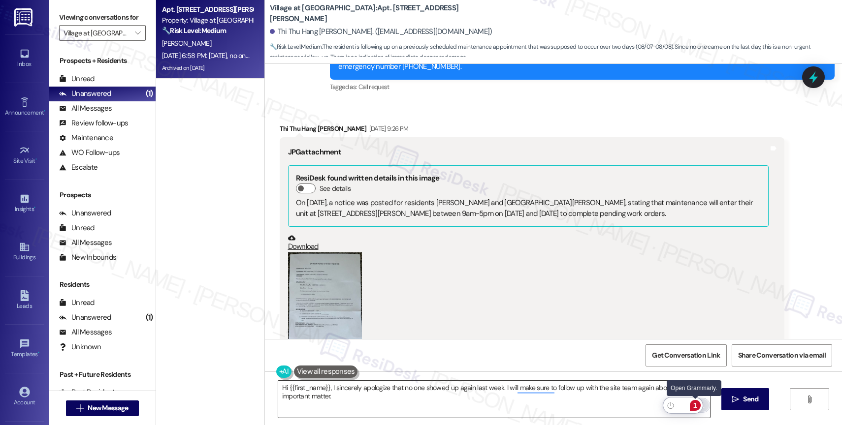
click at [696, 404] on div "1" at bounding box center [695, 405] width 11 height 11
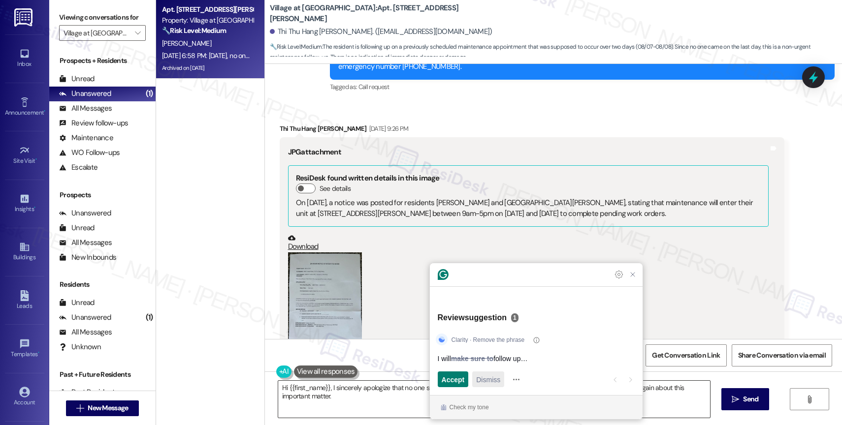
click at [488, 381] on span "Dismiss" at bounding box center [488, 380] width 24 height 10
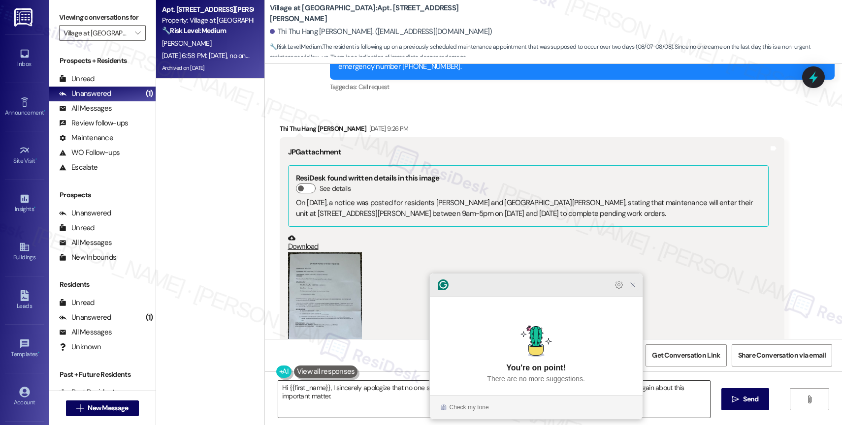
click at [629, 289] on icon "Close Grammarly Assistant" at bounding box center [633, 285] width 8 height 8
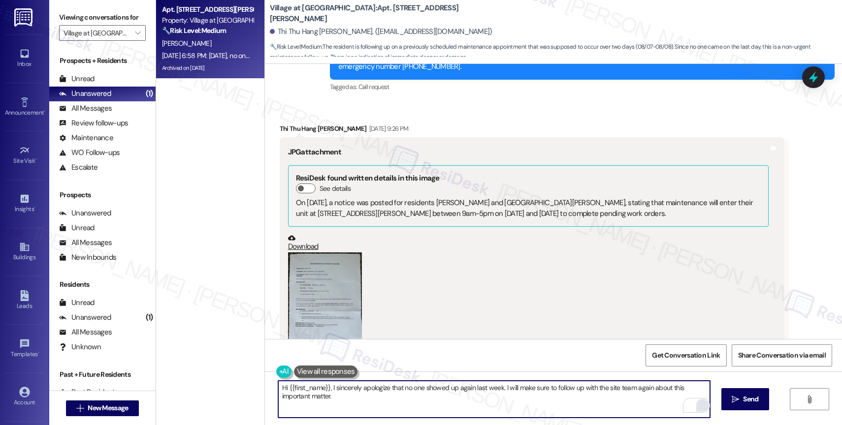
scroll to position [4424, 0]
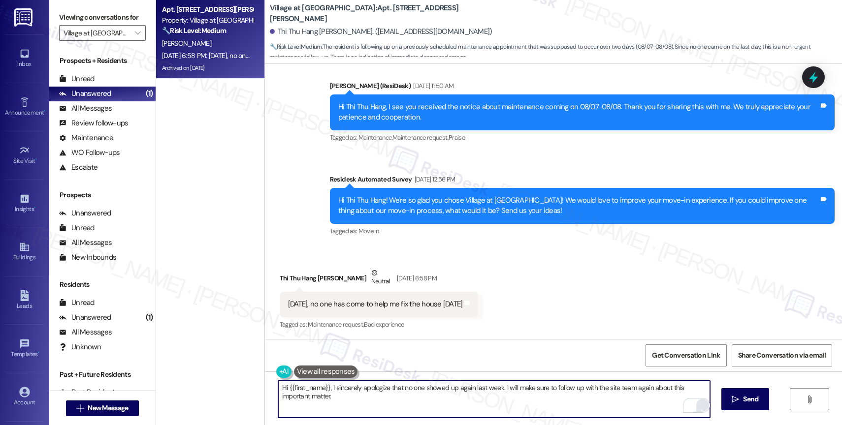
click at [349, 399] on textarea "Hi {{first_name}}, I sincerely apologize that no one showed up again last week.…" at bounding box center [494, 399] width 432 height 37
drag, startPoint x: 325, startPoint y: 387, endPoint x: 374, endPoint y: 399, distance: 50.7
click at [374, 399] on textarea "Hi {{first_name}}, I sincerely apologize that no one showed up again last week.…" at bounding box center [494, 399] width 432 height 37
click at [308, 366] on span "button" at bounding box center [308, 366] width 4 height 8
click at [353, 400] on textarea "Hi {{first_name}}, I hope your day is going well. I'm checking to see if someon…" at bounding box center [494, 399] width 432 height 37
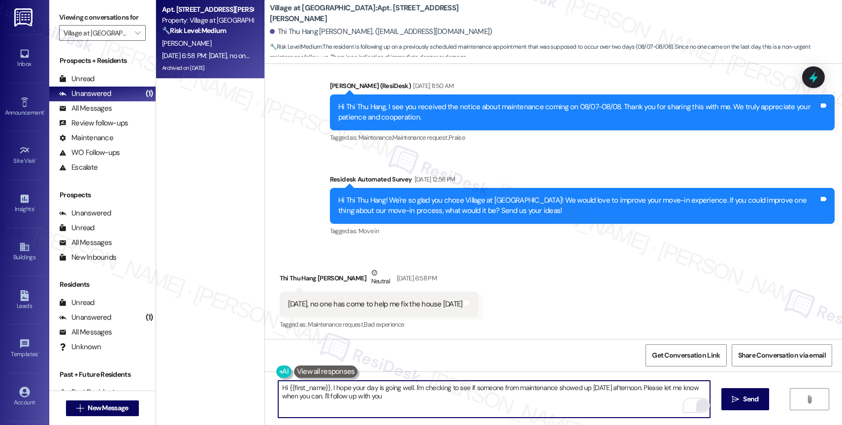
click at [426, 405] on textarea "Hi {{first_name}}, I hope your day is going well. I'm checking to see if someon…" at bounding box center [494, 399] width 432 height 37
click at [407, 402] on textarea "Hi {{first_name}}, I hope your day is going well. I'm checking to see if someon…" at bounding box center [494, 399] width 432 height 37
drag, startPoint x: 322, startPoint y: 397, endPoint x: 417, endPoint y: 402, distance: 94.7
click at [417, 402] on textarea "Hi {{first_name}}, I hope your day is going well. I'm checking to see if someon…" at bounding box center [494, 399] width 432 height 37
type textarea "Hi {{first_name}}, I hope your day is going well. I'm checking to see if someon…"
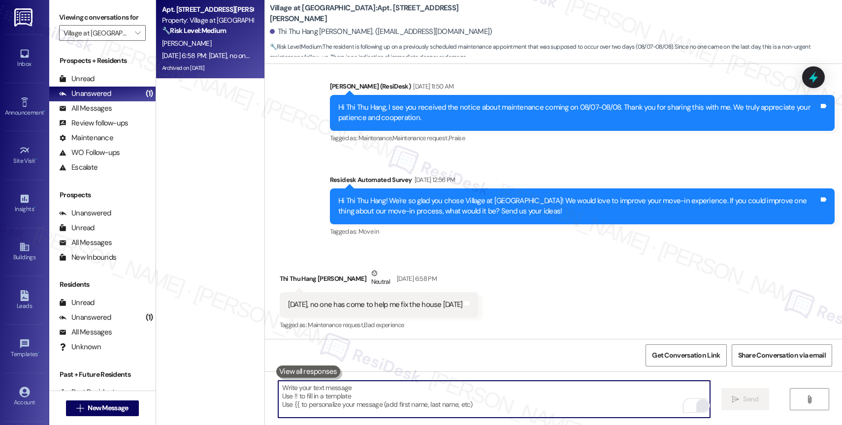
scroll to position [4503, 0]
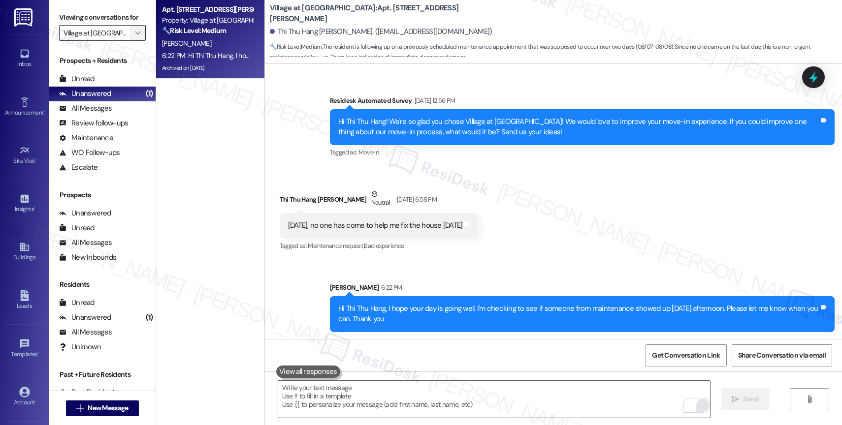
click at [130, 40] on button "" at bounding box center [138, 33] width 16 height 16
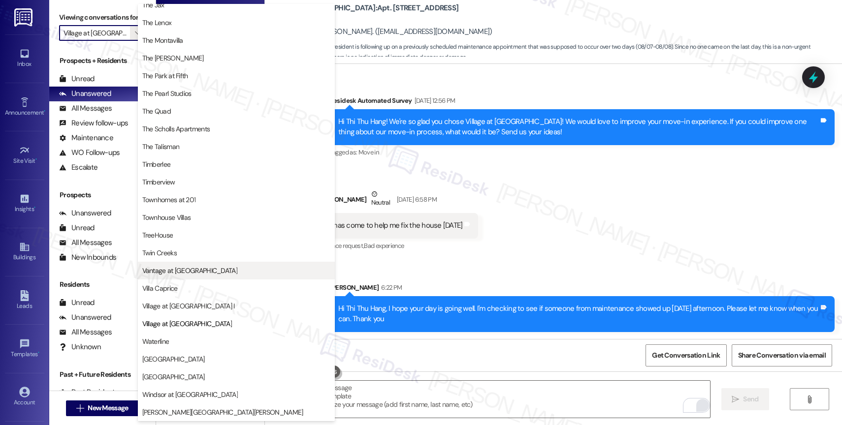
scroll to position [1790, 0]
click at [187, 266] on span "Vantage at Hillsdale" at bounding box center [189, 271] width 95 height 10
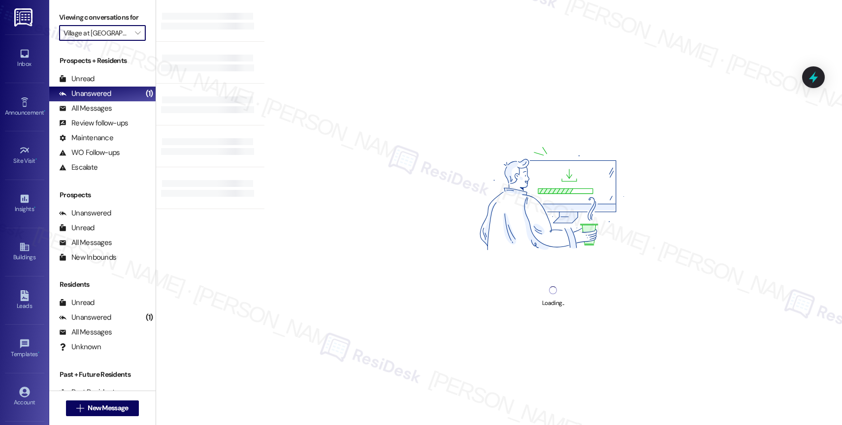
type input "Vantage at Hillsdale"
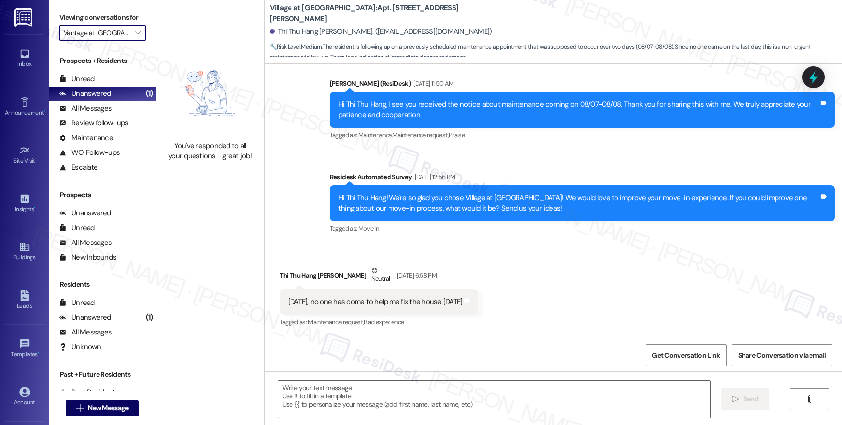
scroll to position [4517, 0]
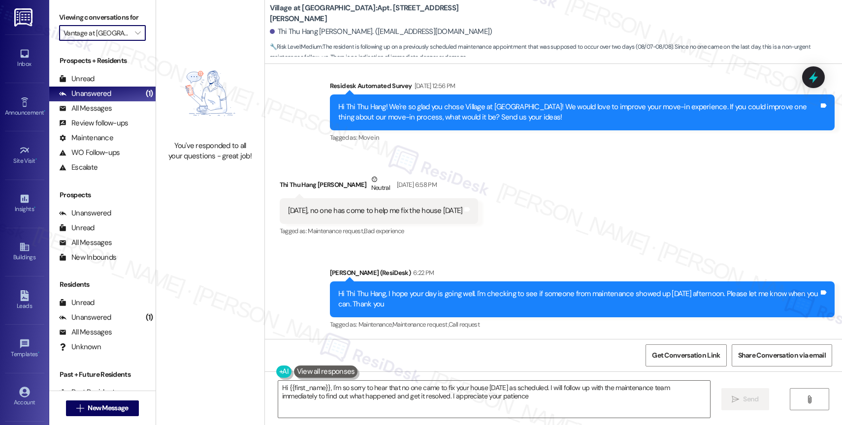
type textarea "Hi {{first_name}}, I'm so sorry to hear that no one came to fix your house toda…"
click at [135, 37] on icon "" at bounding box center [137, 33] width 5 height 8
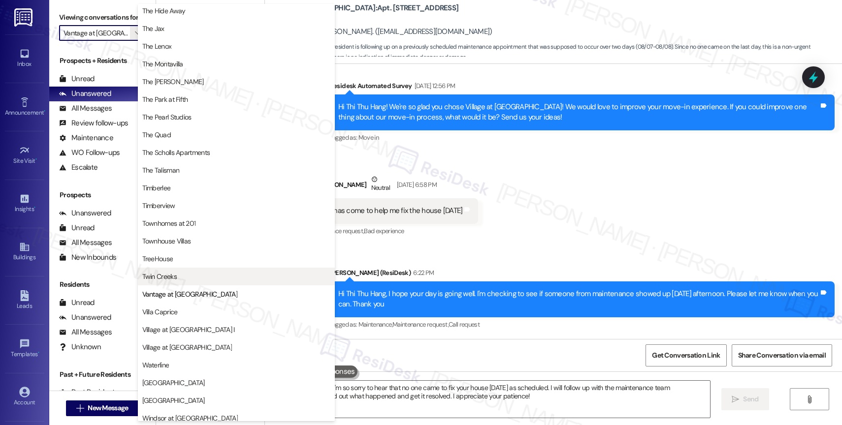
scroll to position [1796, 0]
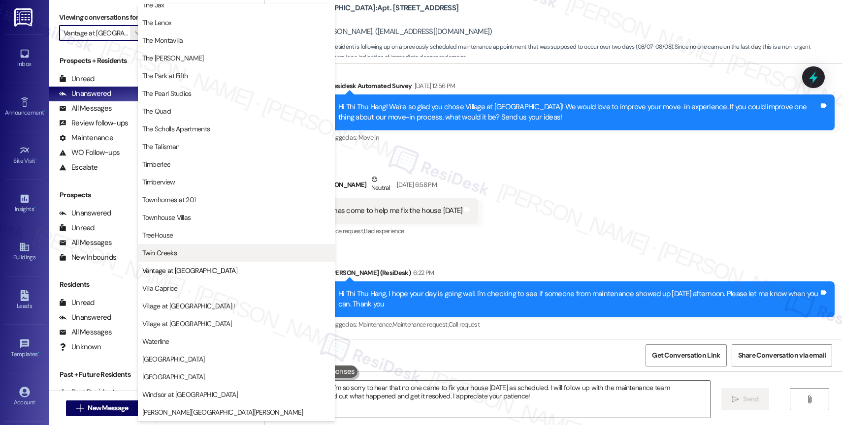
click at [156, 254] on span "Twin Creeks" at bounding box center [159, 253] width 34 height 10
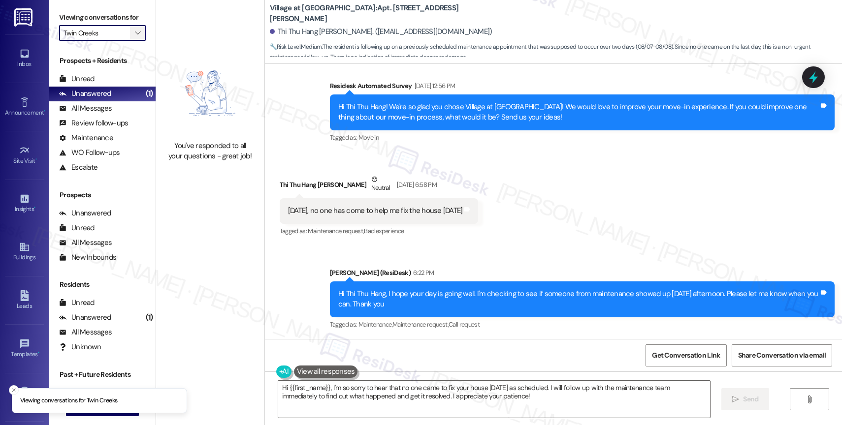
click at [135, 37] on icon "" at bounding box center [137, 33] width 5 height 8
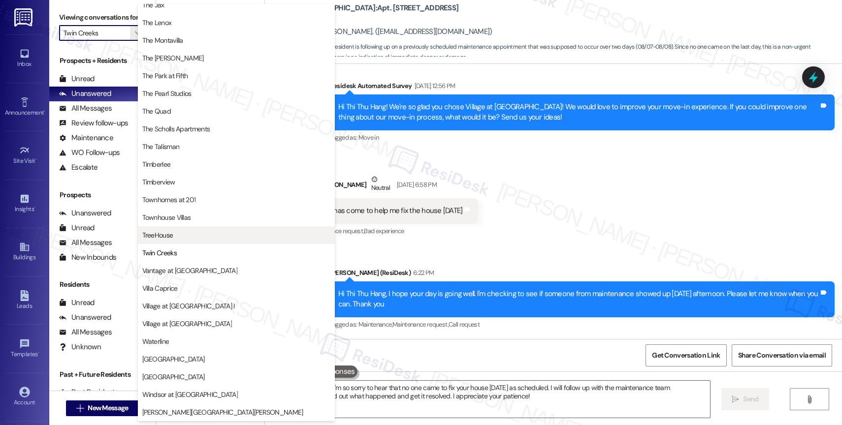
scroll to position [1785, 0]
click at [186, 235] on span "TreeHouse" at bounding box center [236, 235] width 188 height 10
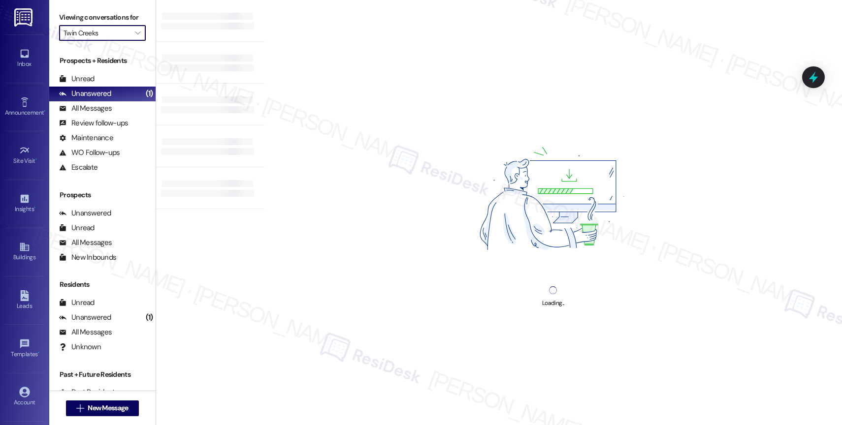
type input "TreeHouse"
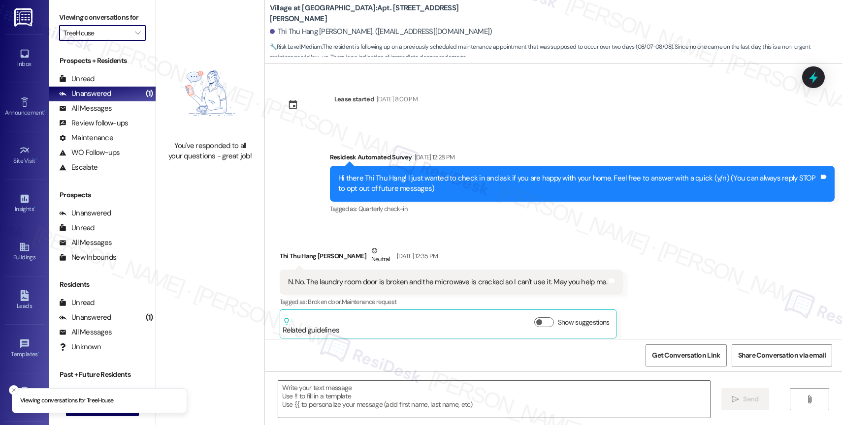
scroll to position [4517, 0]
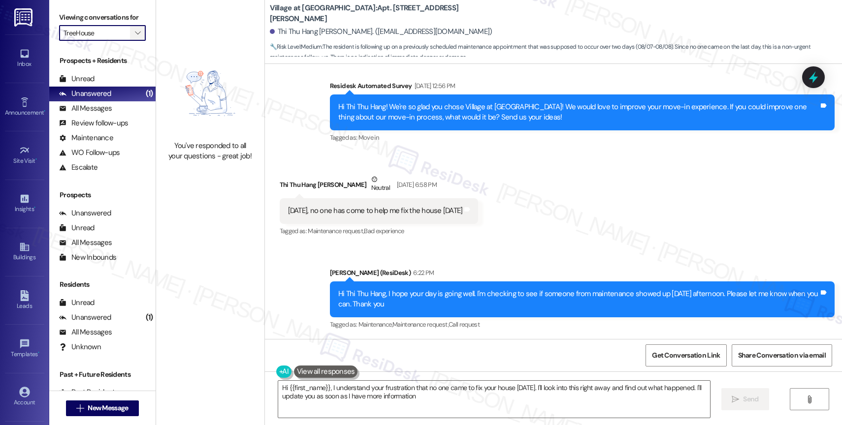
type textarea "Hi {{first_name}}, I understand your frustration that no one came to fix your h…"
click at [134, 37] on span "" at bounding box center [137, 33] width 9 height 16
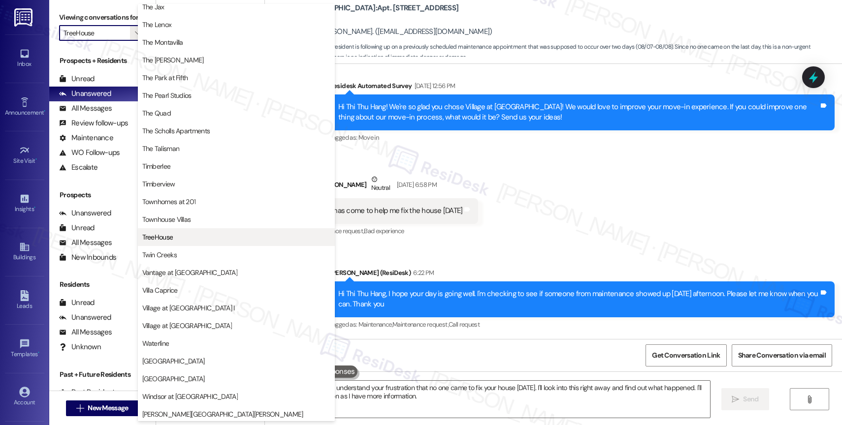
scroll to position [1794, 0]
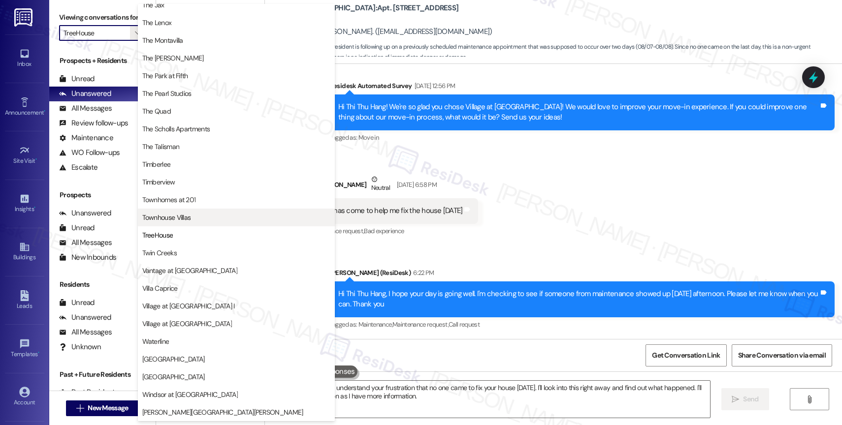
click at [184, 220] on span "Townhouse Villas" at bounding box center [166, 218] width 49 height 10
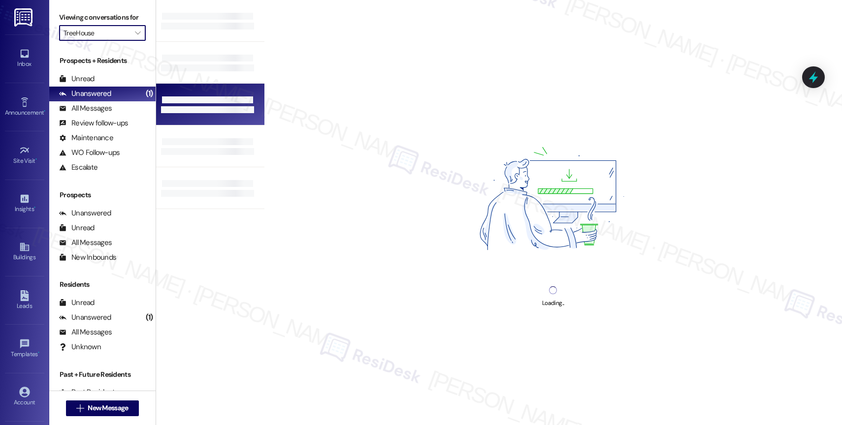
type input "Townhouse Villas"
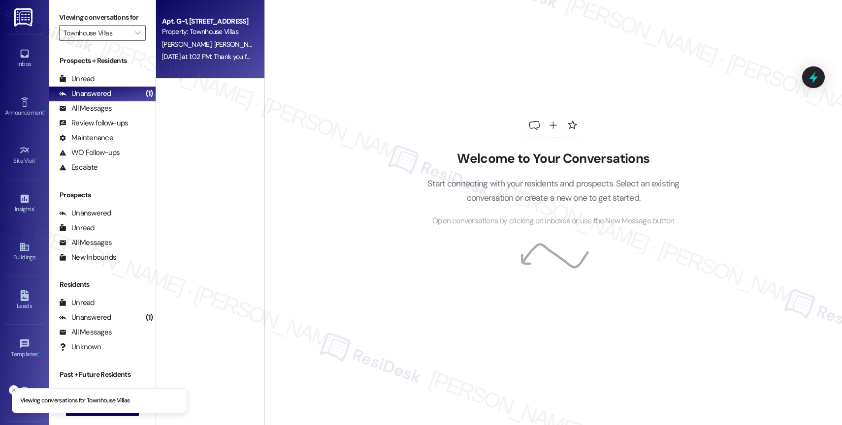
click at [198, 37] on div "Apt. G~1, 1100 S. Hwy 395 Property: Townhouse Villas" at bounding box center [207, 26] width 93 height 23
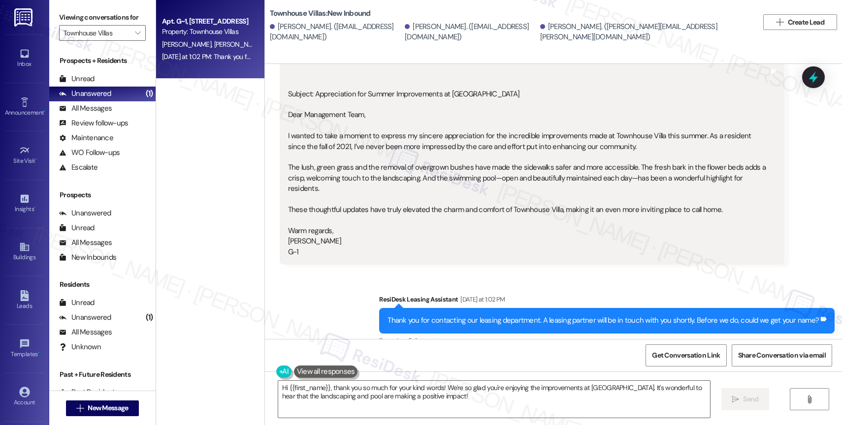
scroll to position [147, 0]
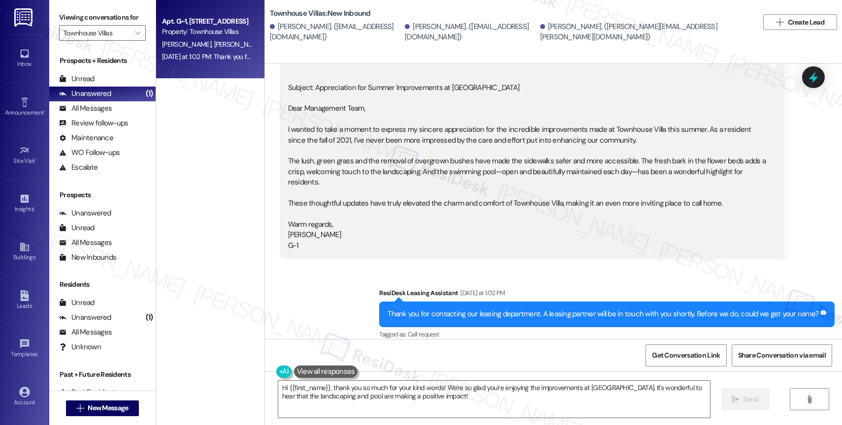
click at [320, 318] on div "Sent via SMS ResiDesk Leasing Assistant Yesterday at 1:02 PM Thank you for cont…" at bounding box center [553, 307] width 577 height 83
drag, startPoint x: 278, startPoint y: 335, endPoint x: 263, endPoint y: 338, distance: 15.0
click at [265, 338] on div "Sent via SMS ResiDesk Leasing Assistant Yesterday at 1:02 PM Thank you for cont…" at bounding box center [553, 307] width 577 height 83
click at [265, 339] on div "WO Opened request: Trash out t... Aug 25, 2023 at 7:19 AM Status : Completed Sh…" at bounding box center [553, 276] width 577 height 425
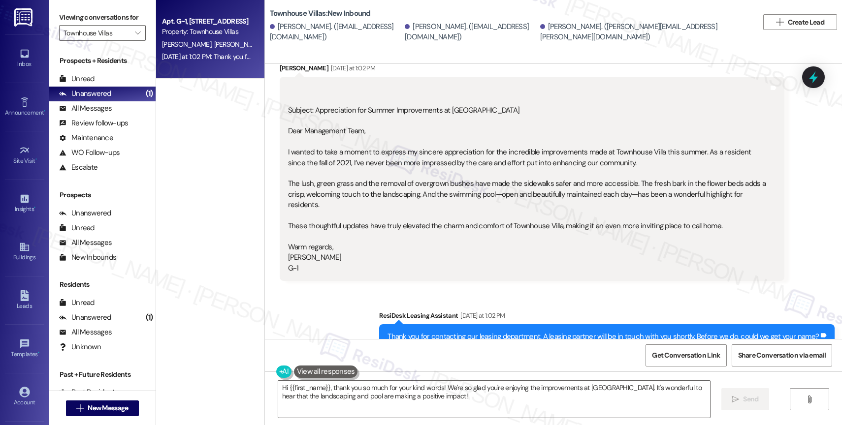
scroll to position [123, 0]
click at [365, 231] on div "Subject: Appreciation for Summer Improvements at Townhouse Villa Dear Managemen…" at bounding box center [528, 180] width 480 height 190
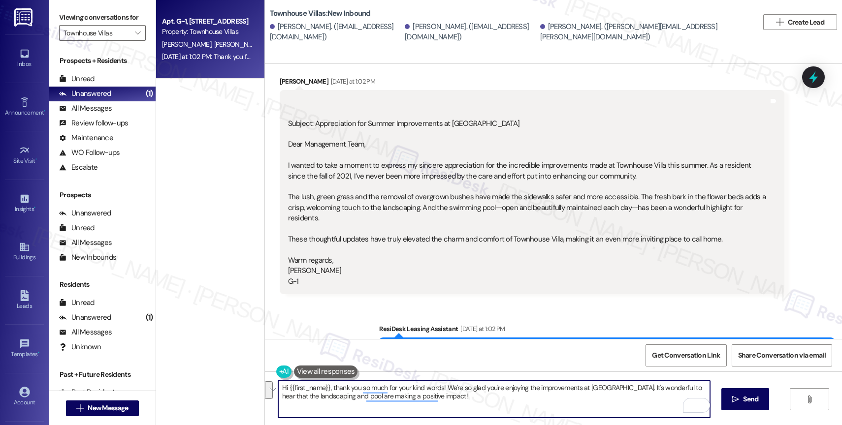
scroll to position [103, 0]
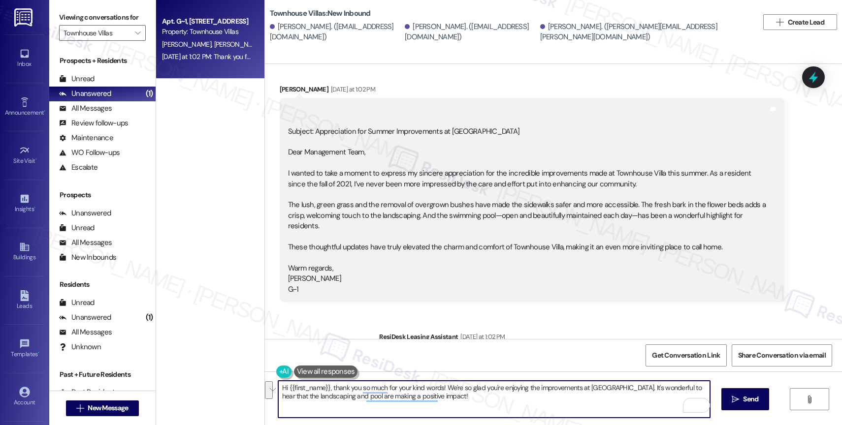
click at [301, 377] on button at bounding box center [326, 372] width 64 height 12
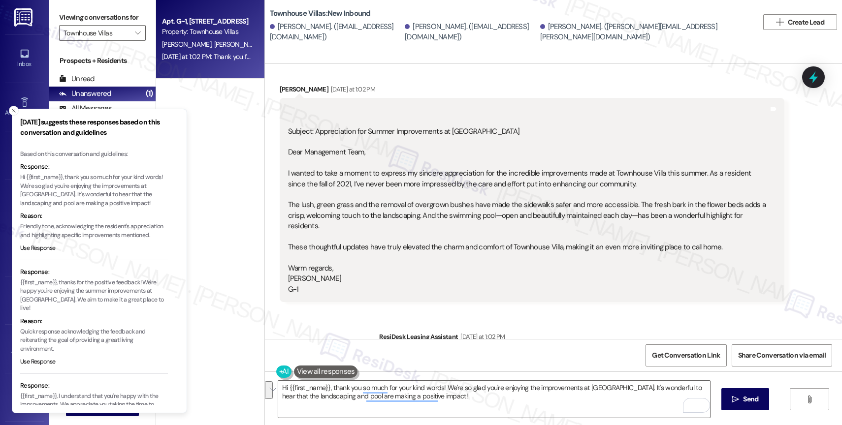
click at [14, 107] on button "Close toast" at bounding box center [14, 111] width 10 height 10
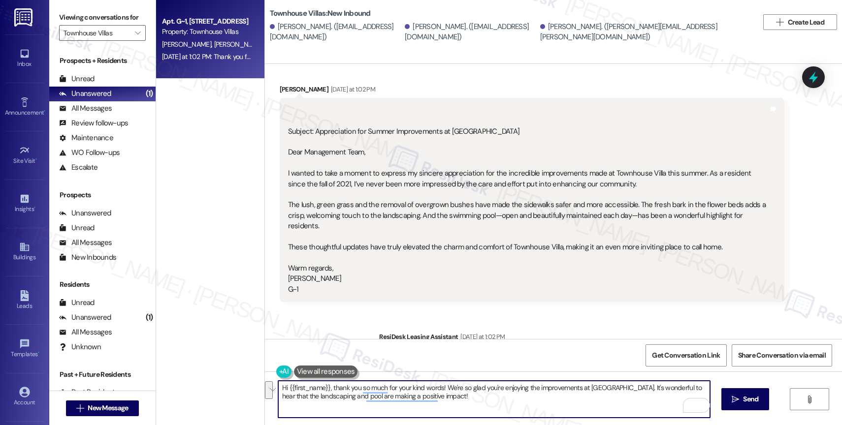
drag, startPoint x: 281, startPoint y: 387, endPoint x: 306, endPoint y: 388, distance: 24.6
click at [306, 388] on textarea "Hi {{first_name}}, thank you so much for your kind words! We're so glad you're …" at bounding box center [494, 399] width 432 height 37
drag, startPoint x: 323, startPoint y: 386, endPoint x: 291, endPoint y: 384, distance: 32.1
click at [283, 385] on textarea "Hi {{first_name}}, thank you so much for your kind words! We're so glad you're …" at bounding box center [494, 399] width 432 height 37
click at [526, 406] on textarea "Hi William, I hope your day is going well. Thank you so much for your kind word…" at bounding box center [494, 399] width 432 height 37
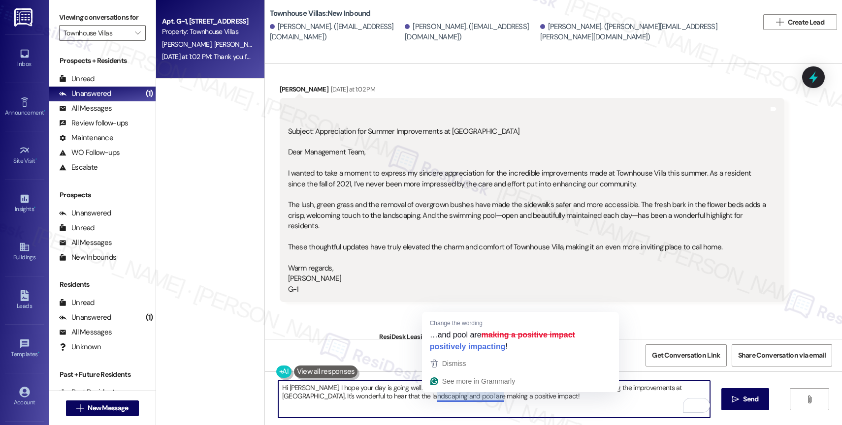
click at [466, 401] on textarea "Hi William, I hope your day is going well. Thank you so much for your kind word…" at bounding box center [494, 399] width 432 height 37
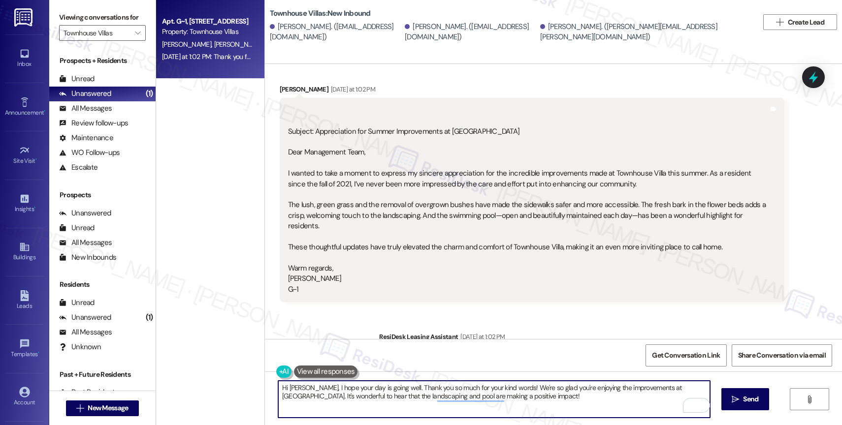
click at [530, 409] on textarea "Hi William, I hope your day is going well. Thank you so much for your kind word…" at bounding box center [494, 399] width 432 height 37
type textarea "Hi William, I hope your day is going well. Thank you so much for your kind word…"
click at [755, 400] on span "Send" at bounding box center [750, 399] width 15 height 10
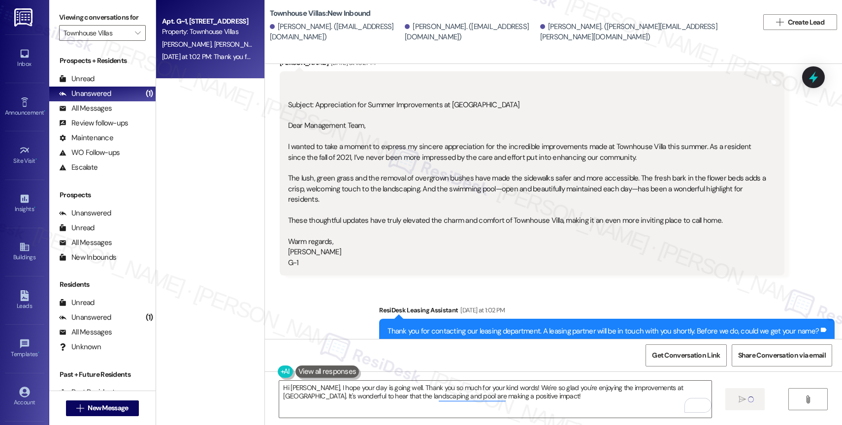
scroll to position [147, 0]
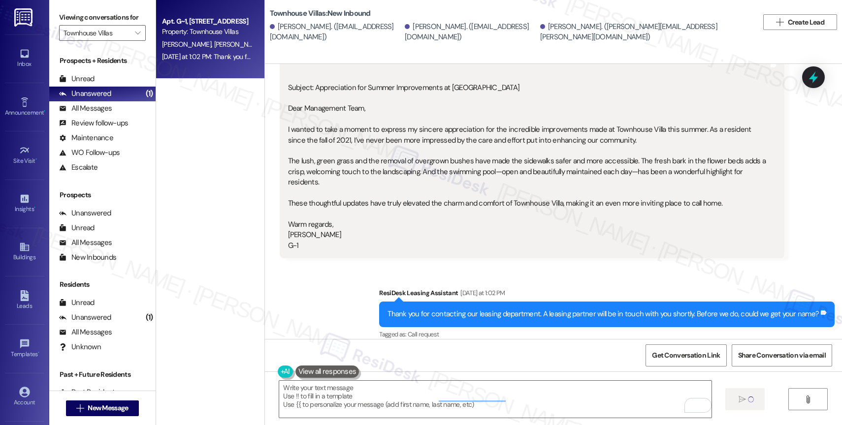
type textarea "Fetching suggested responses. Please feel free to read through the conversation…"
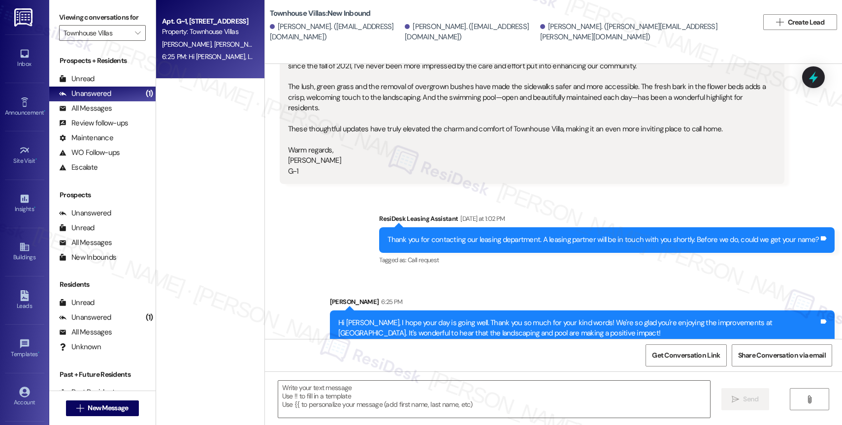
scroll to position [225, 0]
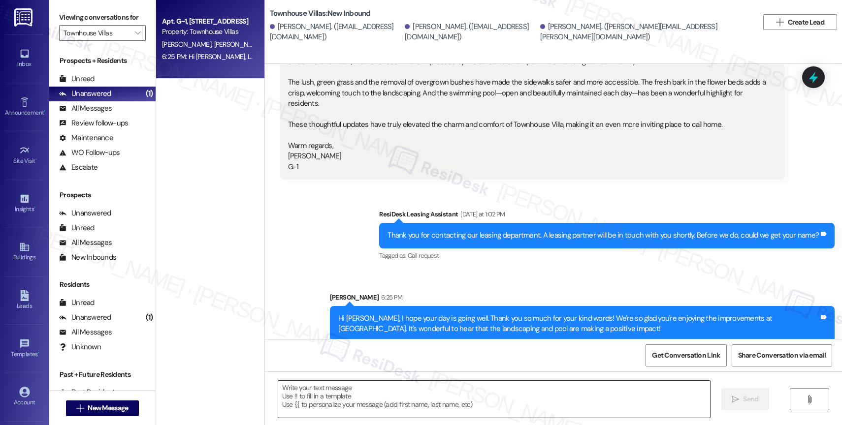
click at [385, 398] on textarea "To enrich screen reader interactions, please activate Accessibility in Grammarl…" at bounding box center [494, 399] width 432 height 37
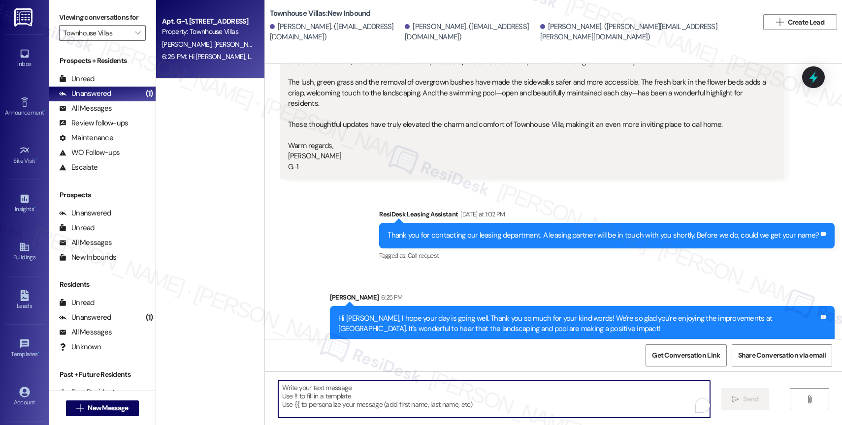
paste textarea "Hi Cheyanne., good news! The site team said that they will send someone out the…"
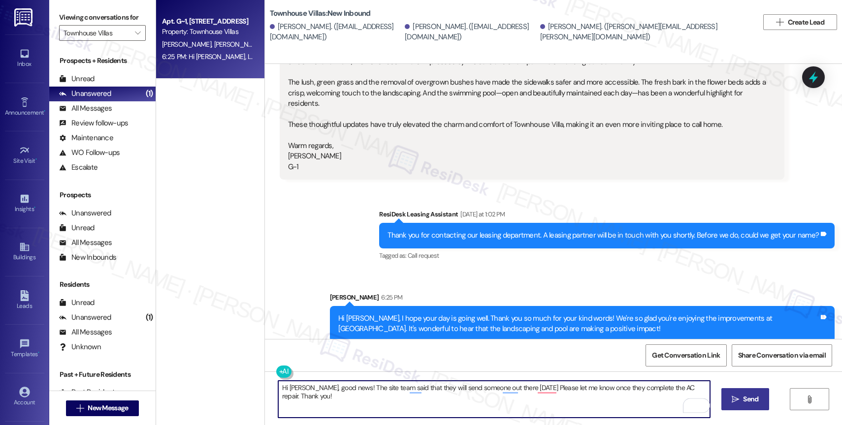
type textarea "Hi Cheyanne., good news! The site team said that they will send someone out the…"
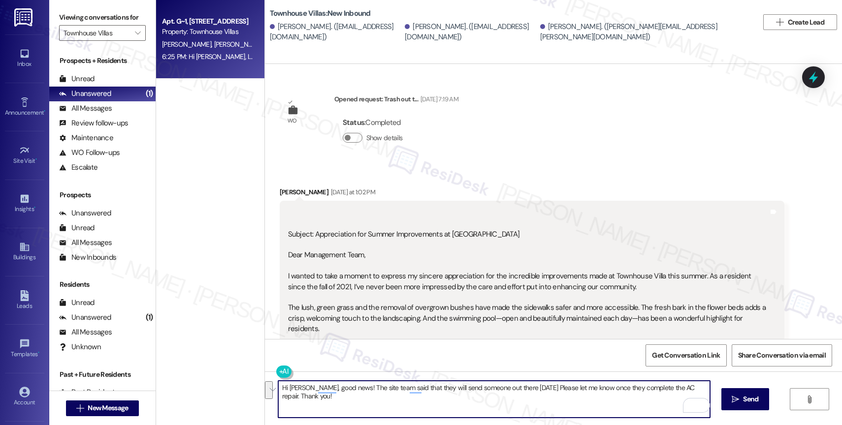
scroll to position [225, 0]
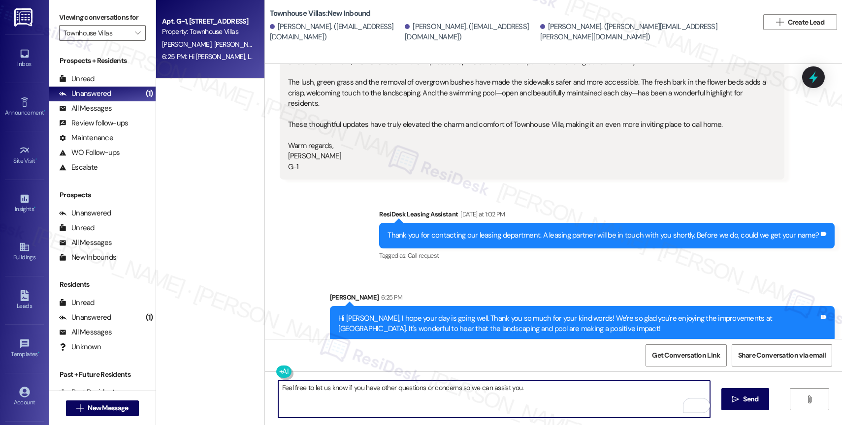
click at [307, 409] on textarea "Feel free to let us know if you have other questions or concerns so we can assi…" at bounding box center [494, 399] width 432 height 37
drag, startPoint x: 516, startPoint y: 385, endPoint x: 623, endPoint y: 393, distance: 106.6
click at [623, 393] on textarea "Feel free to let us know if you have other questions or concerns so we can assi…" at bounding box center [494, 399] width 432 height 37
click at [528, 400] on textarea "Feel free to let us know if you have other questions or concerns so we can assi…" at bounding box center [494, 399] width 432 height 37
click at [529, 399] on textarea "Feel free to let us know if you have other questions or concerns so we can assi…" at bounding box center [494, 399] width 432 height 37
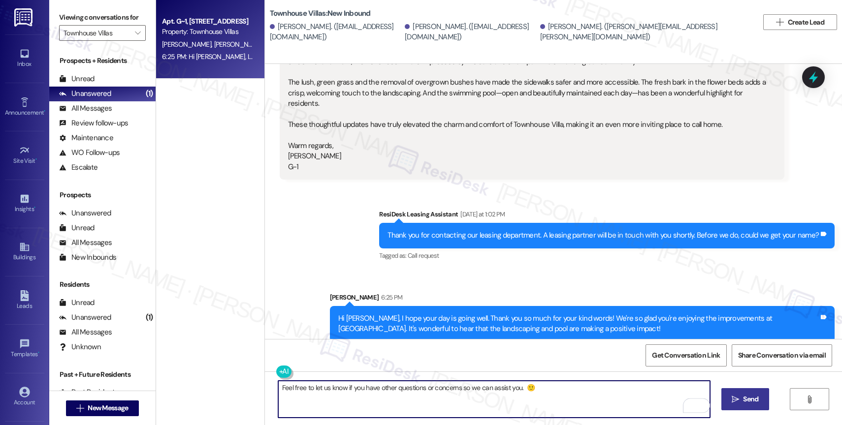
type textarea "Feel free to let us know if you have other questions or concerns so we can assi…"
click at [747, 397] on span "Send" at bounding box center [750, 399] width 15 height 10
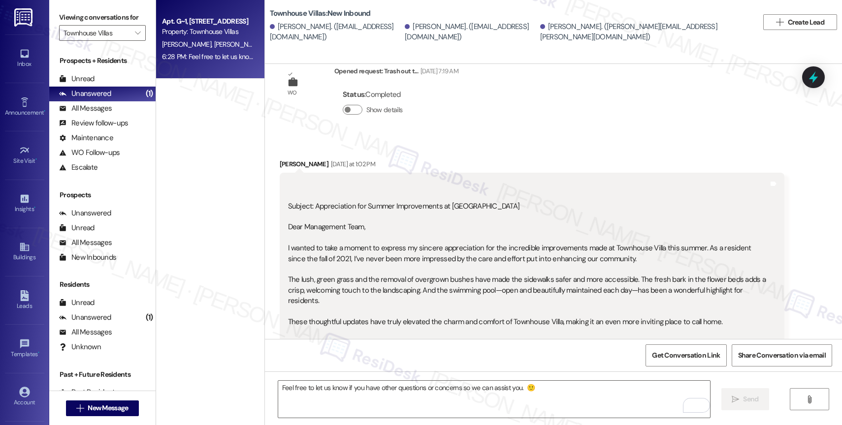
scroll to position [294, 0]
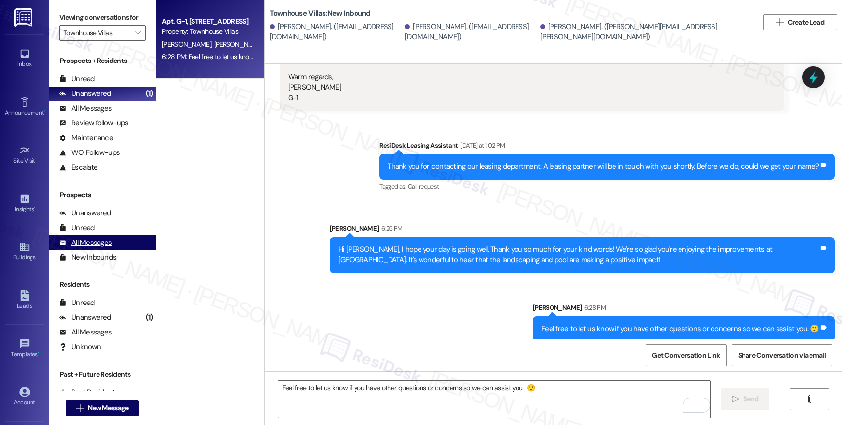
drag, startPoint x: 250, startPoint y: 210, endPoint x: 110, endPoint y: 248, distance: 145.4
click at [110, 248] on div "Viewing conversations for Townhouse Villas  Prospects + Residents Unread (0) U…" at bounding box center [445, 212] width 793 height 425
click at [110, 248] on div "All Messages" at bounding box center [85, 243] width 53 height 10
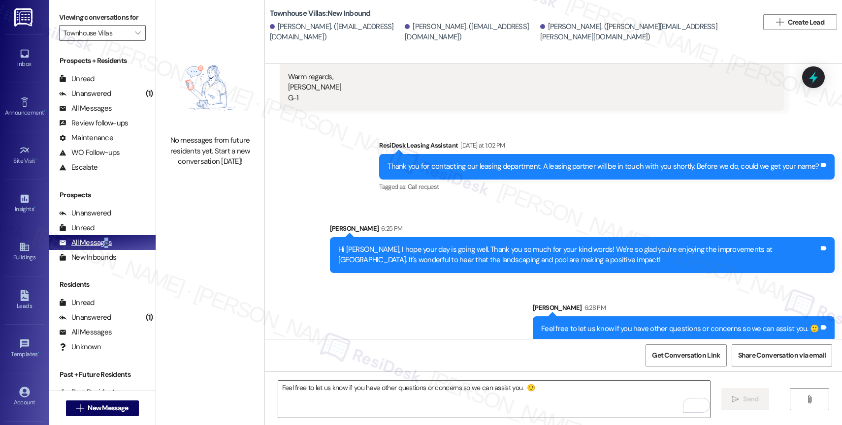
drag, startPoint x: 102, startPoint y: 254, endPoint x: 96, endPoint y: 256, distance: 6.6
click at [101, 248] on div "All Messages" at bounding box center [85, 243] width 53 height 10
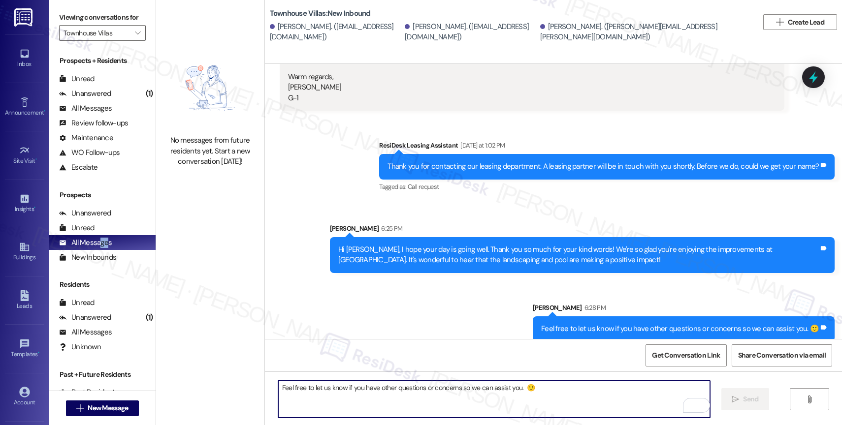
click at [378, 390] on textarea "Feel free to let us know if you have other questions or concerns so we can assi…" at bounding box center [494, 399] width 432 height 37
paste textarea "By the way, would you mind sharing your feedback in a quick Google review? It o…"
type textarea "By the way, would you mind sharing your feedback in a quick Google review? It o…"
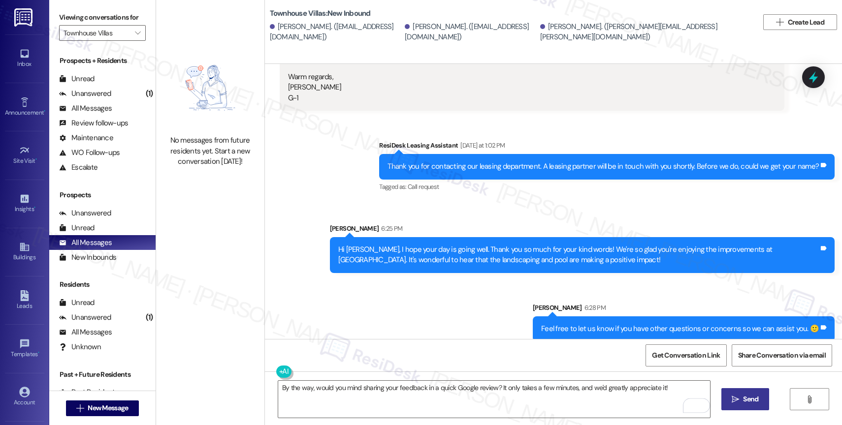
click at [748, 404] on span "Send" at bounding box center [750, 399] width 15 height 10
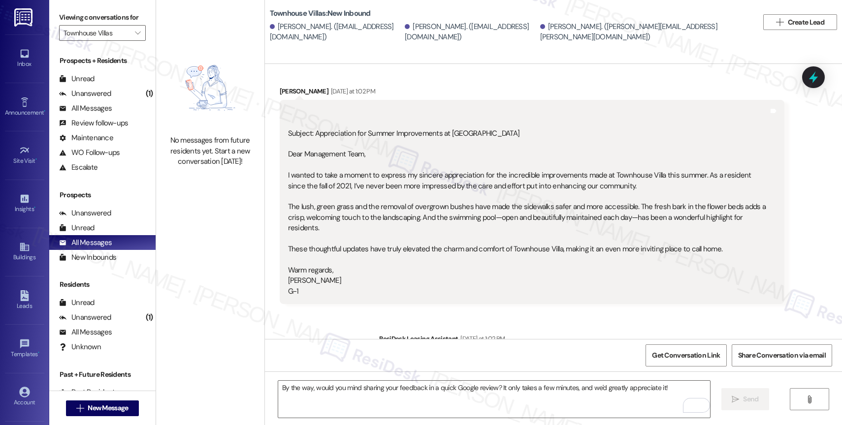
scroll to position [63, 0]
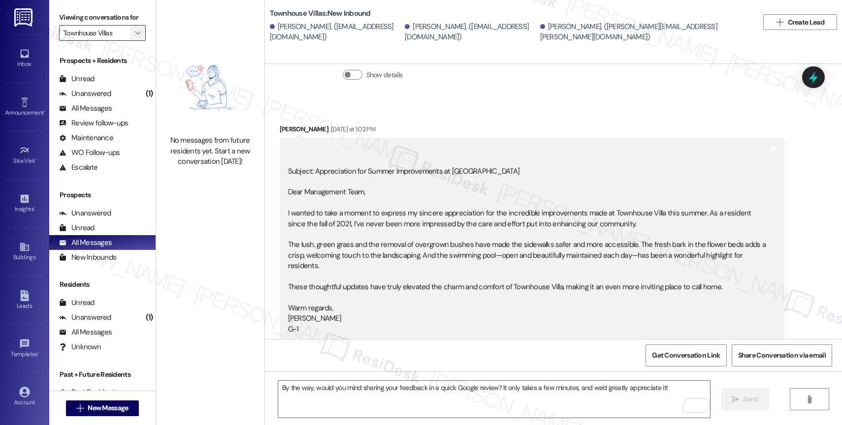
click at [133, 41] on span "" at bounding box center [137, 33] width 9 height 16
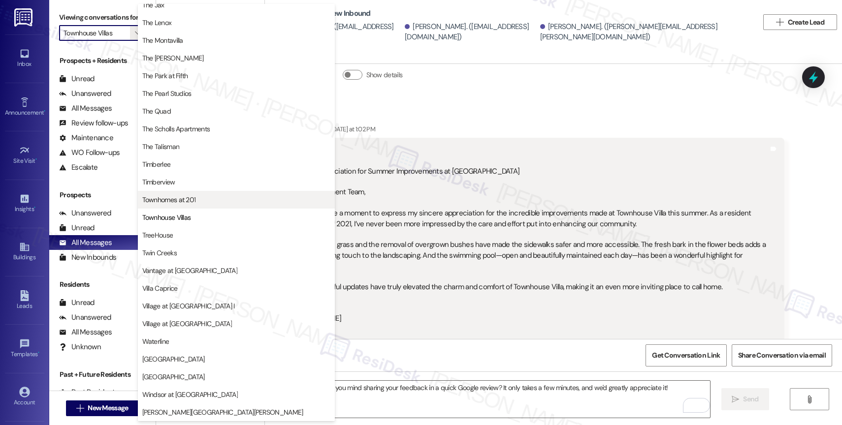
scroll to position [1791, 0]
click at [202, 198] on span "Townhomes at 201" at bounding box center [236, 200] width 188 height 10
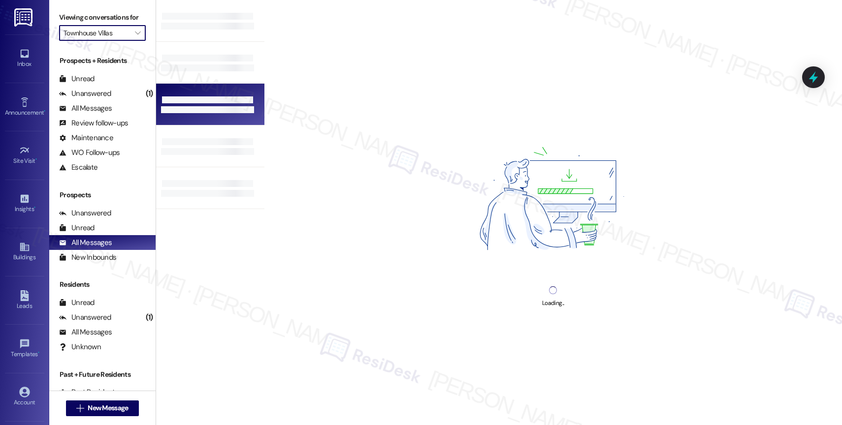
type input "Townhomes at 201"
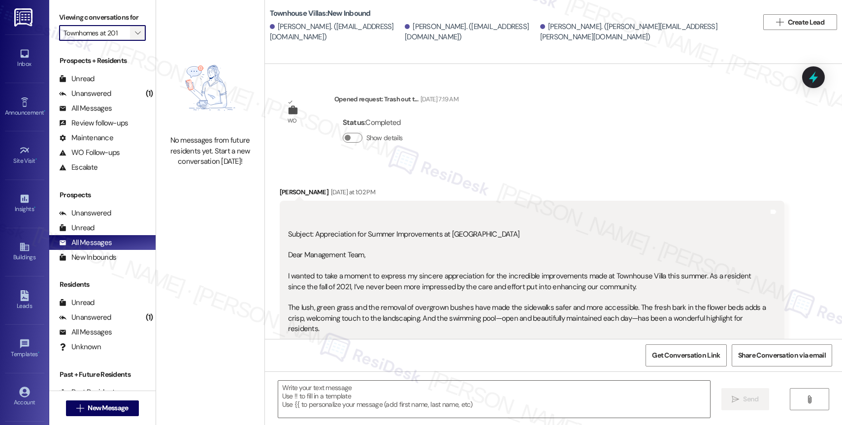
type textarea "Fetching suggested responses. Please feel free to read through the conversation…"
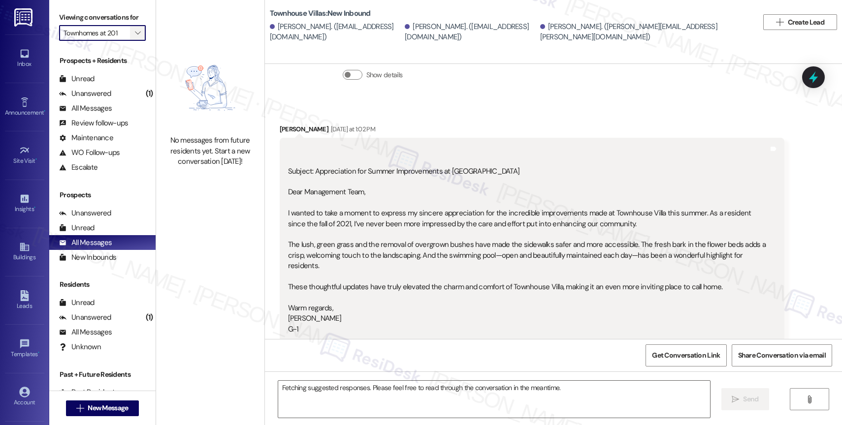
click at [135, 37] on icon "" at bounding box center [137, 33] width 5 height 8
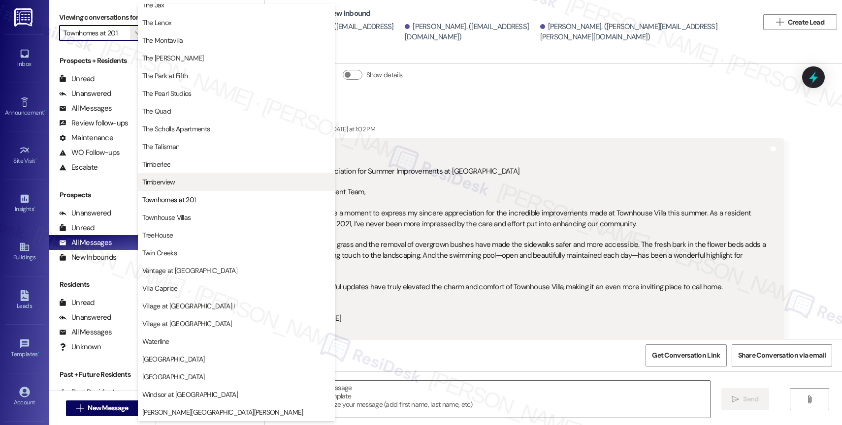
scroll to position [1794, 0]
click at [197, 184] on span "Timberview" at bounding box center [236, 182] width 188 height 10
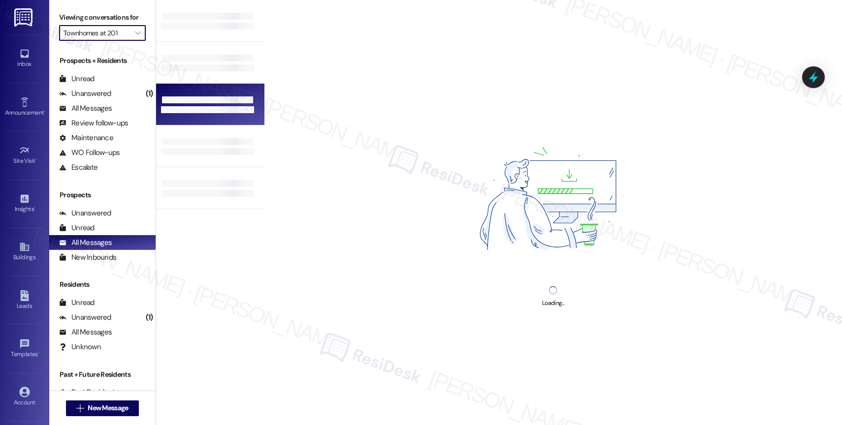
type input "Timberview"
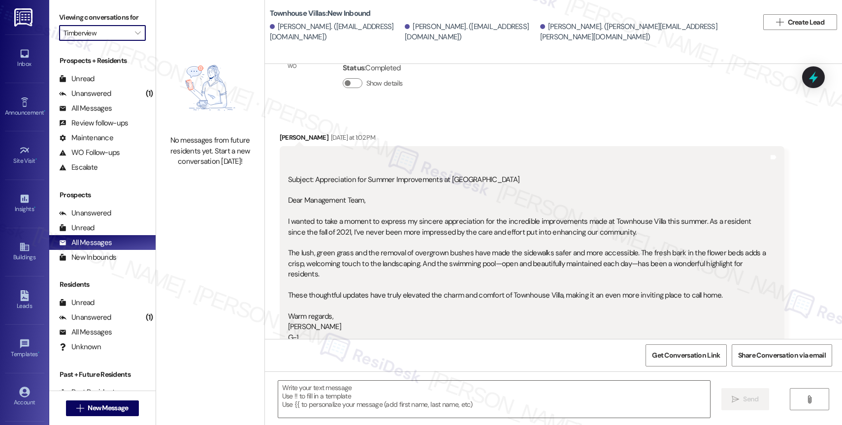
scroll to position [63, 0]
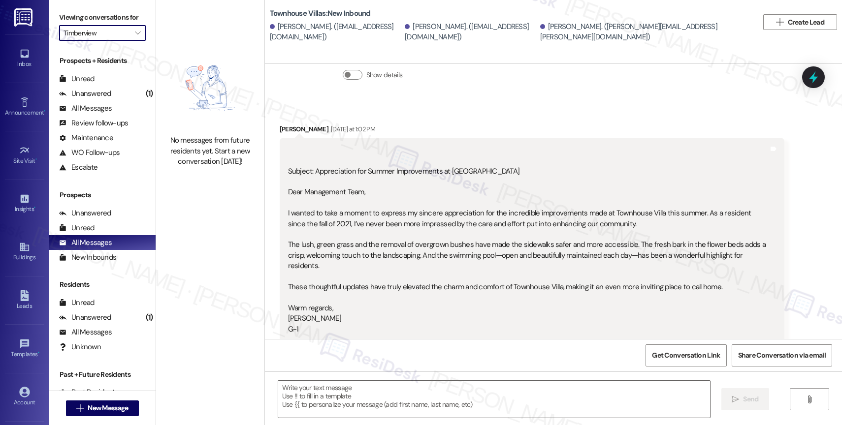
type textarea "Fetching suggested responses. Please feel free to read through the conversation…"
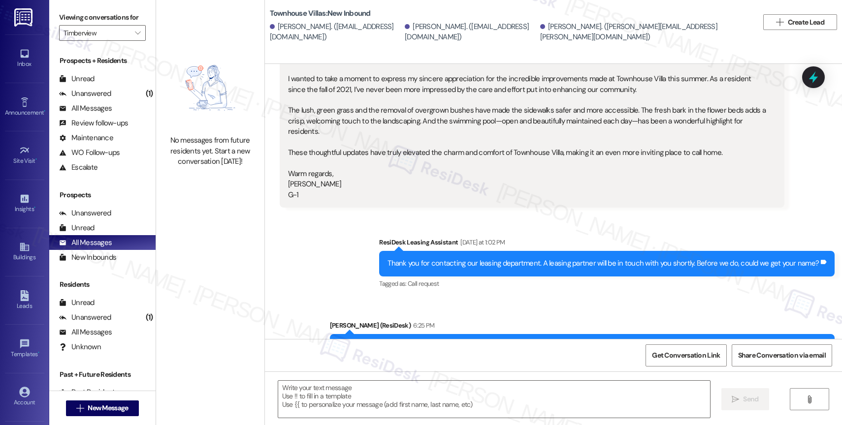
scroll to position [379, 0]
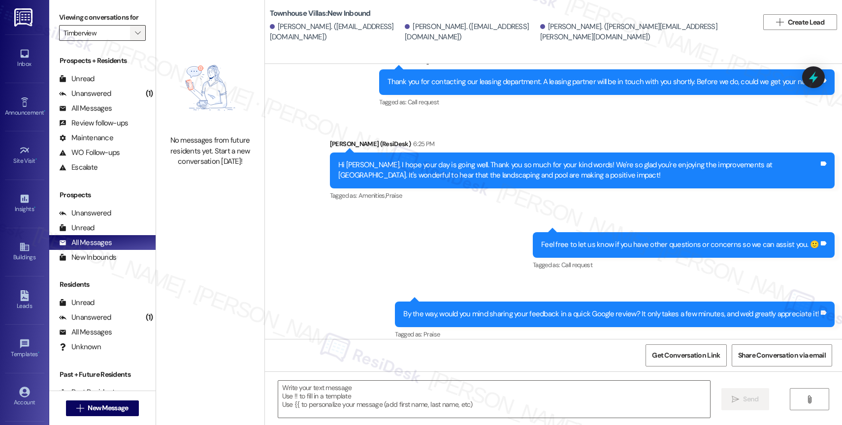
click at [135, 37] on icon "" at bounding box center [137, 33] width 5 height 8
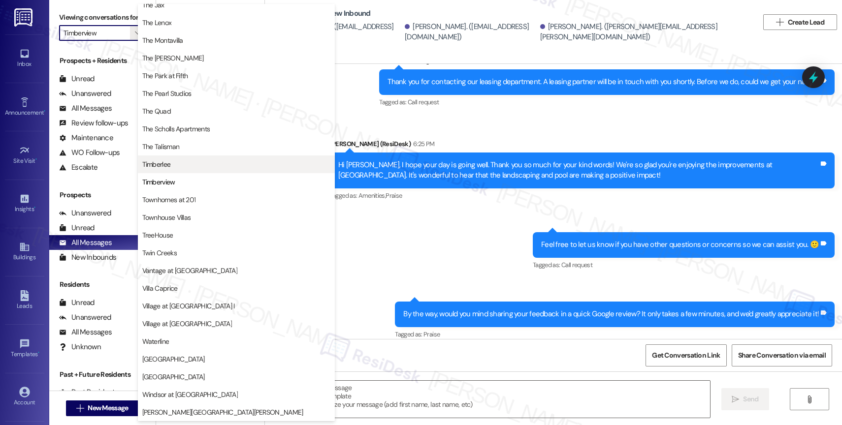
scroll to position [1792, 0]
click at [197, 161] on span "Timberlee" at bounding box center [236, 164] width 188 height 10
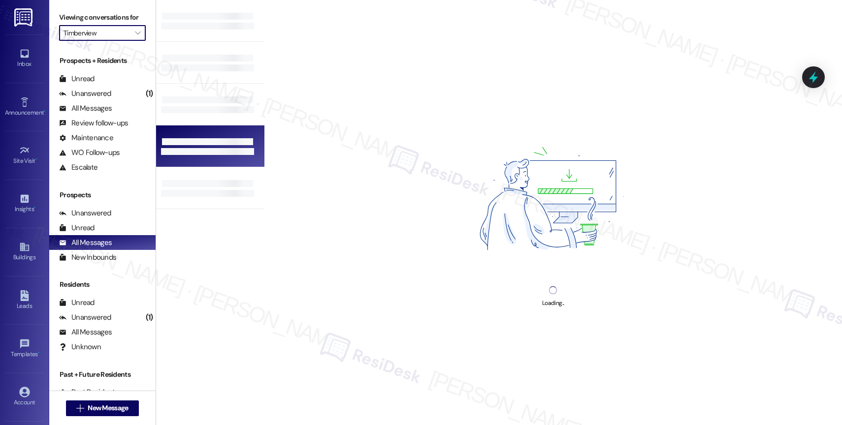
type input "Timberlee"
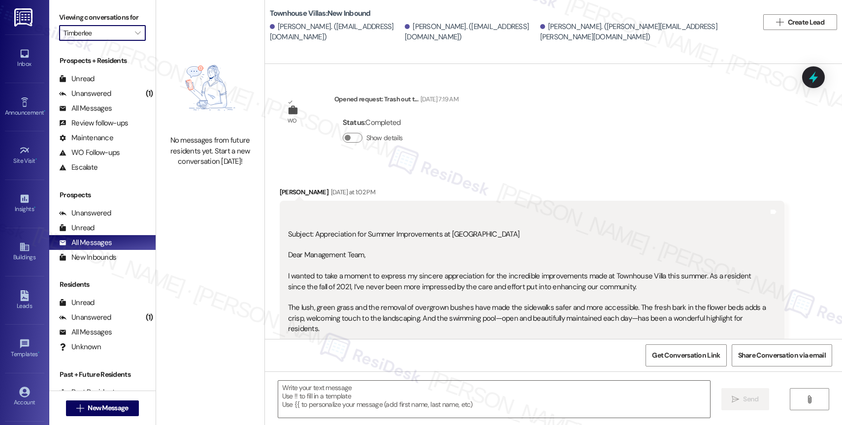
scroll to position [63, 0]
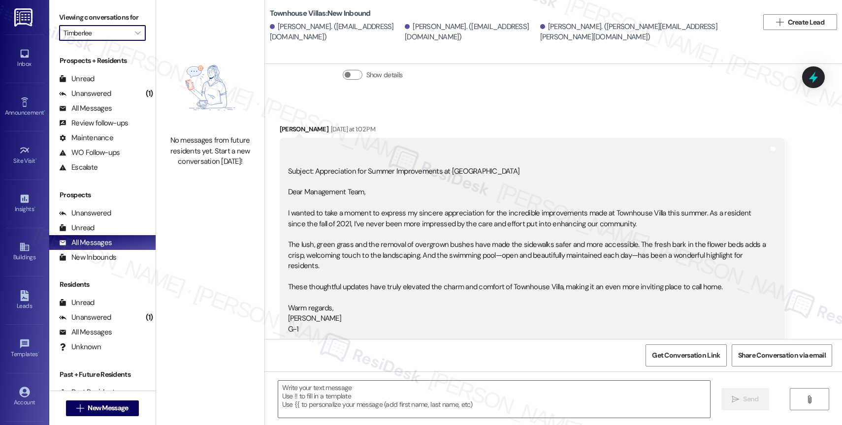
type textarea "Fetching suggested responses. Please feel free to read through the conversation…"
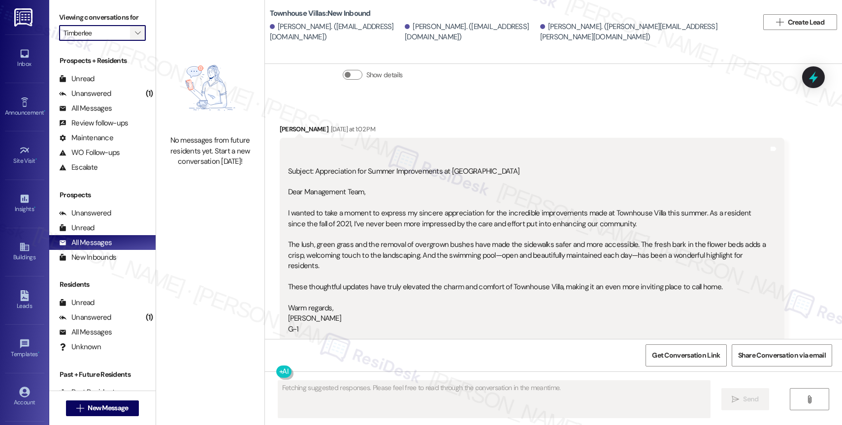
click at [135, 37] on icon "" at bounding box center [137, 33] width 5 height 8
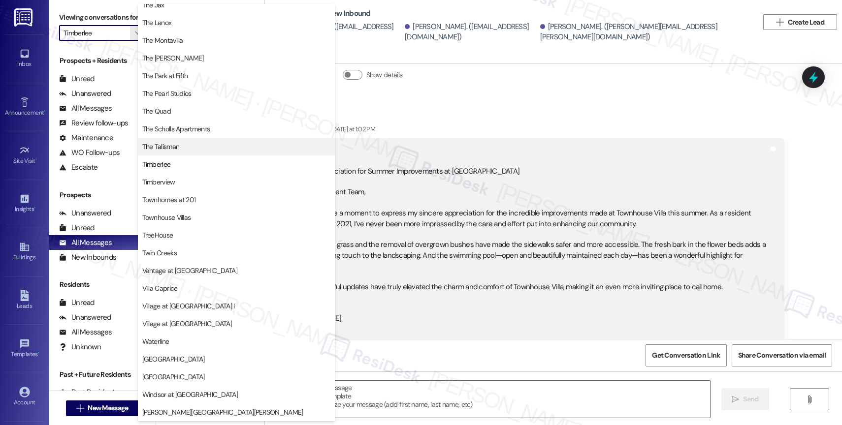
scroll to position [1794, 0]
click at [183, 149] on span "The Talisman" at bounding box center [236, 147] width 188 height 10
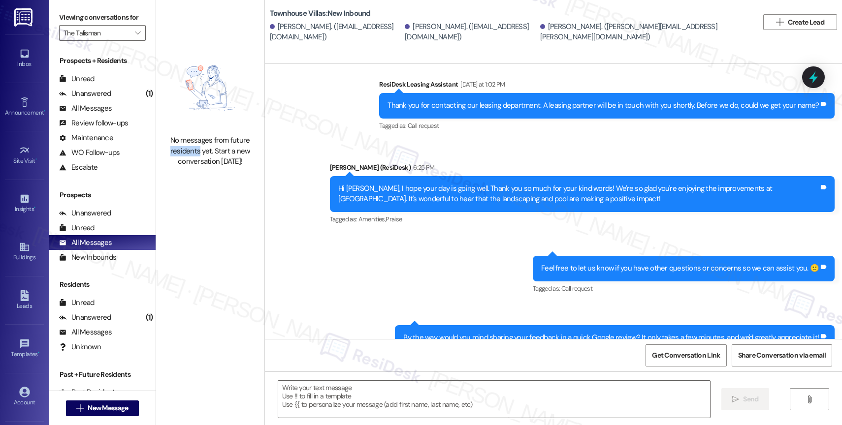
scroll to position [379, 0]
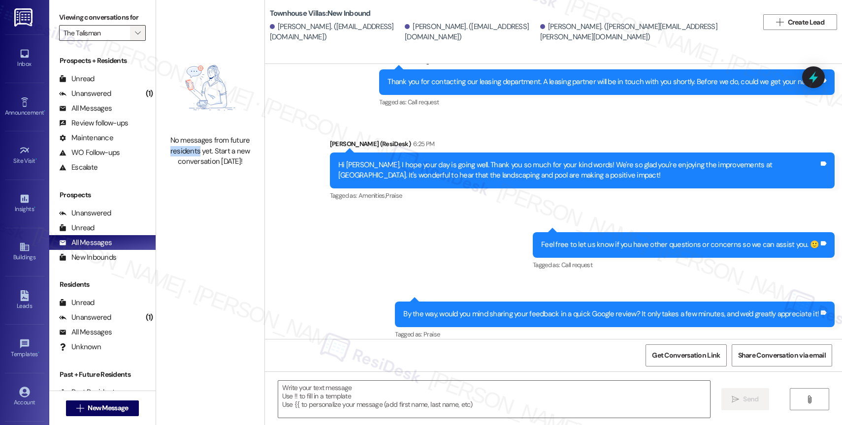
click at [133, 41] on span "" at bounding box center [137, 33] width 9 height 16
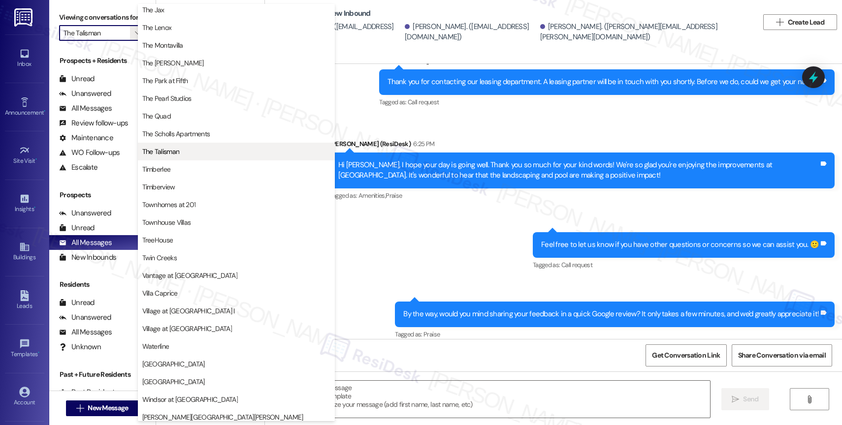
scroll to position [1796, 0]
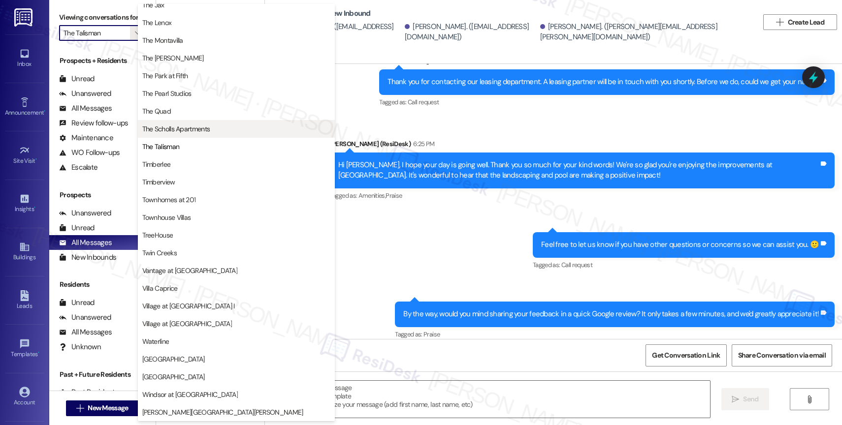
click at [226, 137] on button "The Scholls Apartments" at bounding box center [236, 129] width 197 height 18
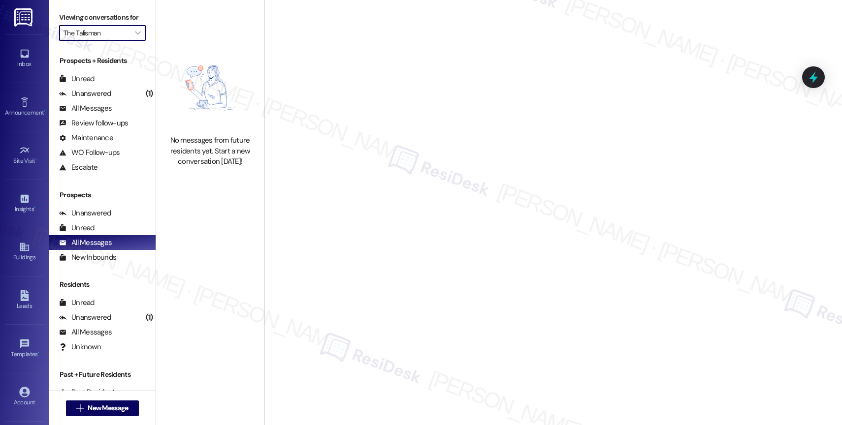
type input "The Scholls Apartments"
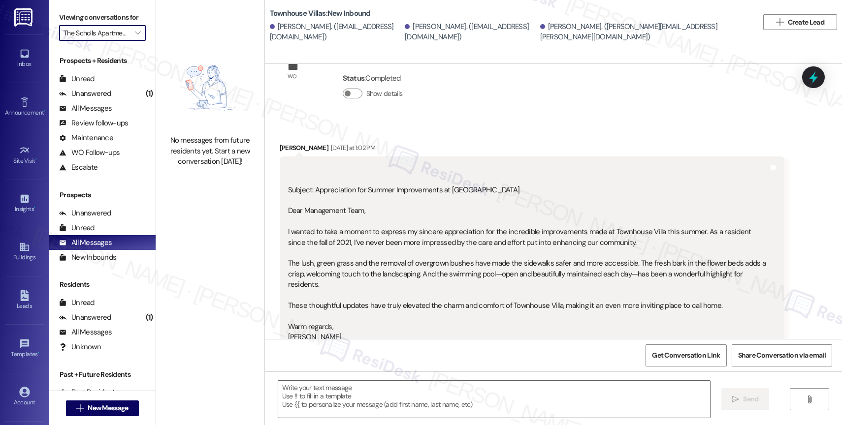
scroll to position [63, 0]
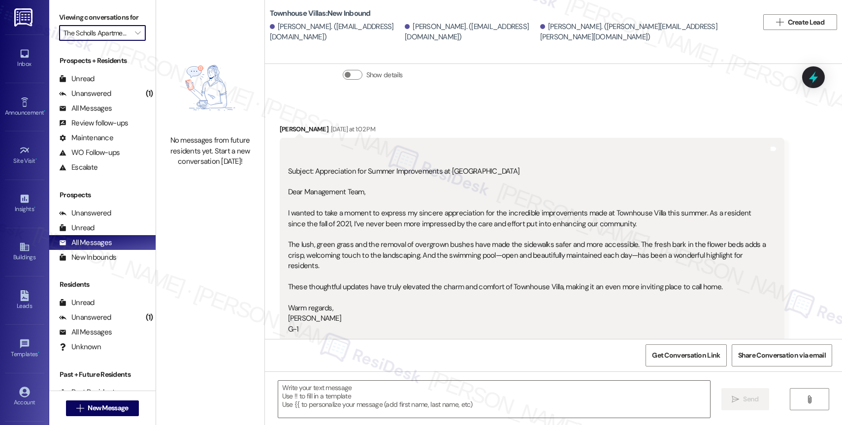
type textarea "Fetching suggested responses. Please feel free to read through the conversation…"
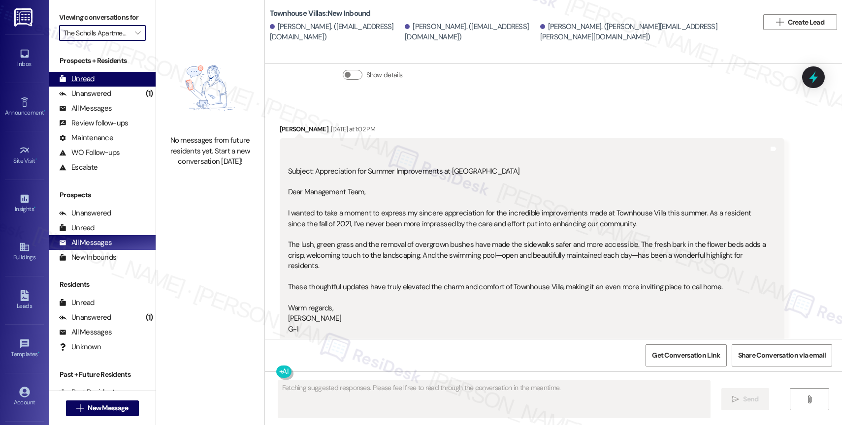
click at [103, 86] on div "Unread (0)" at bounding box center [102, 79] width 106 height 15
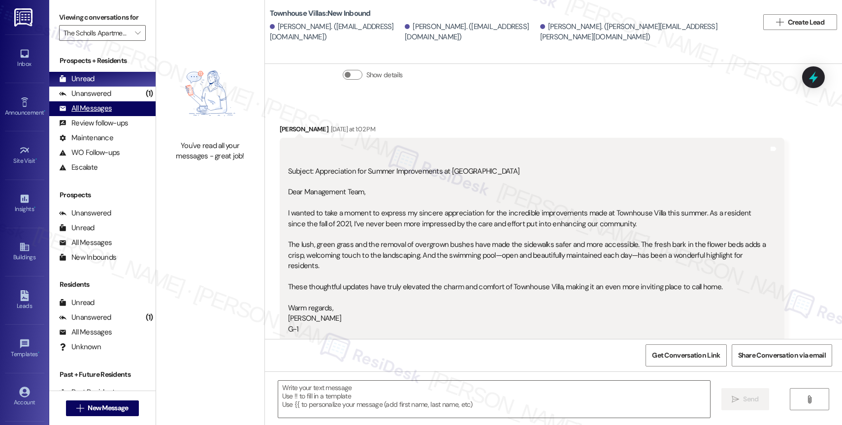
type textarea "Fetching suggested responses. Please feel free to read through the conversation…"
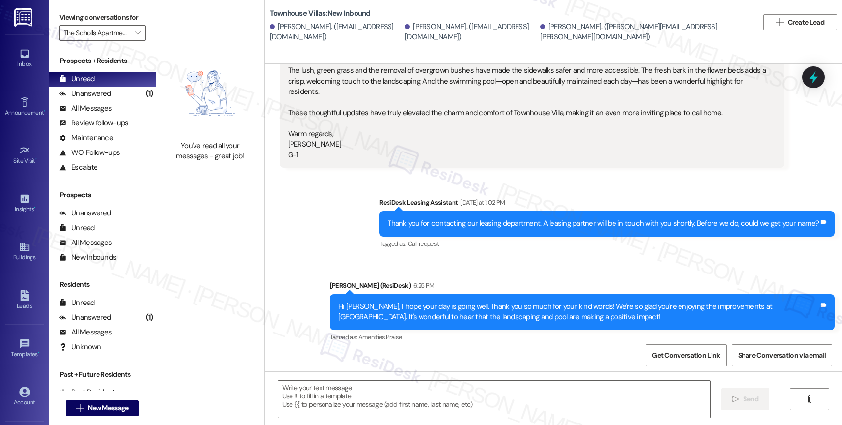
scroll to position [379, 0]
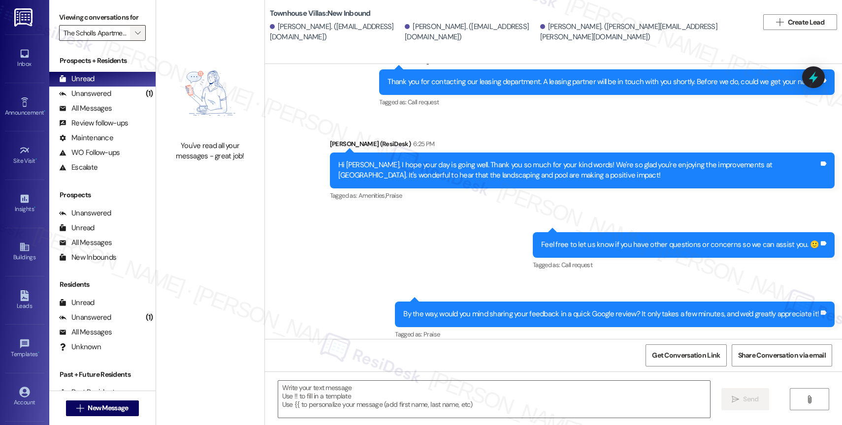
click at [135, 37] on icon "" at bounding box center [137, 33] width 5 height 8
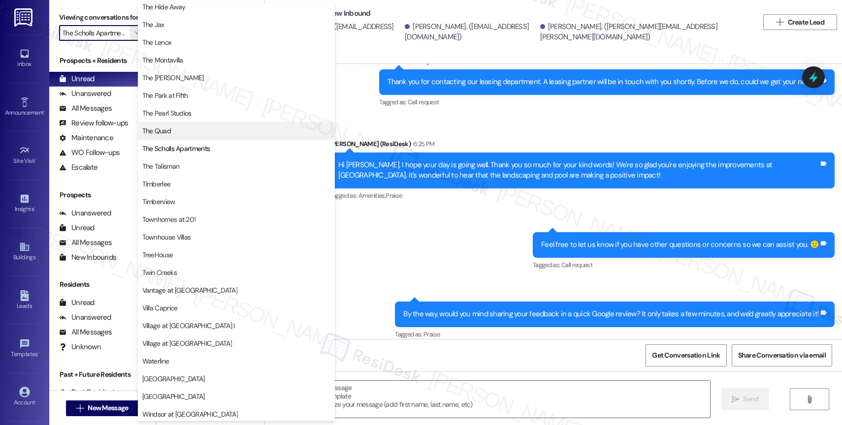
scroll to position [1765, 0]
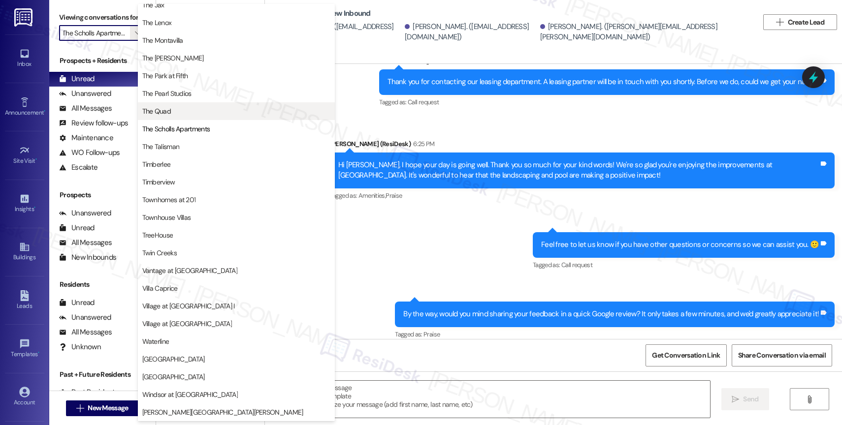
click at [185, 113] on span "The Quad" at bounding box center [236, 111] width 188 height 10
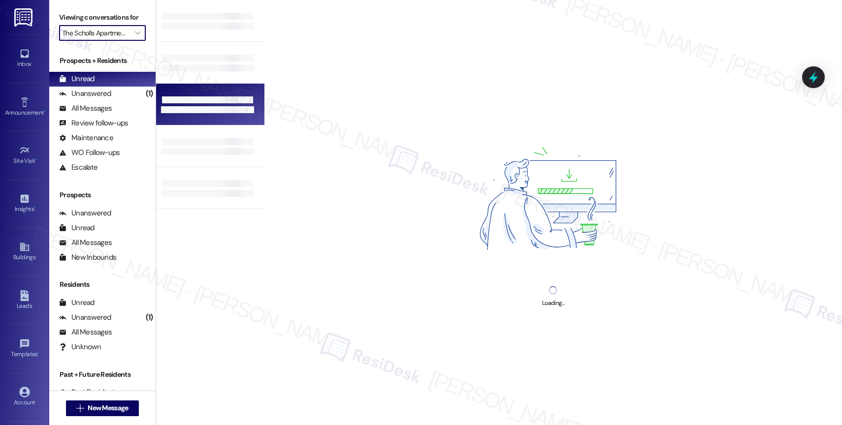
type input "The Quad"
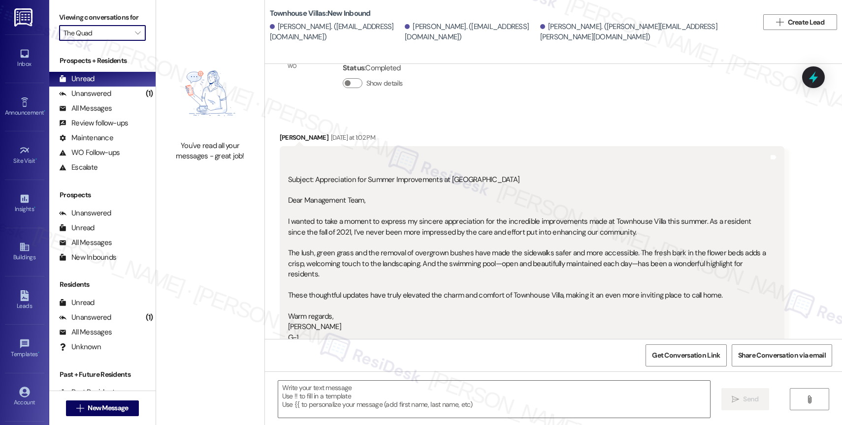
scroll to position [63, 0]
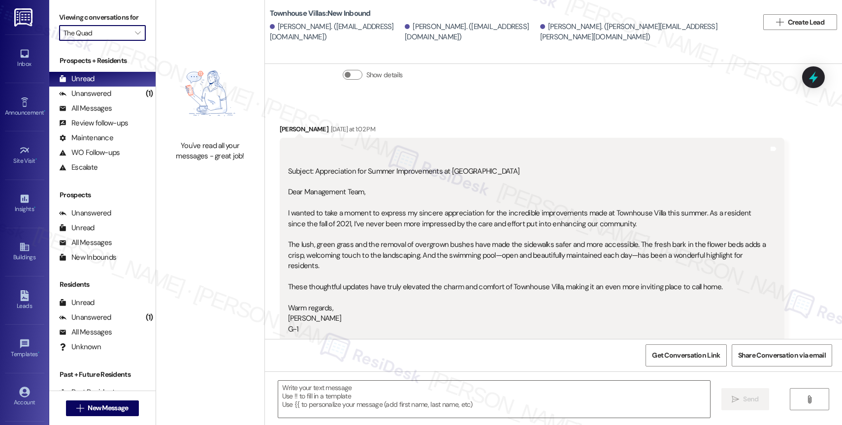
type textarea "Fetching suggested responses. Please feel free to read through the conversation…"
click at [133, 41] on span "" at bounding box center [137, 33] width 9 height 16
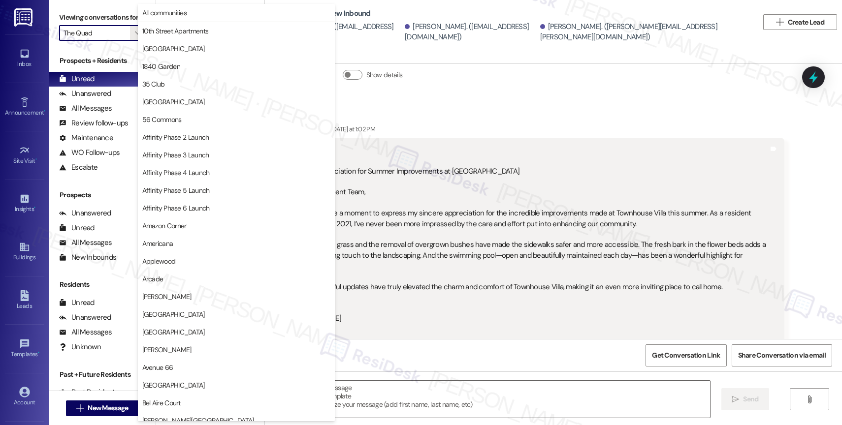
scroll to position [1697, 0]
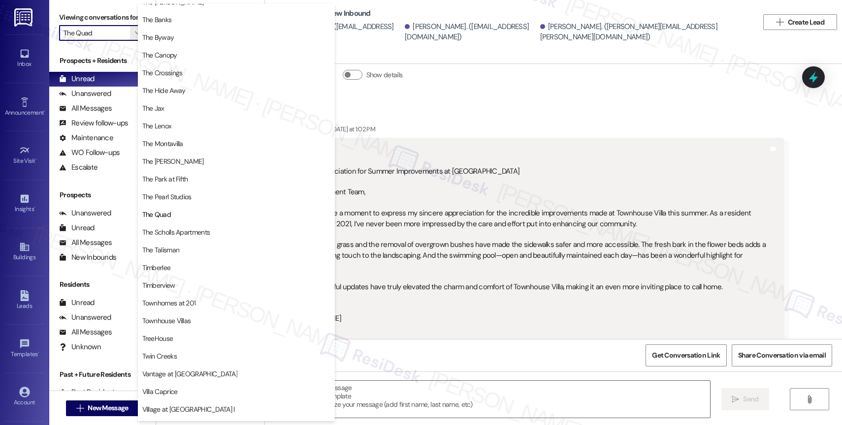
click at [457, 147] on div "Subject: Appreciation for Summer Improvements at Townhouse Villa Dear Managemen…" at bounding box center [528, 240] width 480 height 190
click at [465, 115] on div "Received via SMS William Testa Yesterday at 1:02 PM Subject: Appreciation for S…" at bounding box center [553, 226] width 577 height 248
